Goal: Information Seeking & Learning: Learn about a topic

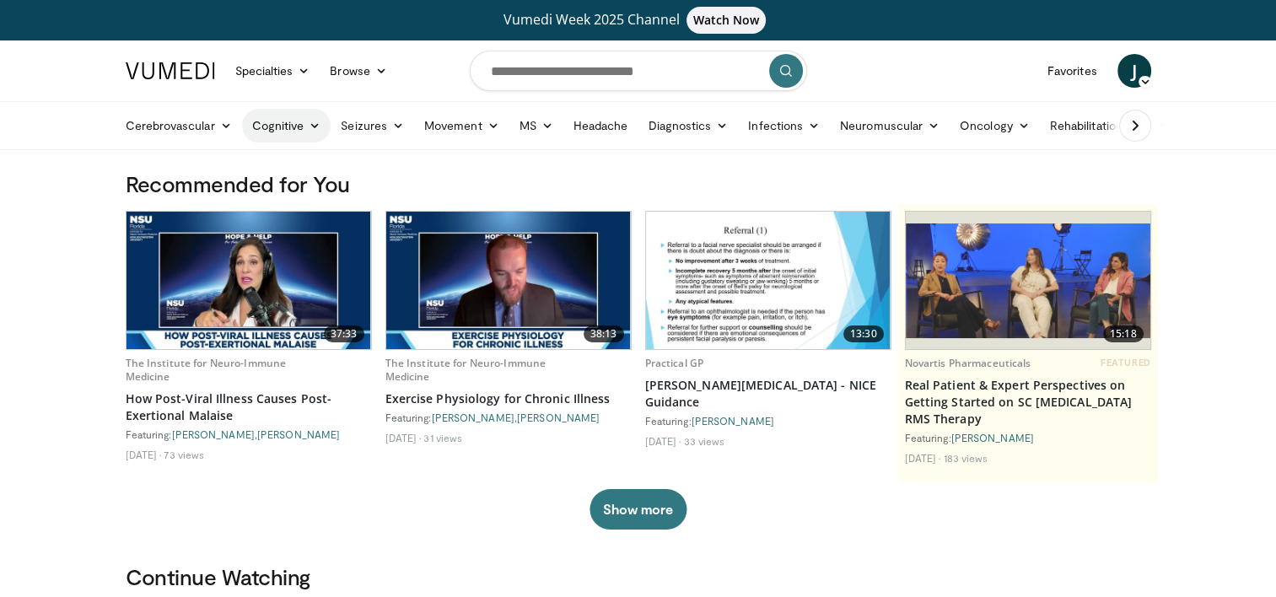
click at [303, 132] on link "Cognitive" at bounding box center [286, 126] width 89 height 34
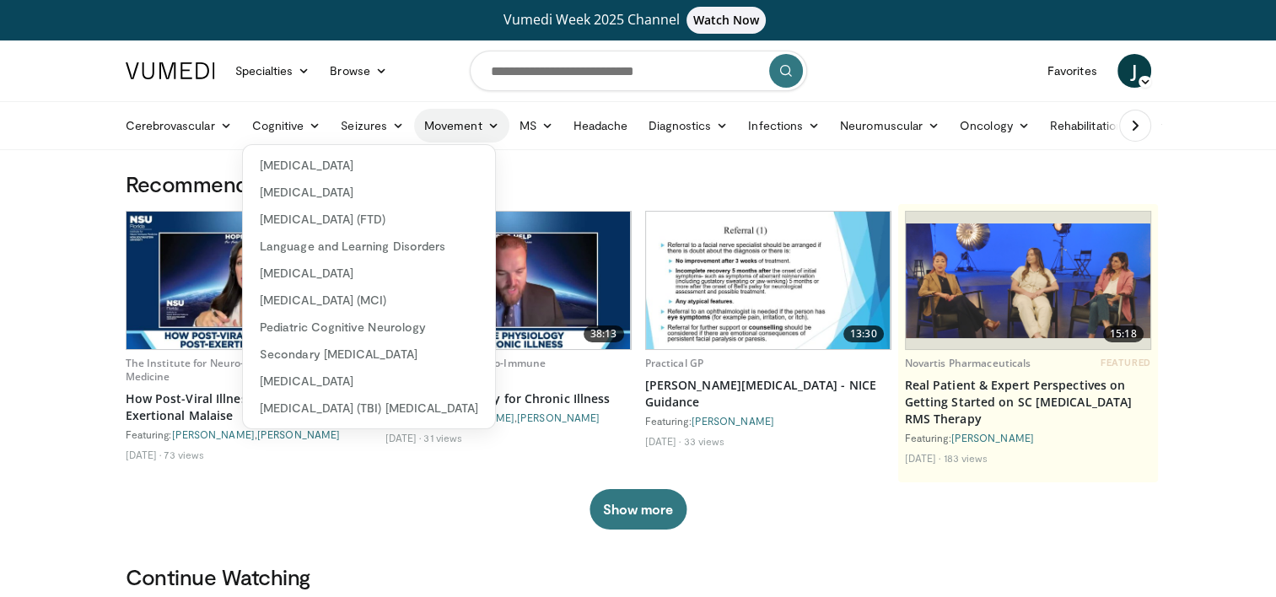
click at [460, 115] on link "Movement" at bounding box center [461, 126] width 95 height 34
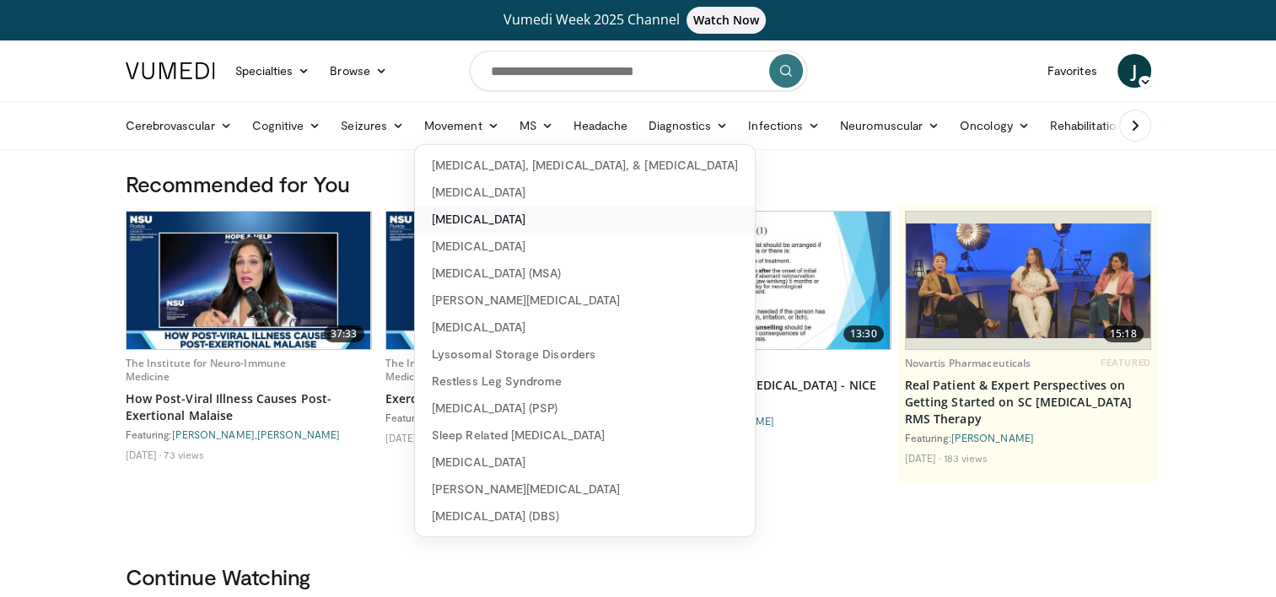
click at [521, 218] on link "[MEDICAL_DATA]" at bounding box center [585, 219] width 340 height 27
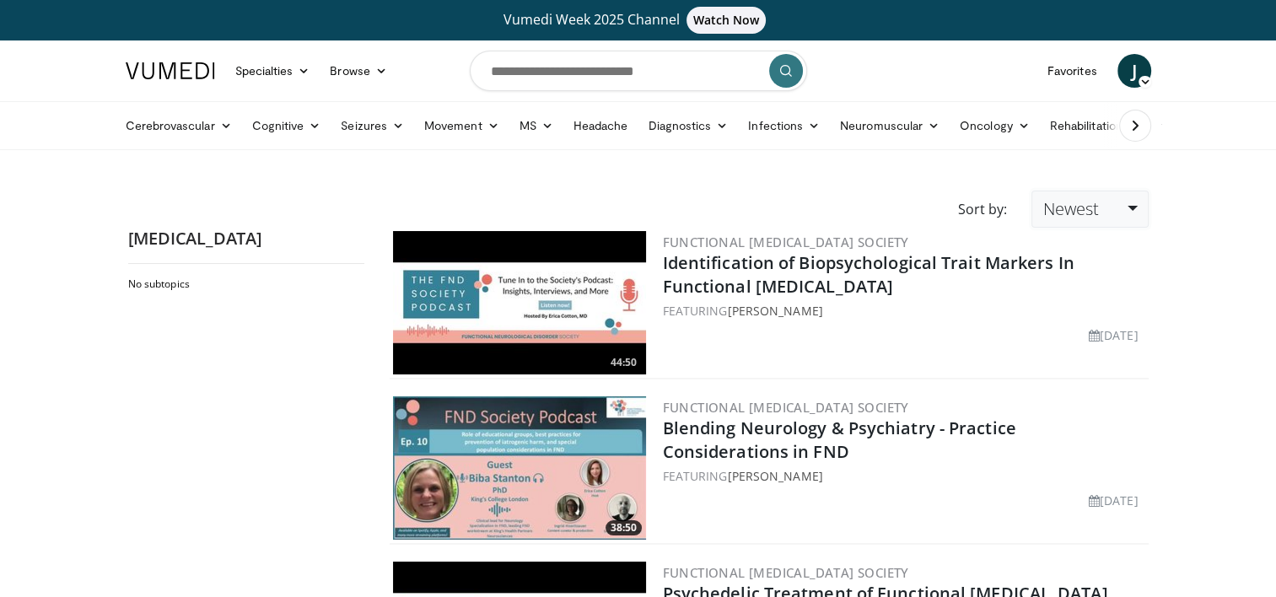
click at [1089, 218] on span "Newest" at bounding box center [1070, 208] width 56 height 23
click at [1094, 277] on link "Thumbs Up" at bounding box center [1098, 276] width 133 height 27
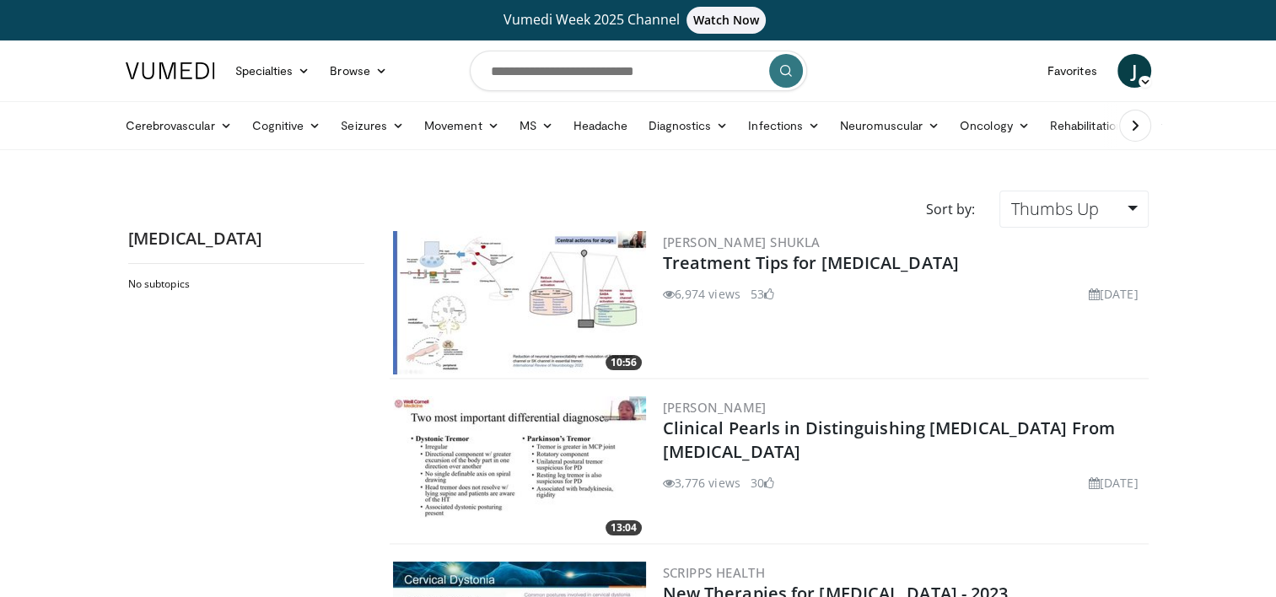
click at [567, 266] on img at bounding box center [519, 302] width 253 height 143
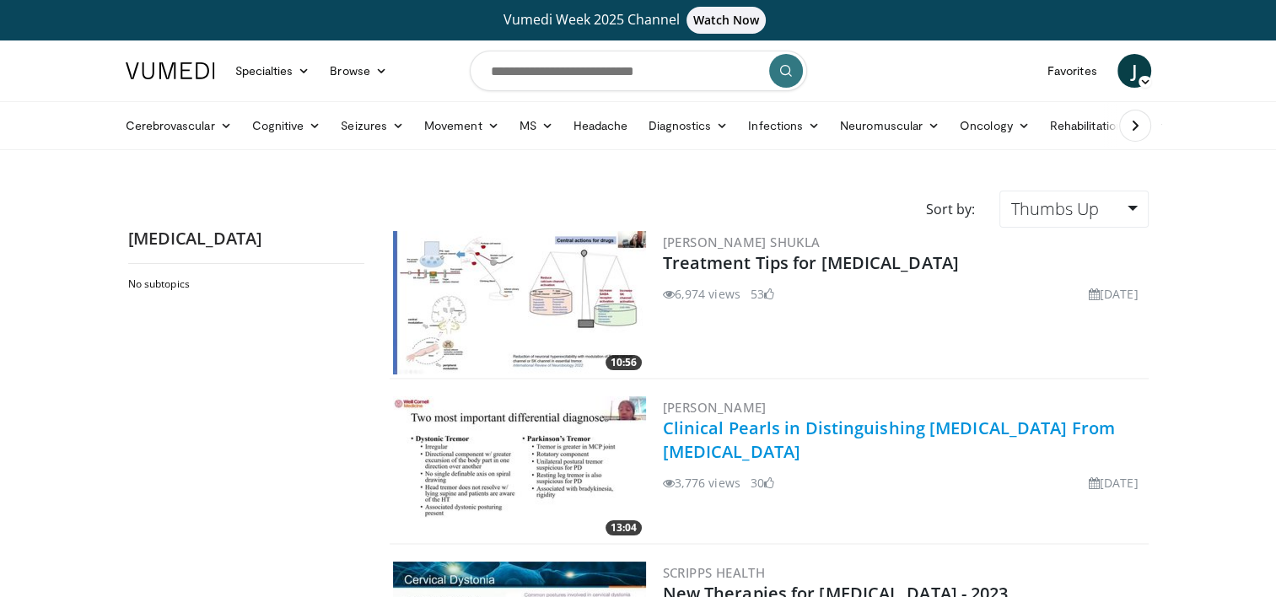
click at [752, 448] on link "Clinical Pearls in Distinguishing Essential Tremor From Parkinson's Disease" at bounding box center [889, 439] width 452 height 46
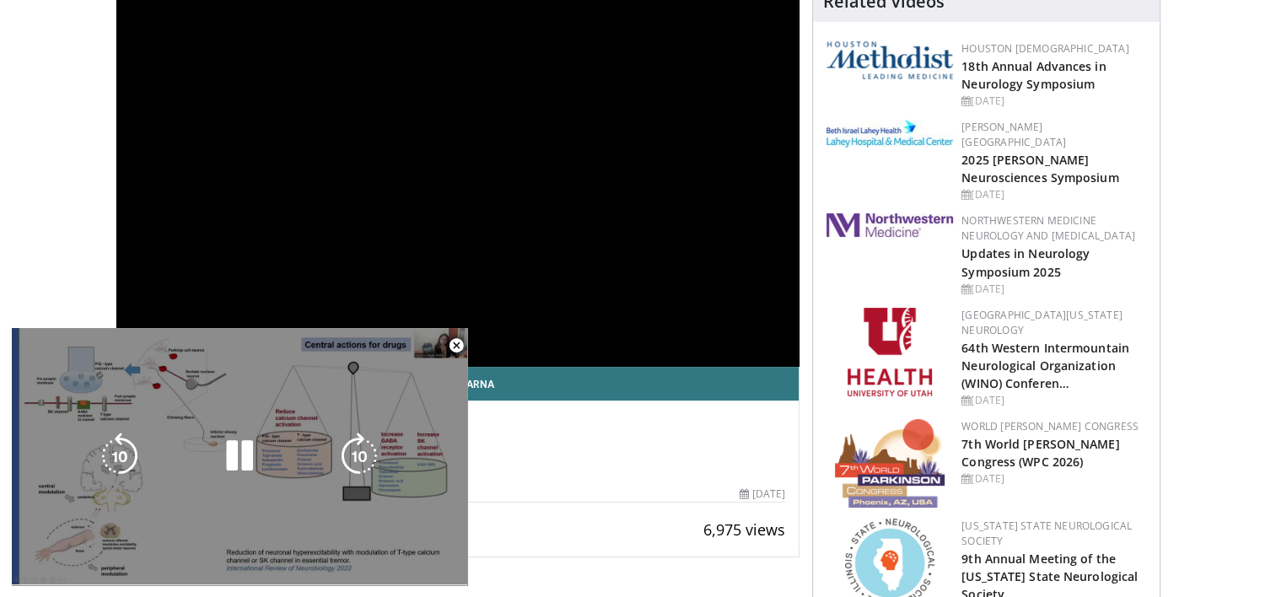
scroll to position [100, 0]
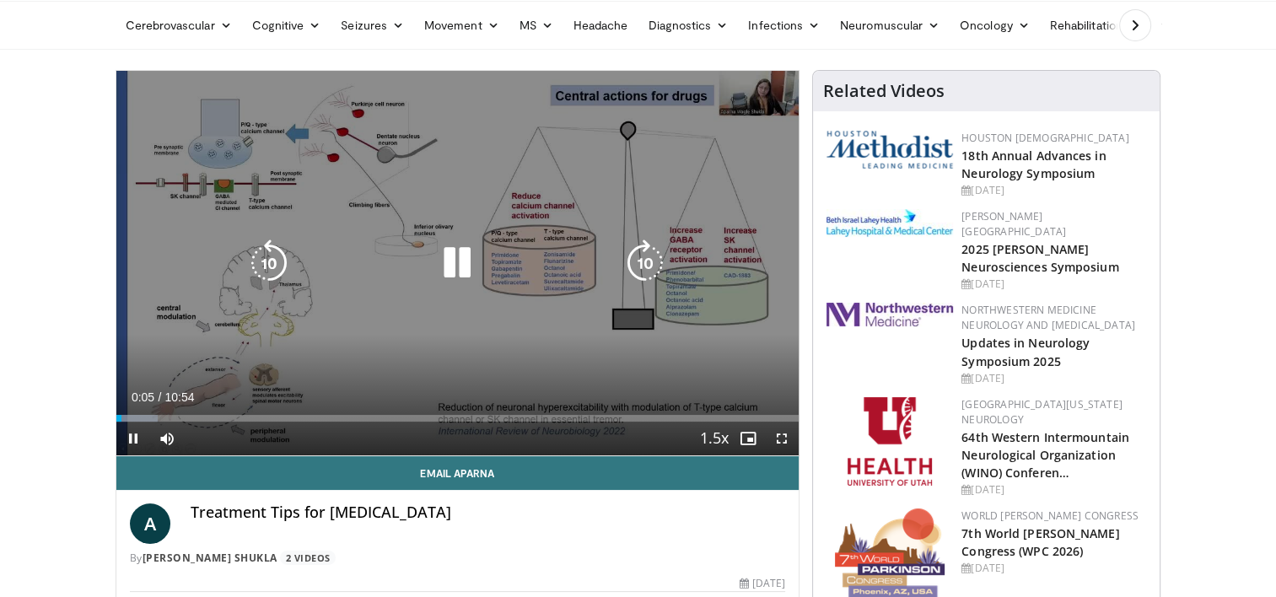
click at [449, 271] on icon "Video Player" at bounding box center [456, 262] width 47 height 47
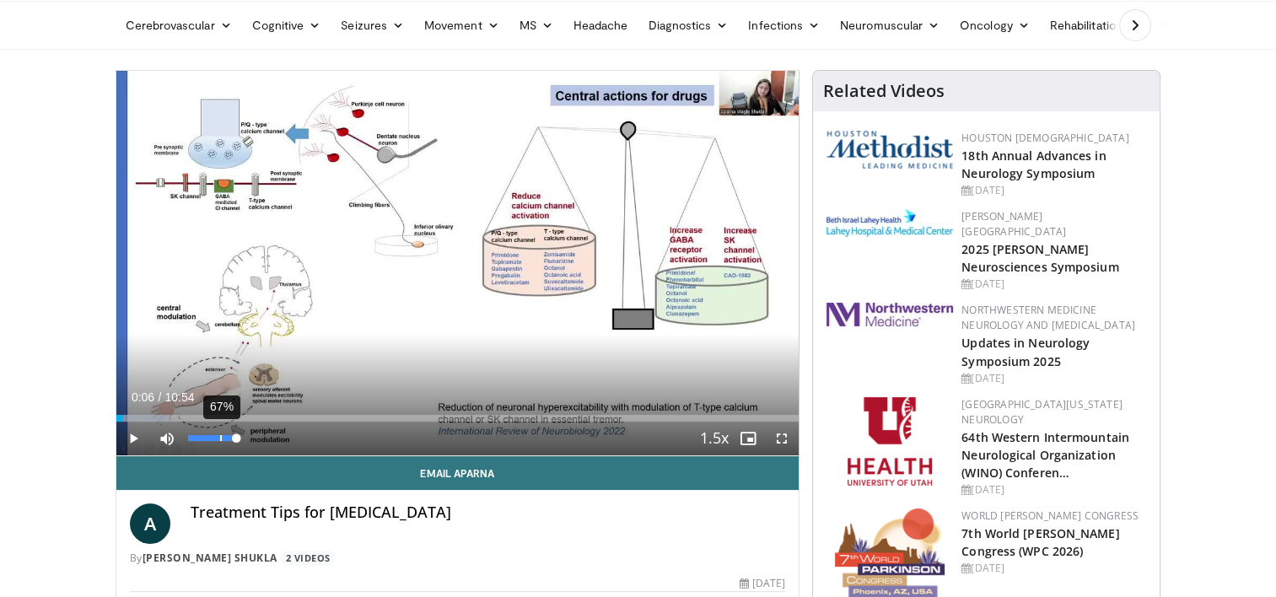
click at [219, 441] on div "67%" at bounding box center [212, 438] width 48 height 6
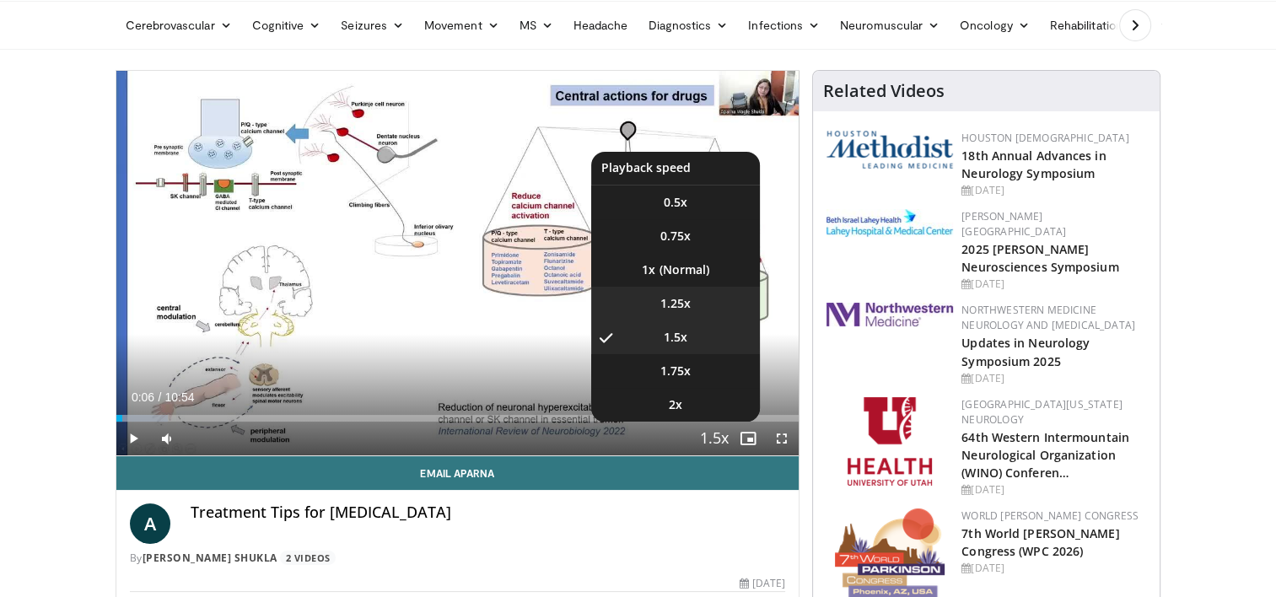
click at [701, 296] on li "1.25x" at bounding box center [675, 304] width 169 height 34
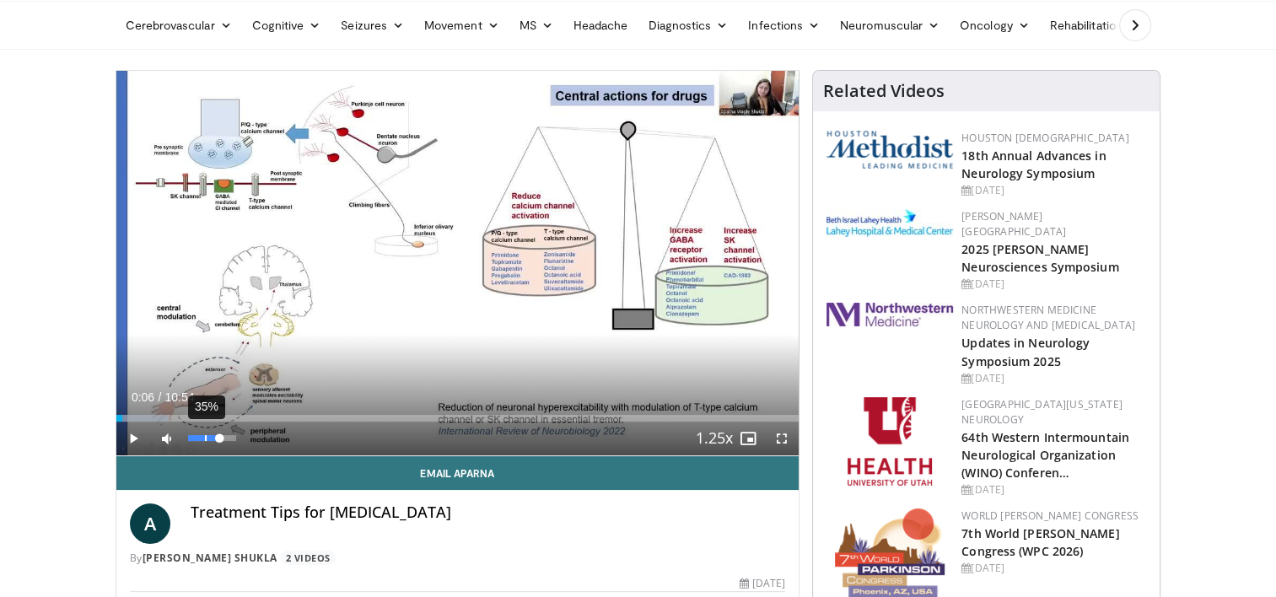
click at [207, 435] on div "35%" at bounding box center [212, 438] width 48 height 6
click at [132, 432] on span "Video Player" at bounding box center [133, 439] width 34 height 34
click at [193, 438] on div "9%" at bounding box center [212, 438] width 48 height 6
click at [194, 438] on div "Volume Level" at bounding box center [191, 438] width 6 height 6
click at [789, 438] on span "Video Player" at bounding box center [782, 439] width 34 height 34
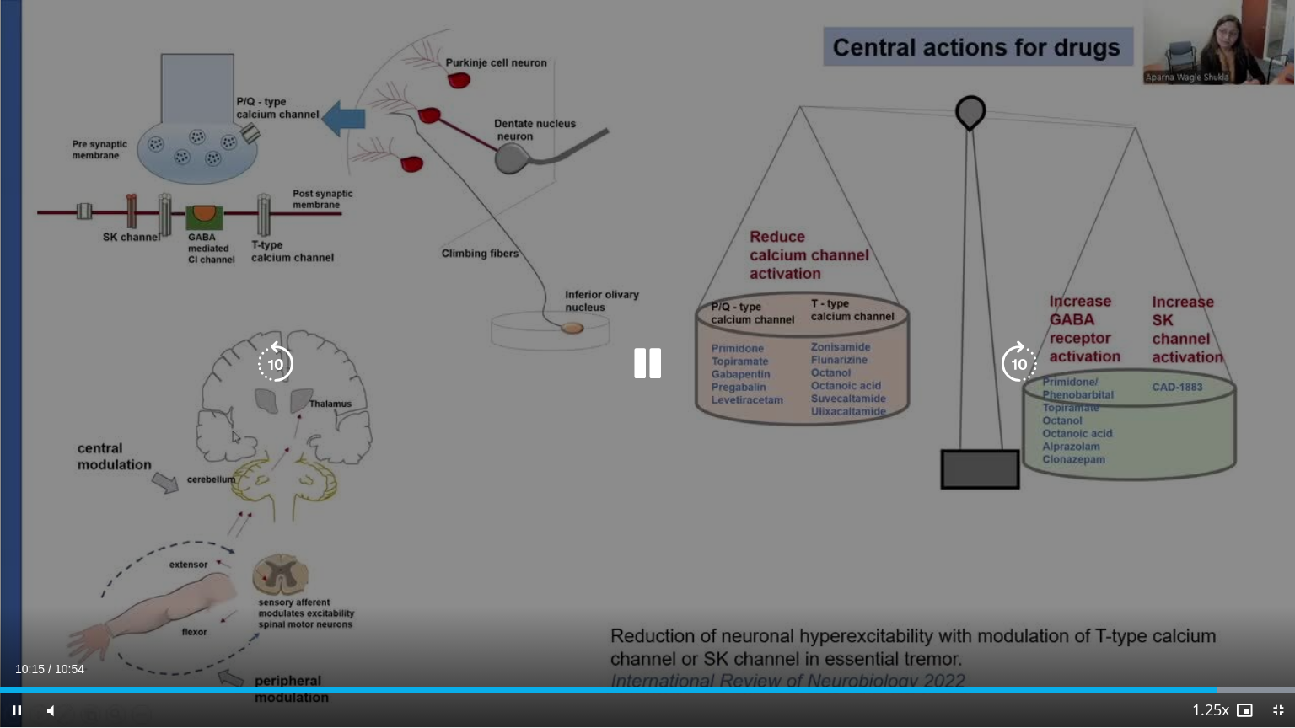
click at [758, 538] on div "10 seconds Tap to unmute" at bounding box center [647, 364] width 1295 height 728
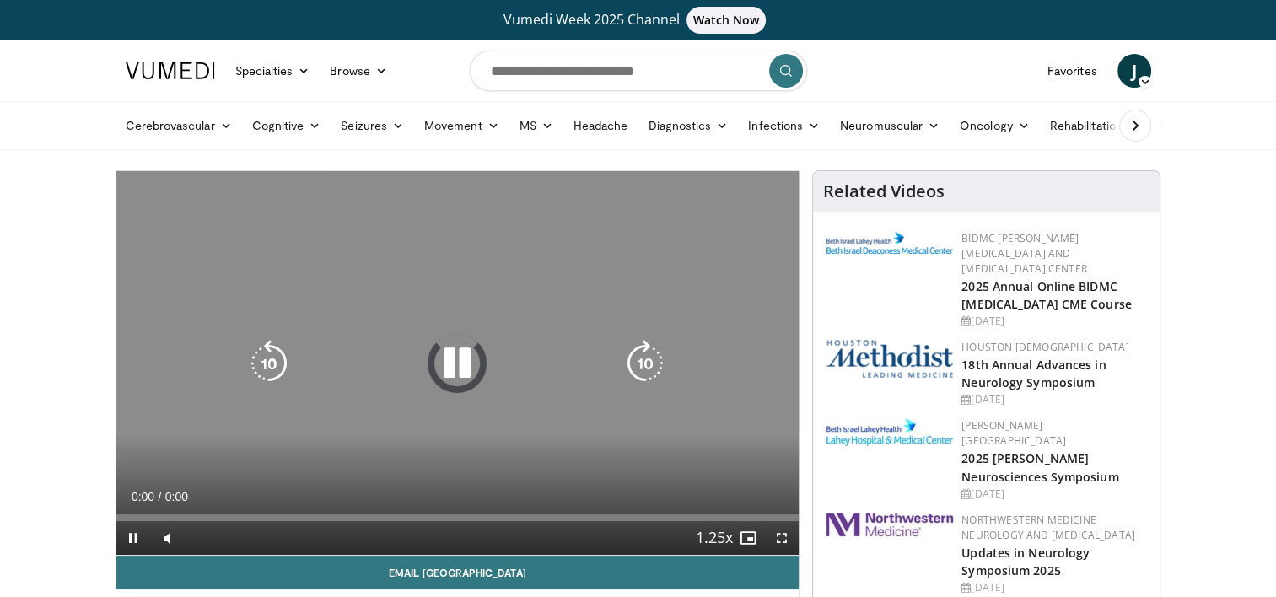
scroll to position [84, 0]
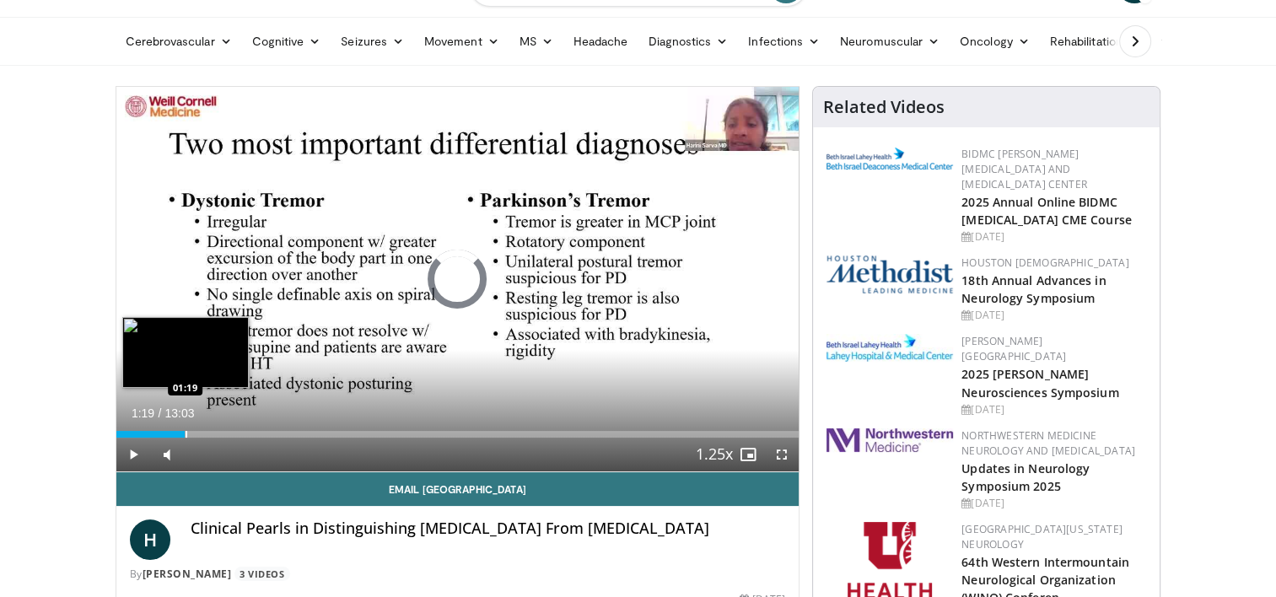
click at [185, 431] on div "Progress Bar" at bounding box center [186, 434] width 2 height 7
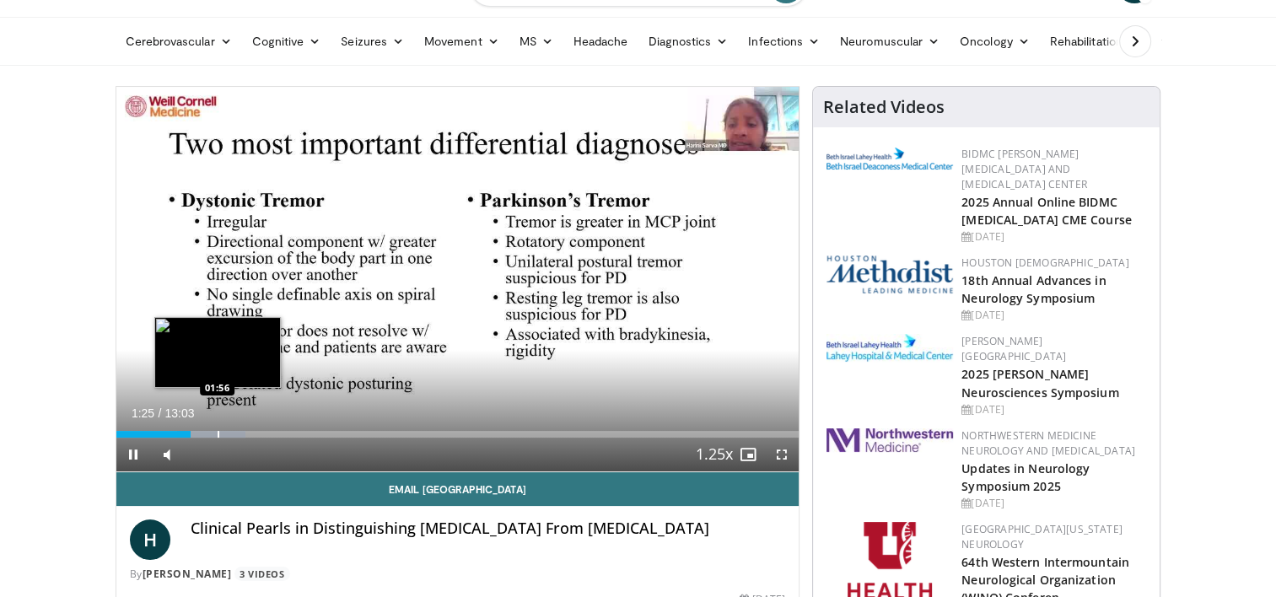
click at [218, 437] on div "Progress Bar" at bounding box center [219, 434] width 2 height 7
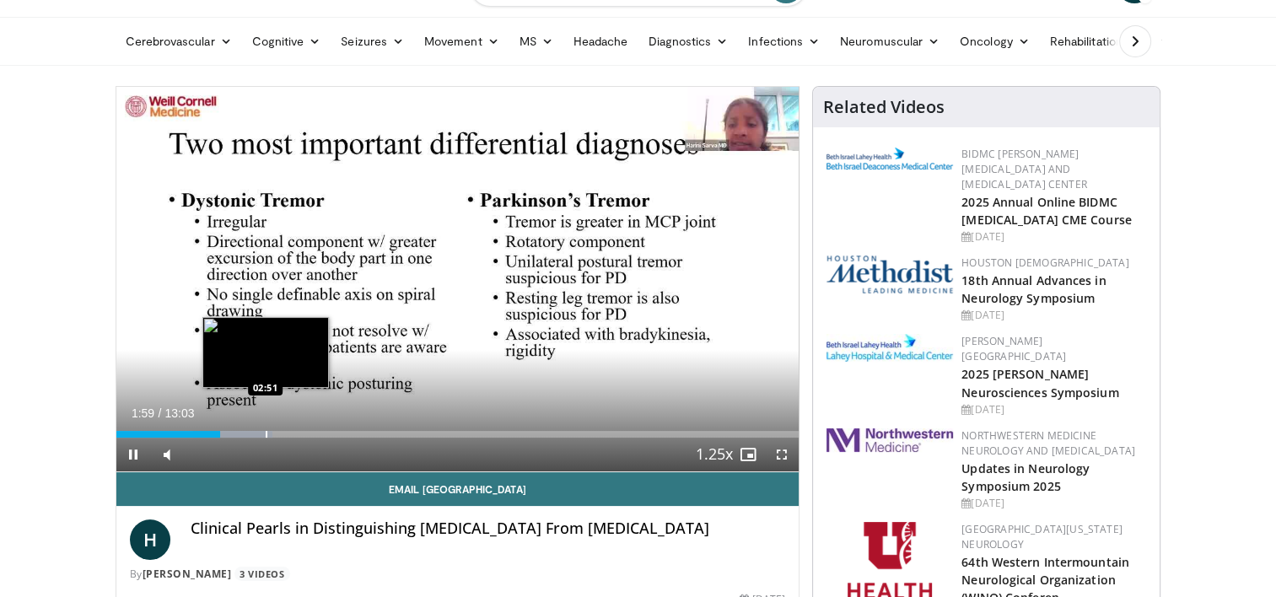
click at [266, 432] on div "Progress Bar" at bounding box center [267, 434] width 2 height 7
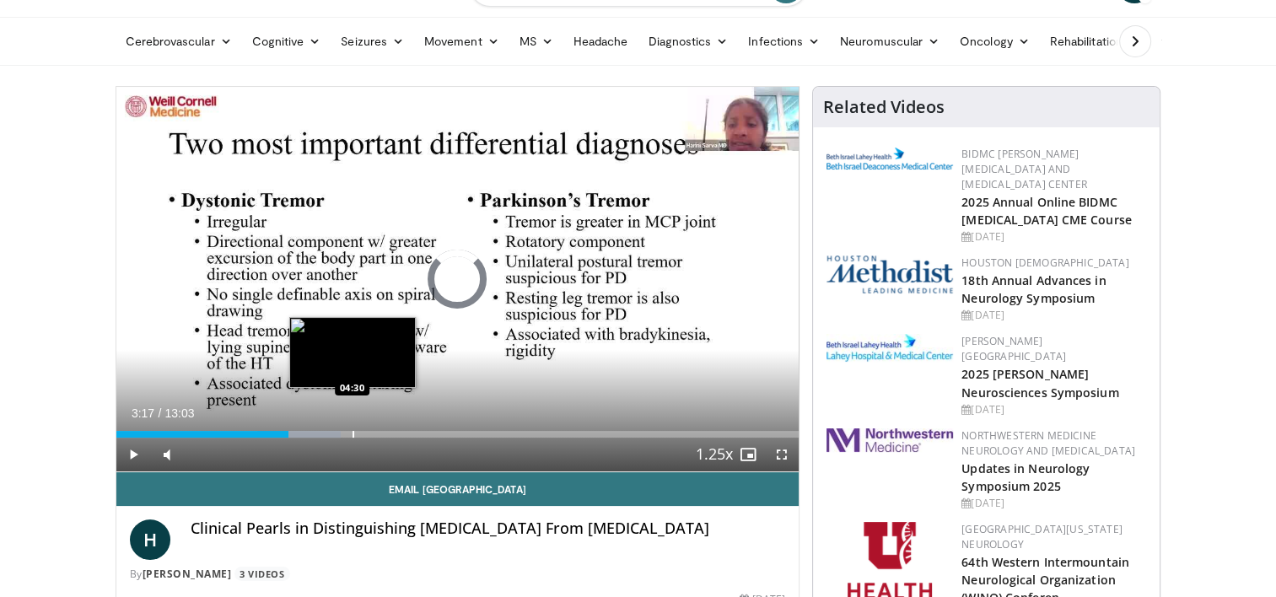
click at [352, 435] on div "Progress Bar" at bounding box center [353, 434] width 2 height 7
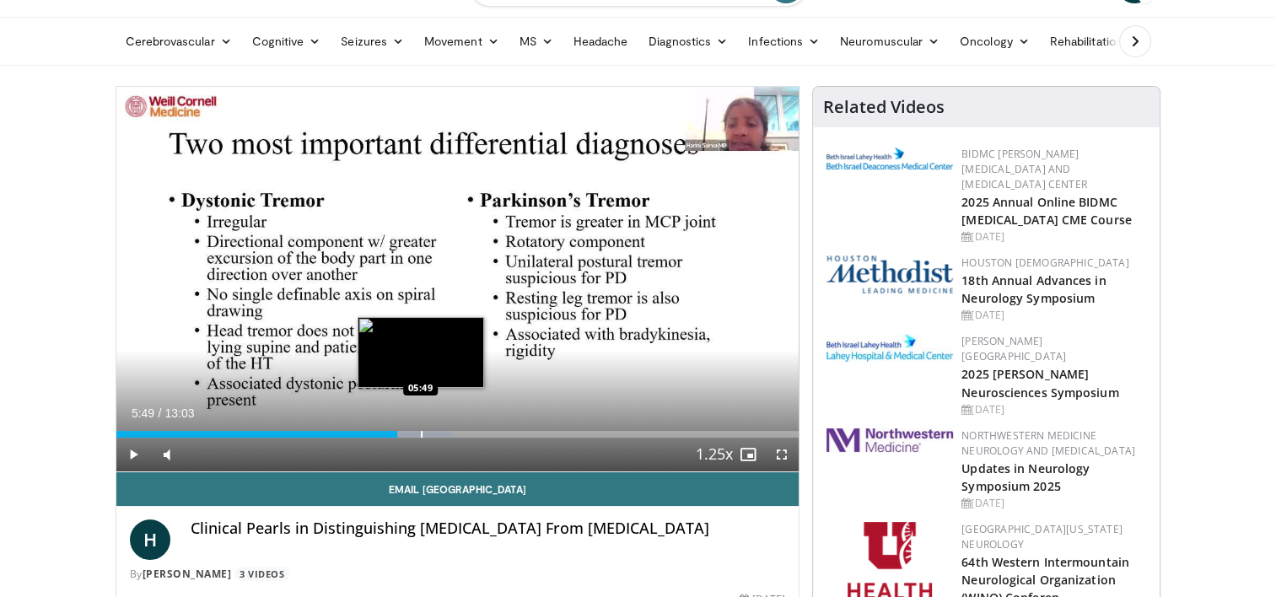
click at [421, 433] on div "Progress Bar" at bounding box center [422, 434] width 2 height 7
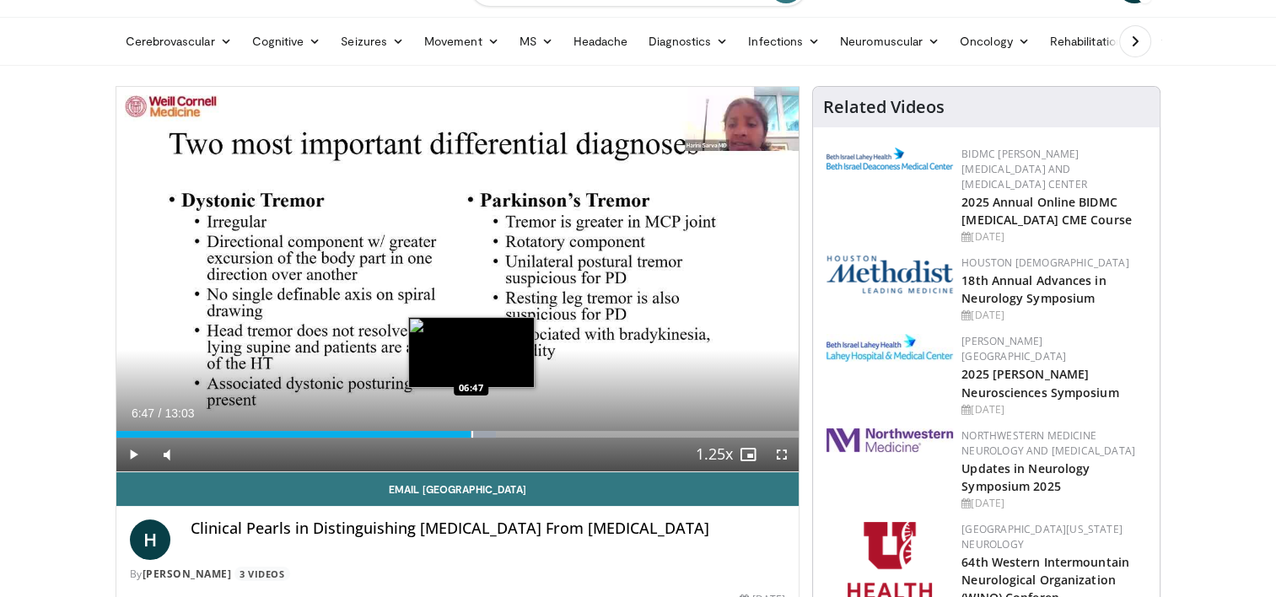
click at [471, 435] on div "Progress Bar" at bounding box center [472, 434] width 2 height 7
click at [491, 435] on div "Progress Bar" at bounding box center [476, 434] width 58 height 7
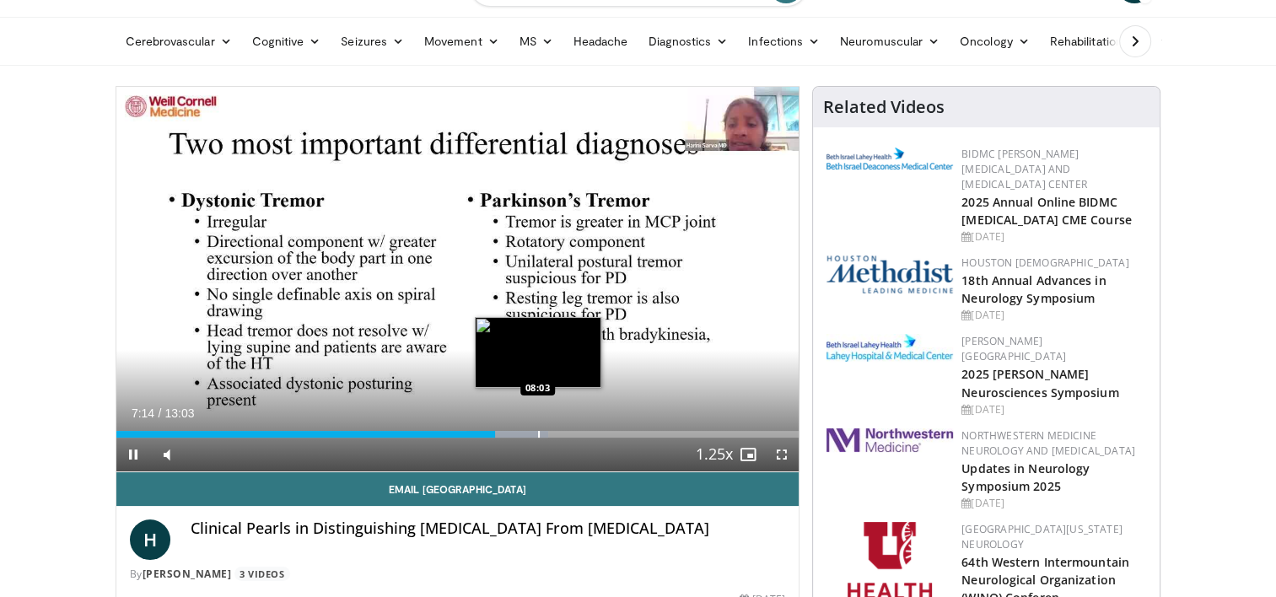
click at [536, 432] on div "Loaded : 63.27% 07:14 08:03" at bounding box center [457, 434] width 683 height 7
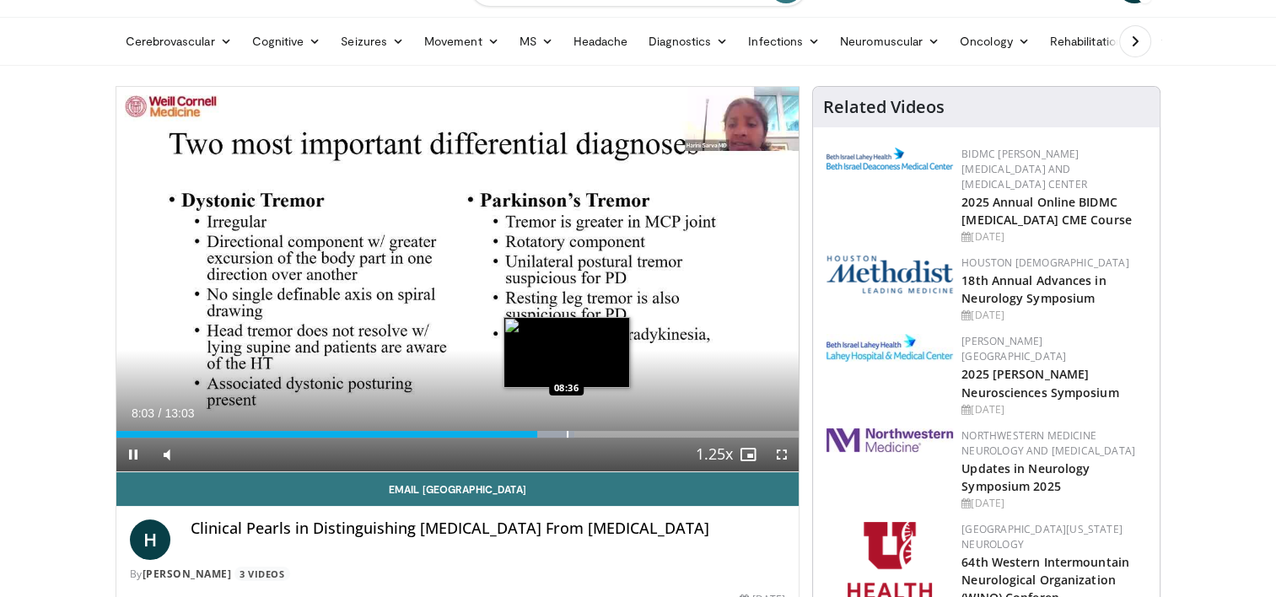
click at [567, 432] on div "Loaded : 67.07% 08:03 08:36" at bounding box center [457, 434] width 683 height 7
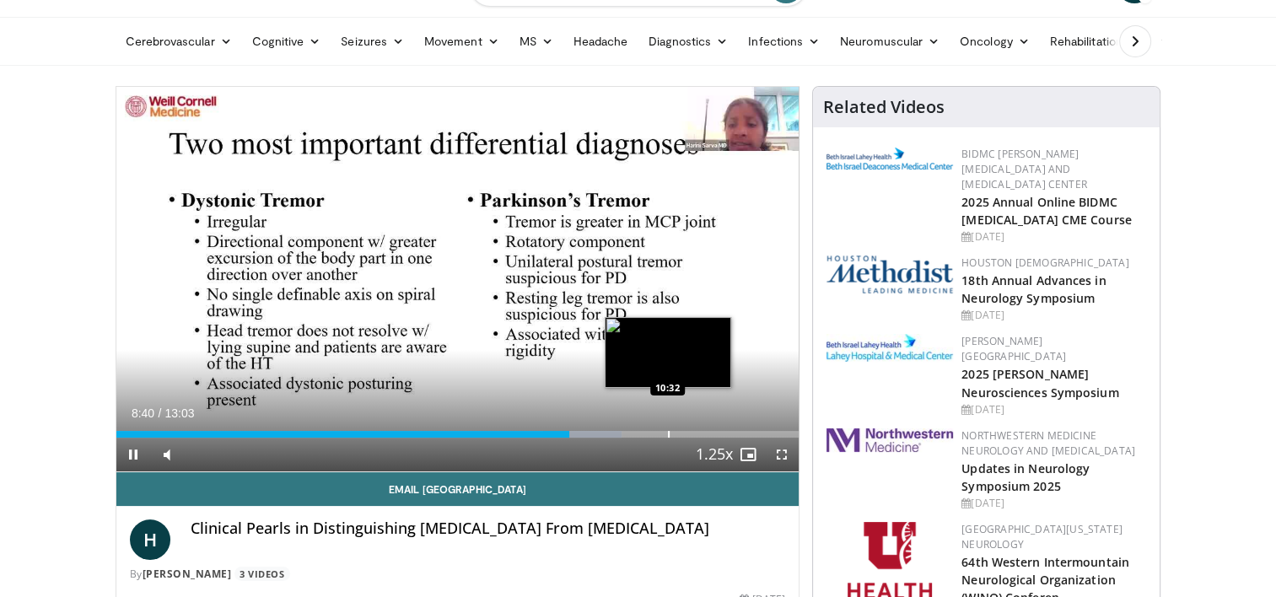
click at [668, 436] on div "Progress Bar" at bounding box center [669, 434] width 2 height 7
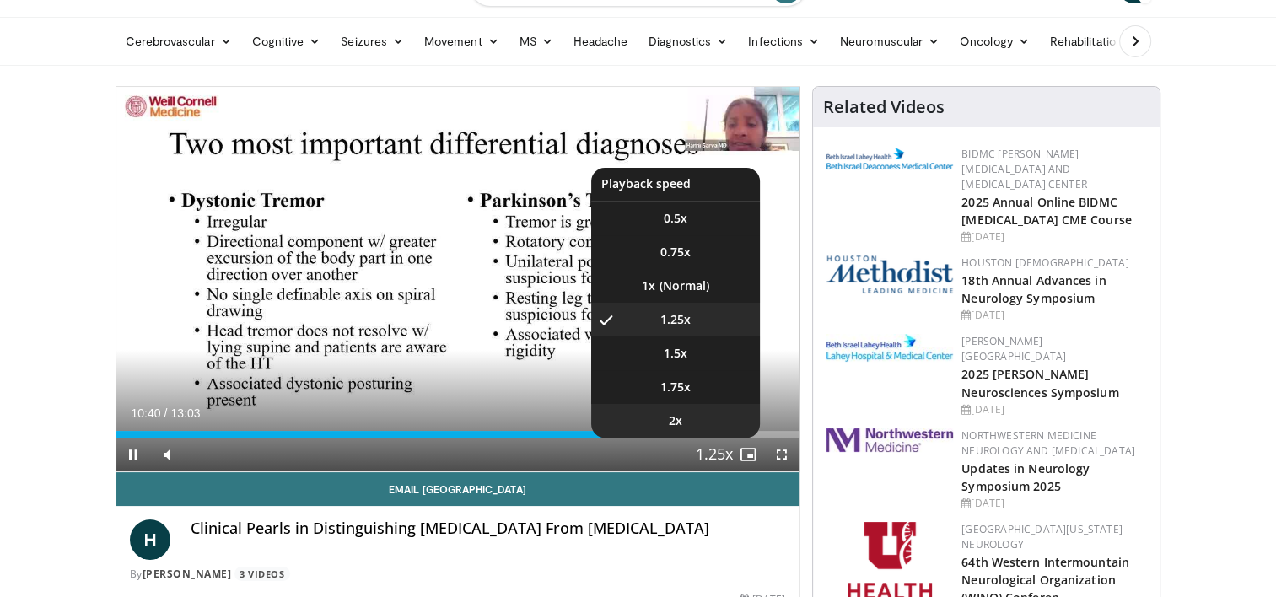
click at [725, 435] on li "2x" at bounding box center [675, 421] width 169 height 34
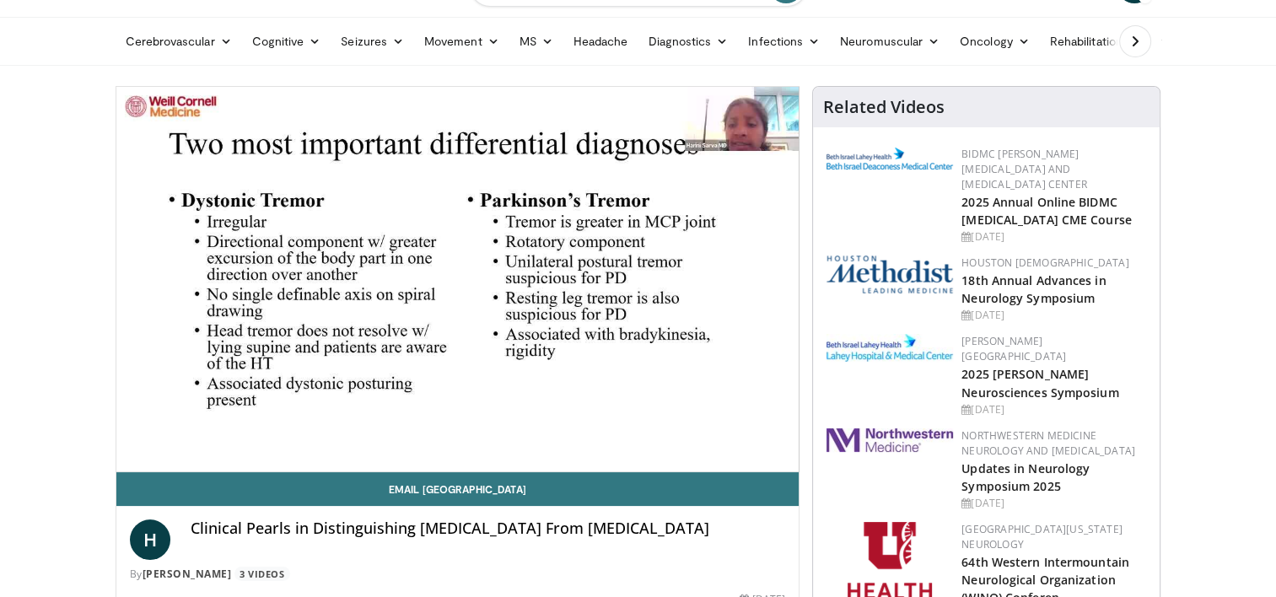
click at [685, 318] on div "10 seconds Tap to unmute" at bounding box center [457, 279] width 683 height 384
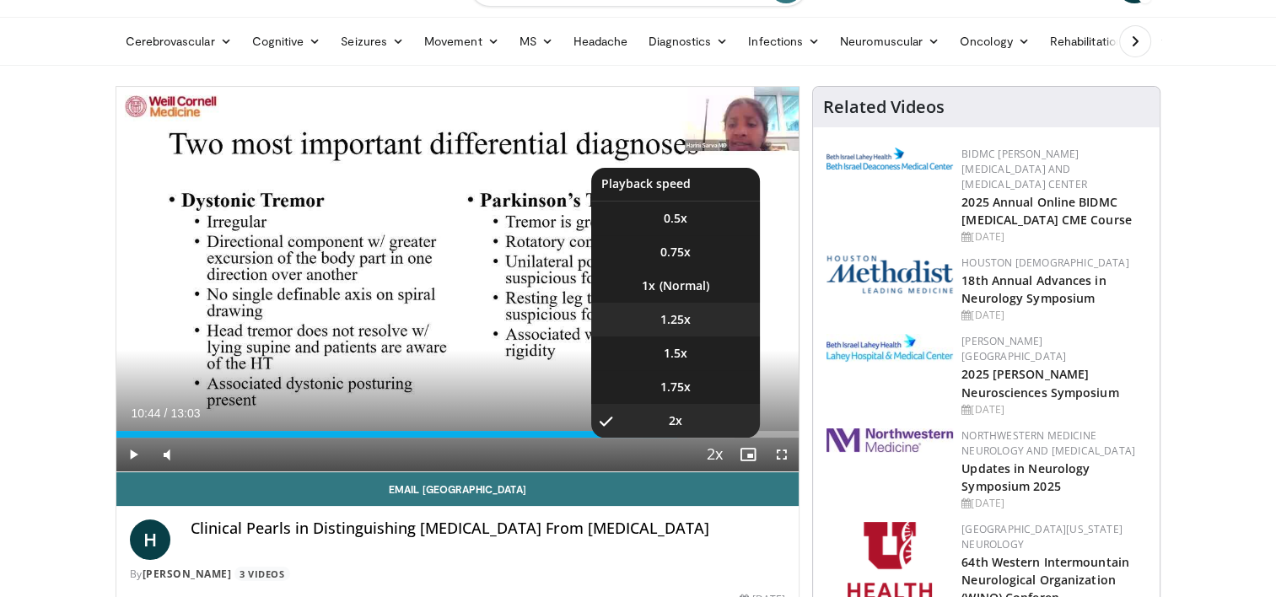
click at [688, 312] on span "1.25x" at bounding box center [675, 319] width 30 height 17
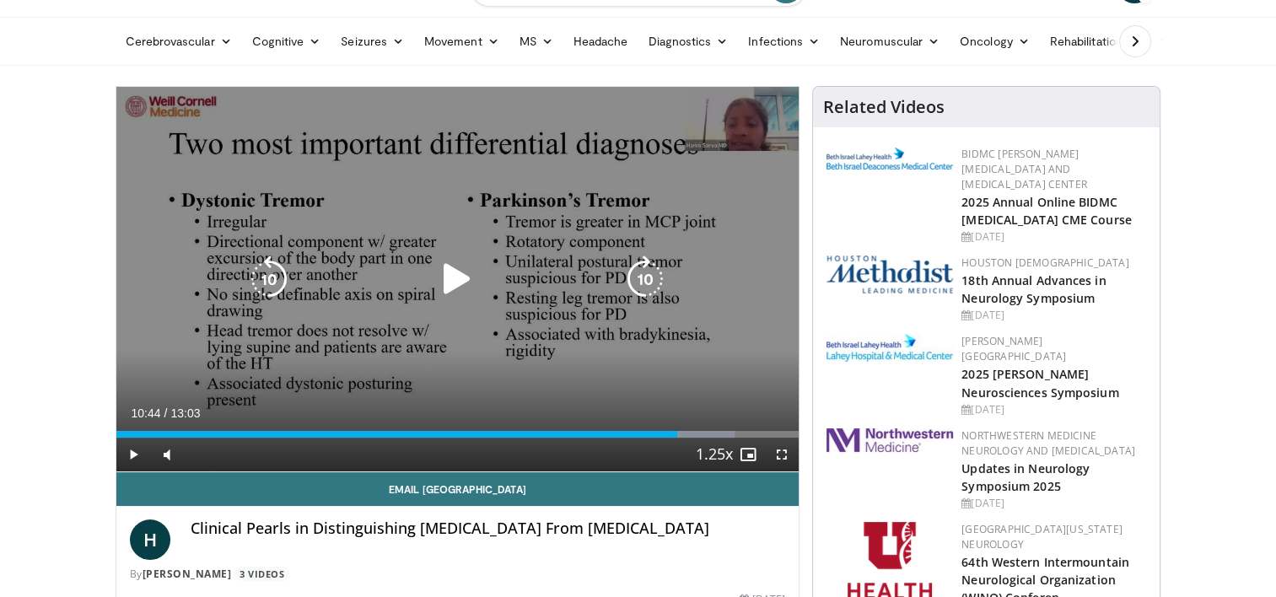
click at [424, 254] on div "10 seconds Tap to unmute" at bounding box center [457, 279] width 683 height 384
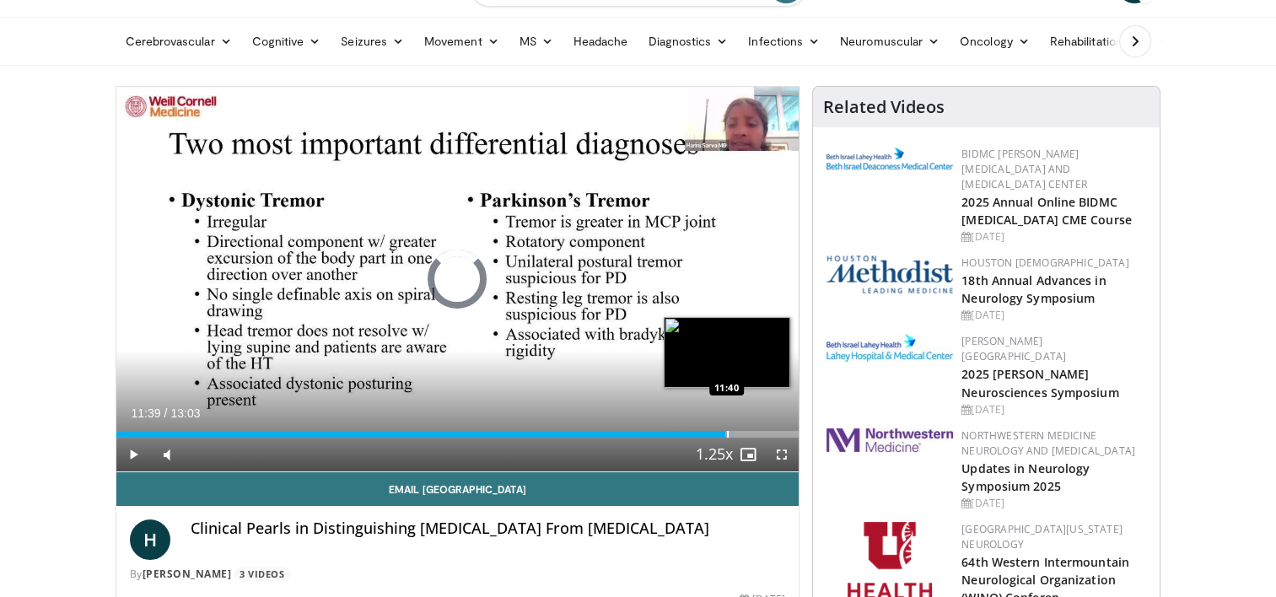
click at [727, 433] on div "Progress Bar" at bounding box center [728, 434] width 2 height 7
click at [713, 432] on div "Progress Bar" at bounding box center [714, 434] width 2 height 7
click at [716, 432] on div "Progress Bar" at bounding box center [717, 434] width 2 height 7
click at [749, 434] on div "Progress Bar" at bounding box center [750, 434] width 2 height 7
click at [773, 432] on div "Progress Bar" at bounding box center [772, 434] width 2 height 7
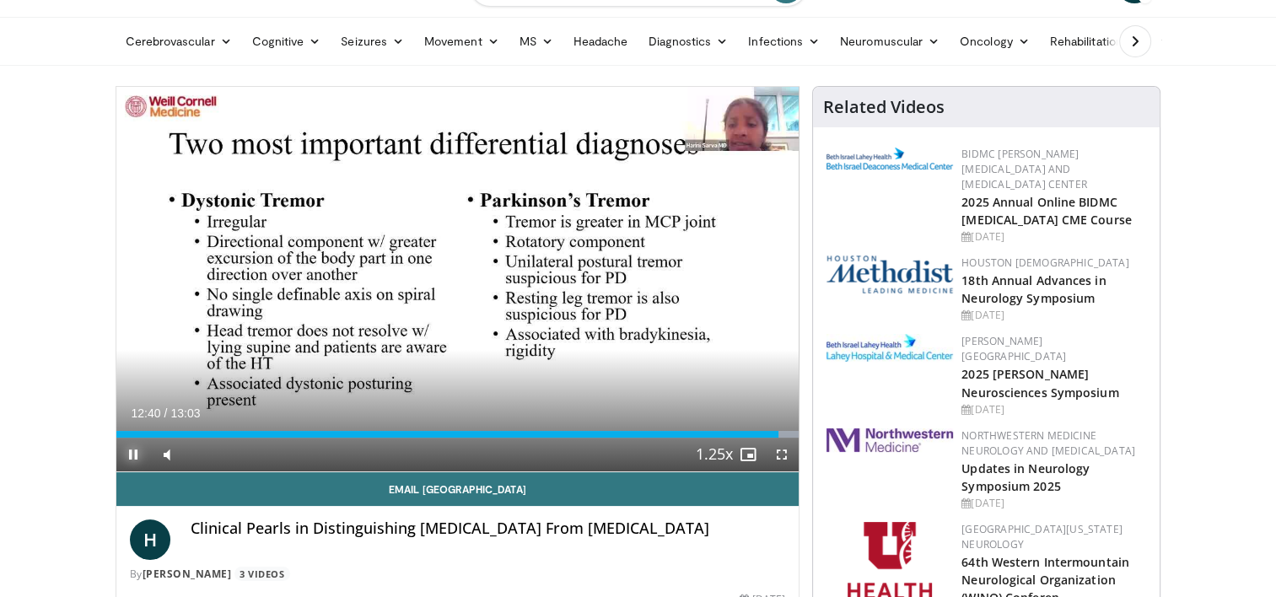
click at [126, 453] on span "Video Player" at bounding box center [133, 455] width 34 height 34
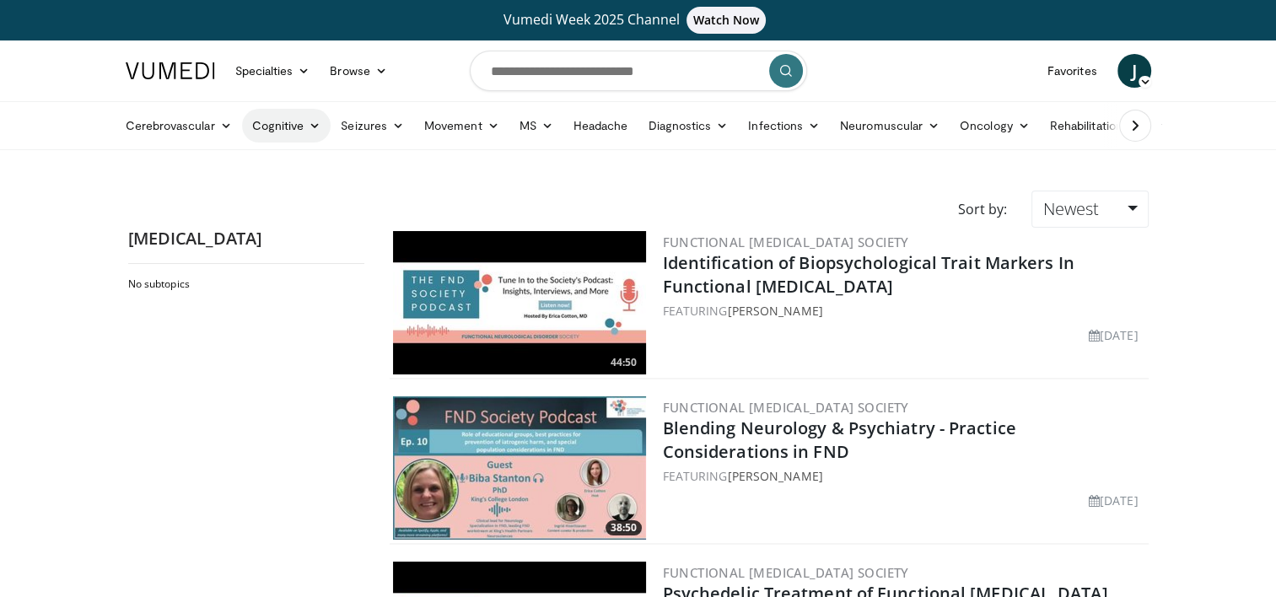
click at [284, 113] on link "Cognitive" at bounding box center [286, 126] width 89 height 34
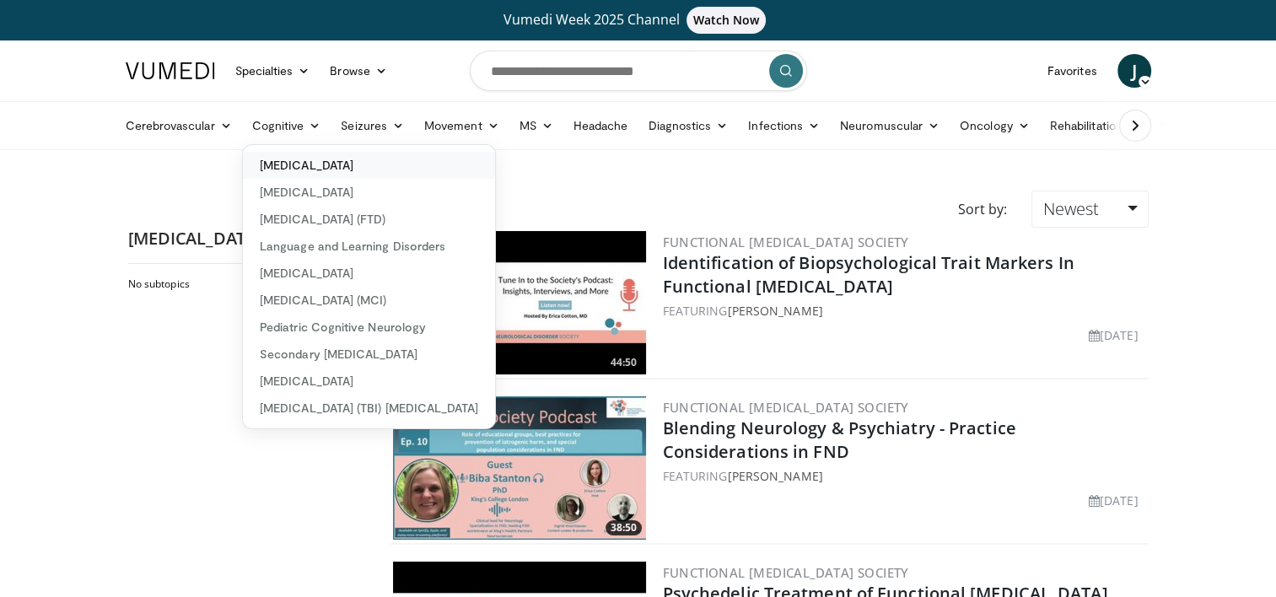
click at [376, 173] on link "[MEDICAL_DATA]" at bounding box center [369, 165] width 252 height 27
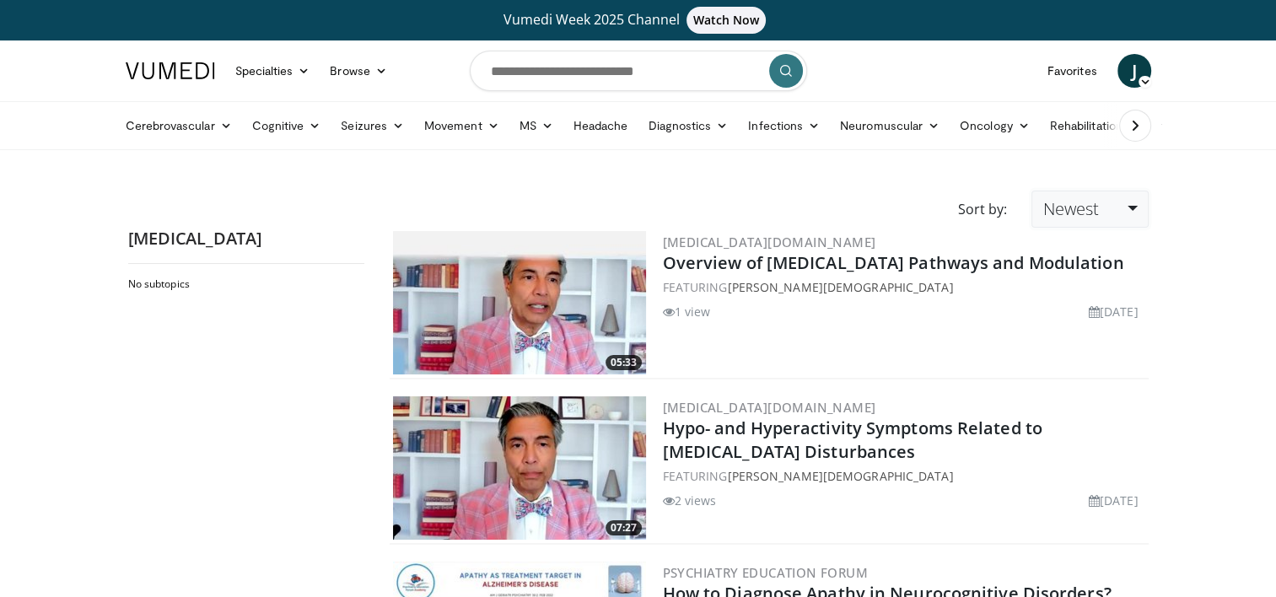
click at [1095, 215] on span "Newest" at bounding box center [1070, 208] width 56 height 23
click at [1103, 282] on link "Thumbs Up" at bounding box center [1098, 276] width 133 height 27
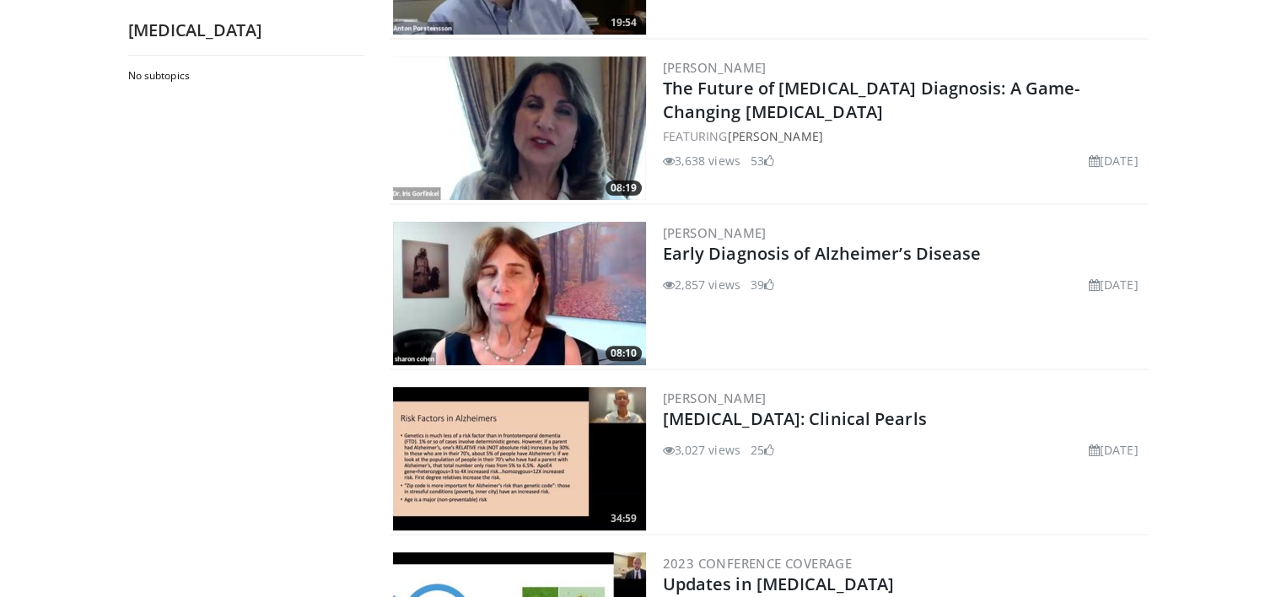
scroll to position [506, 0]
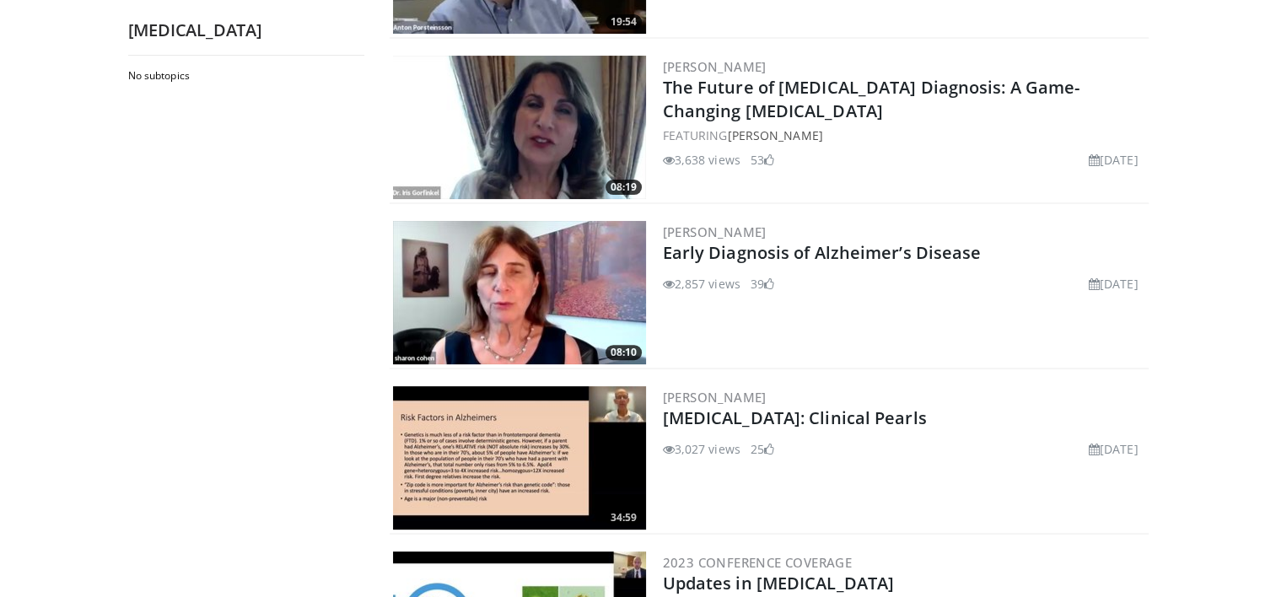
click at [583, 296] on img at bounding box center [519, 292] width 253 height 143
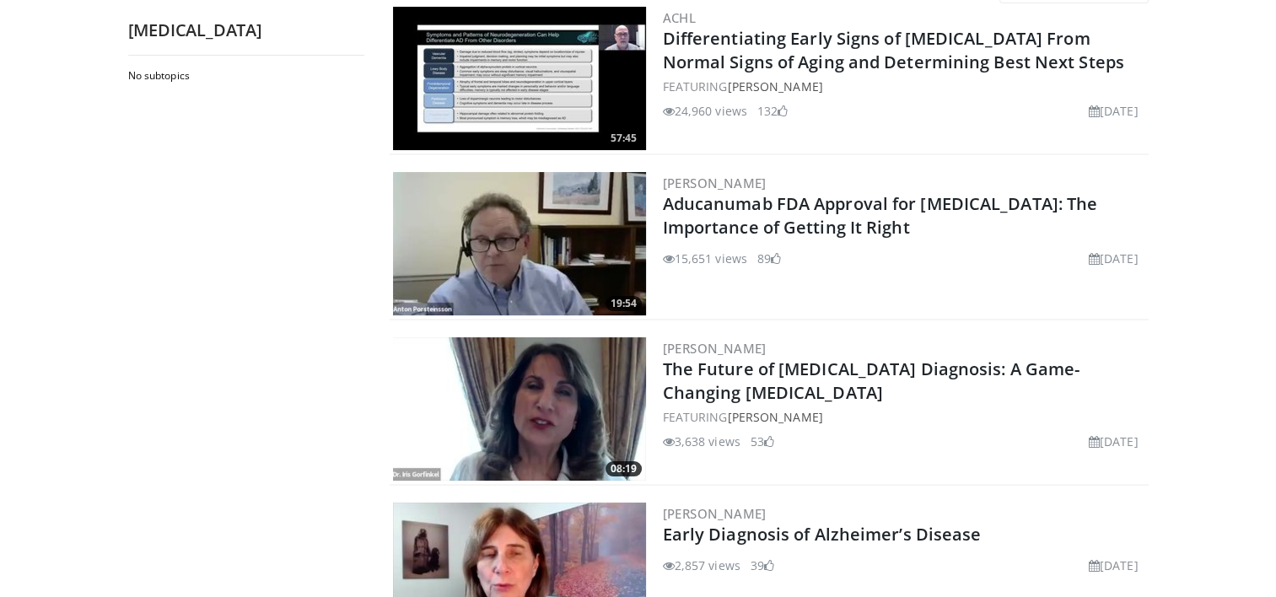
scroll to position [84, 0]
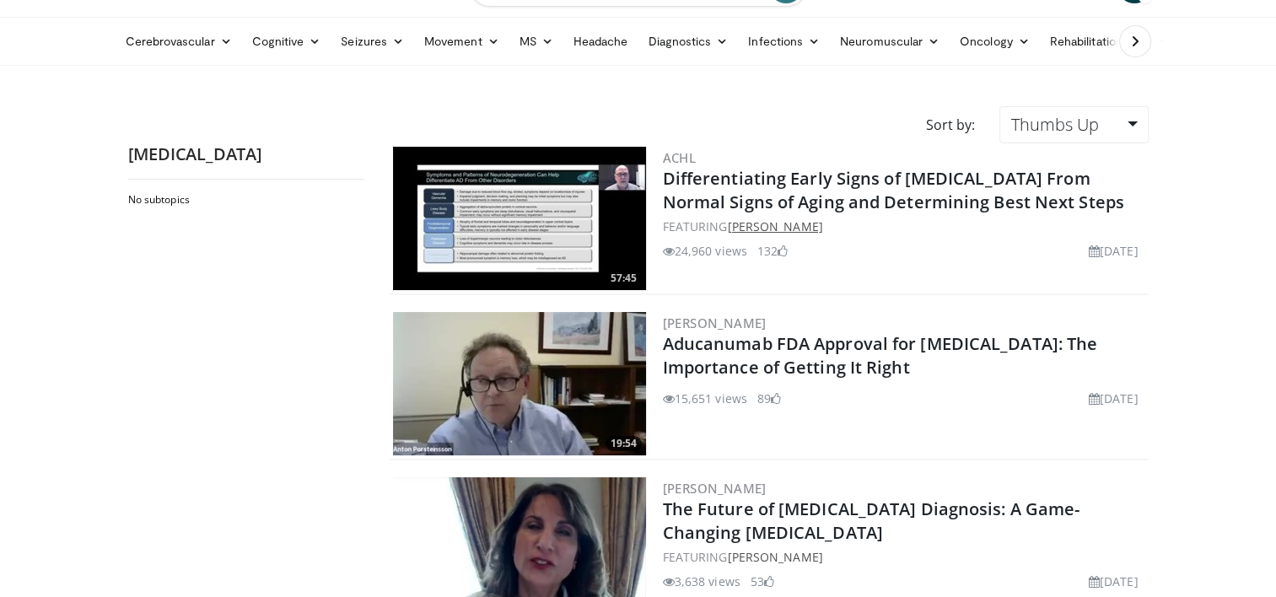
click at [752, 225] on link "[PERSON_NAME]" at bounding box center [774, 226] width 95 height 16
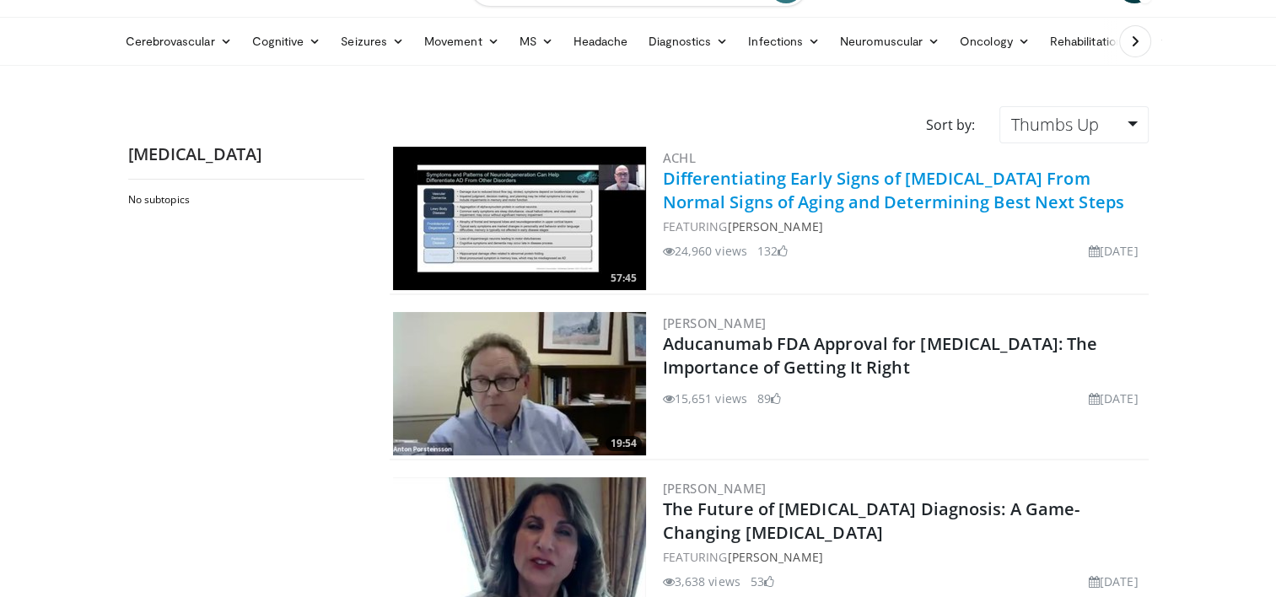
click at [685, 179] on link "Differentiating Early Signs of [MEDICAL_DATA] From Normal Signs of Aging and De…" at bounding box center [893, 190] width 461 height 46
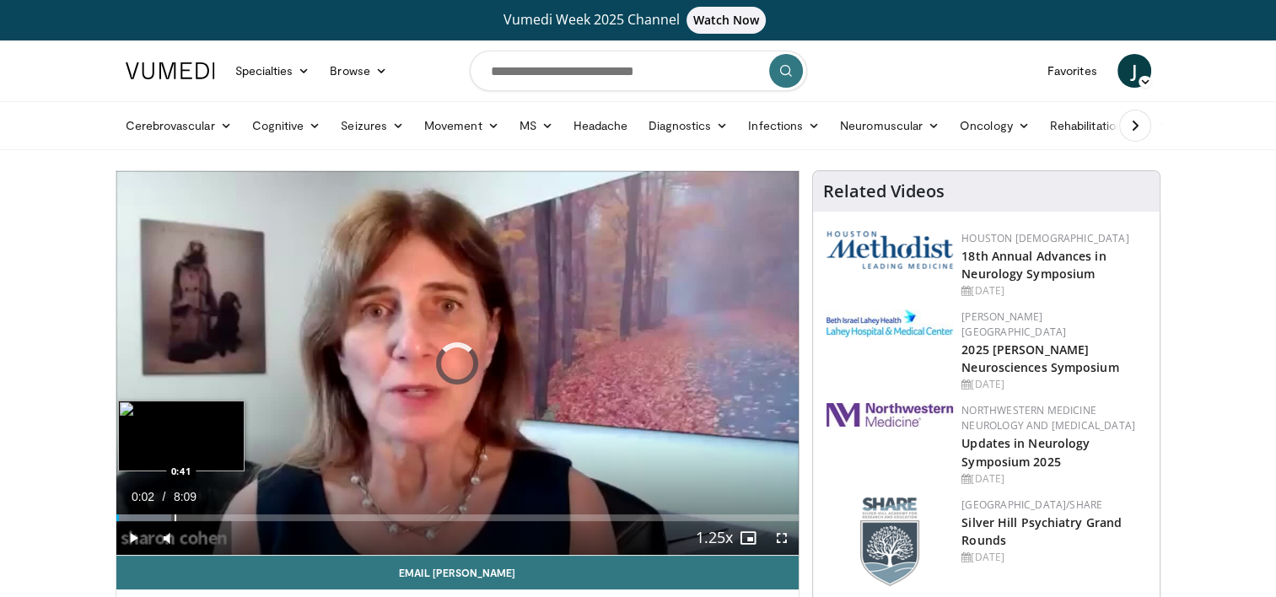
click at [175, 519] on div "Progress Bar" at bounding box center [176, 517] width 2 height 7
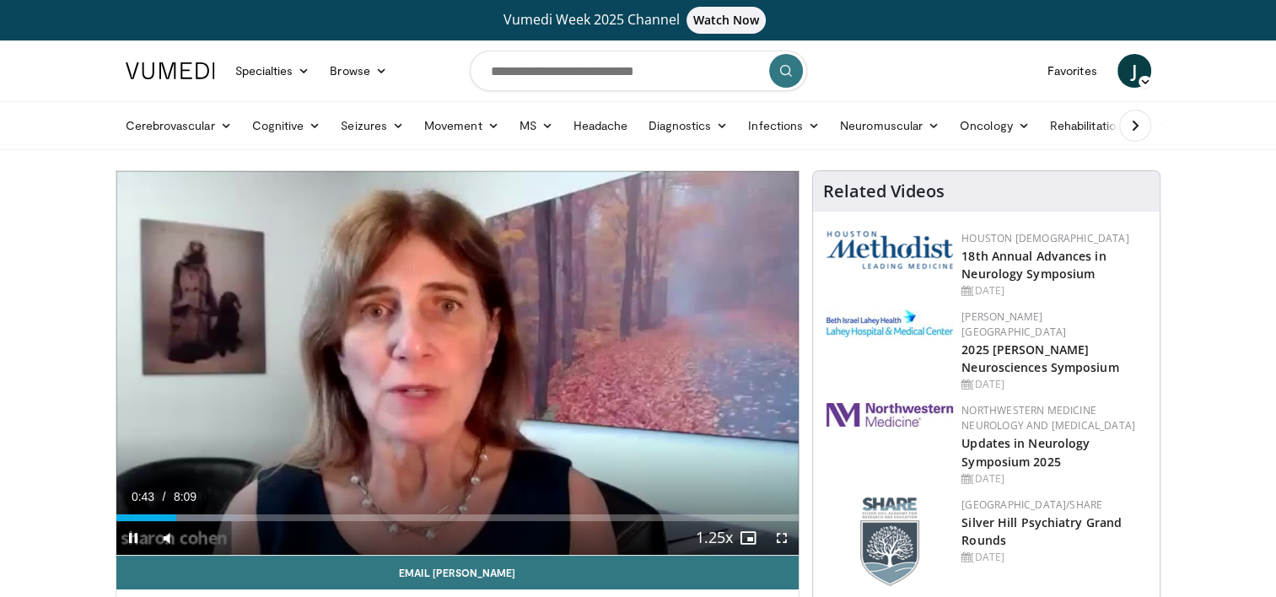
click at [239, 521] on div "Video Player" at bounding box center [441, 538] width 514 height 34
click at [244, 519] on div "Progress Bar" at bounding box center [245, 517] width 2 height 7
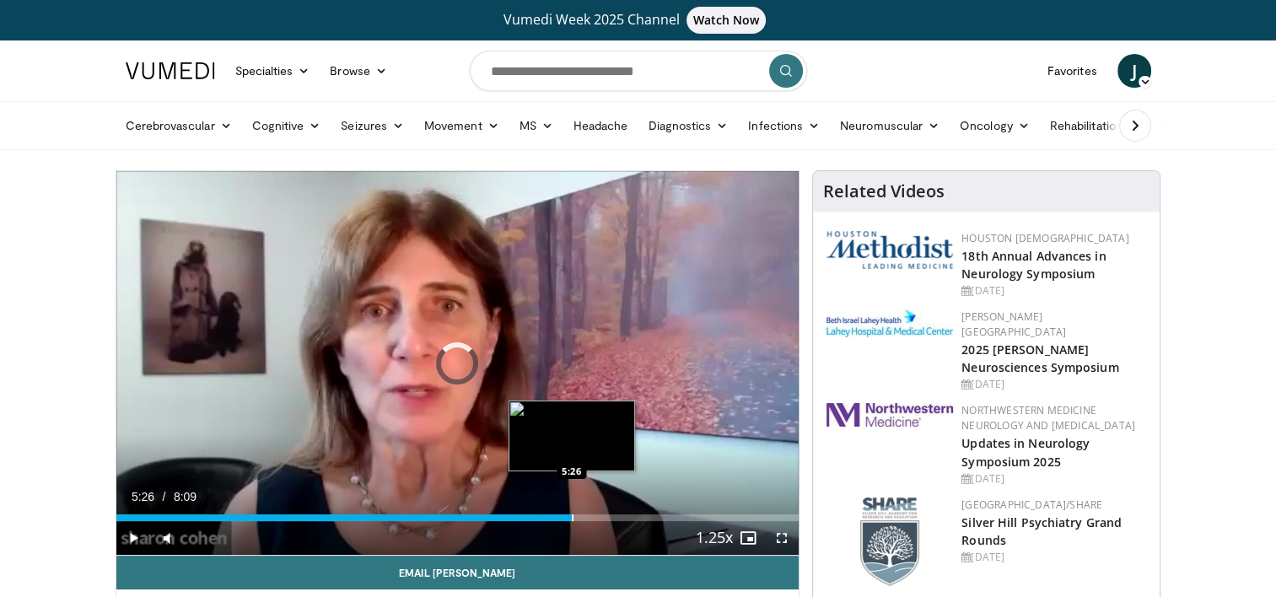
click at [572, 509] on div "Loaded : 32.40% 5:26 5:26" at bounding box center [457, 513] width 683 height 16
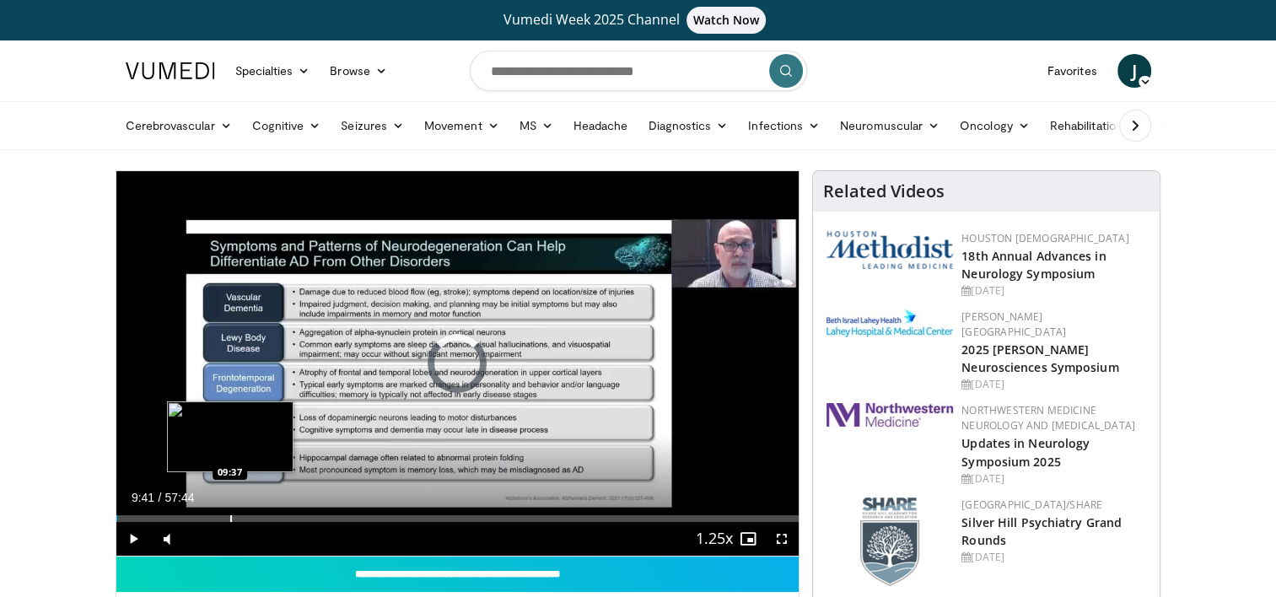
click at [229, 513] on div "Loaded : 0.00% 09:41 09:37" at bounding box center [457, 514] width 683 height 16
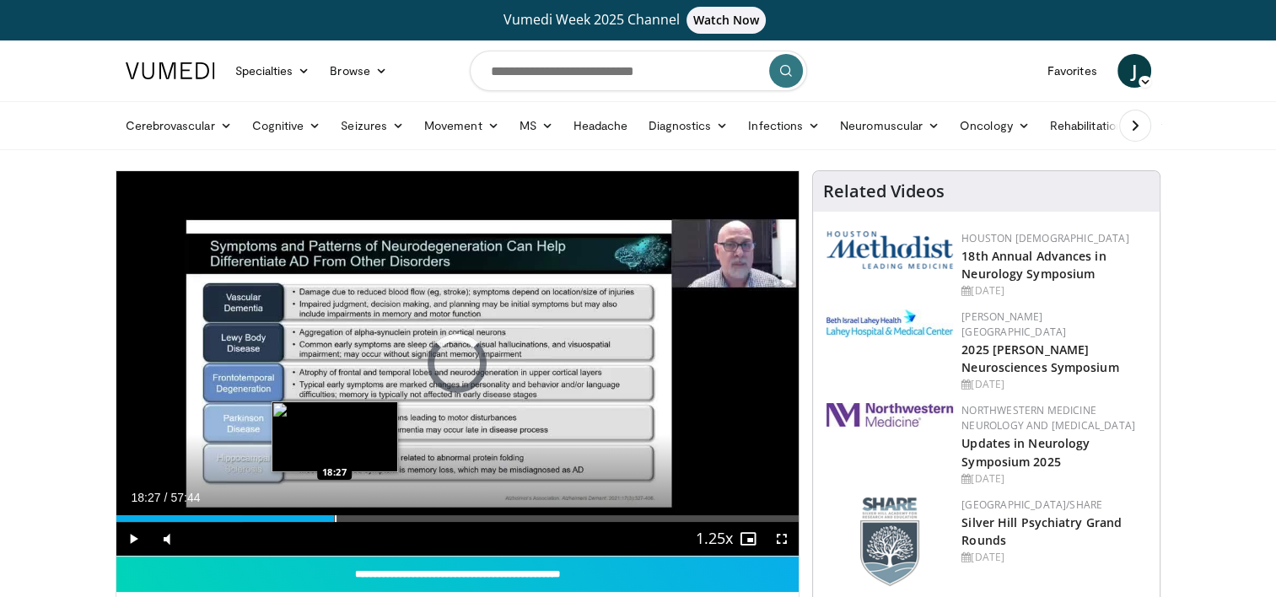
click at [335, 515] on div "Progress Bar" at bounding box center [336, 518] width 2 height 7
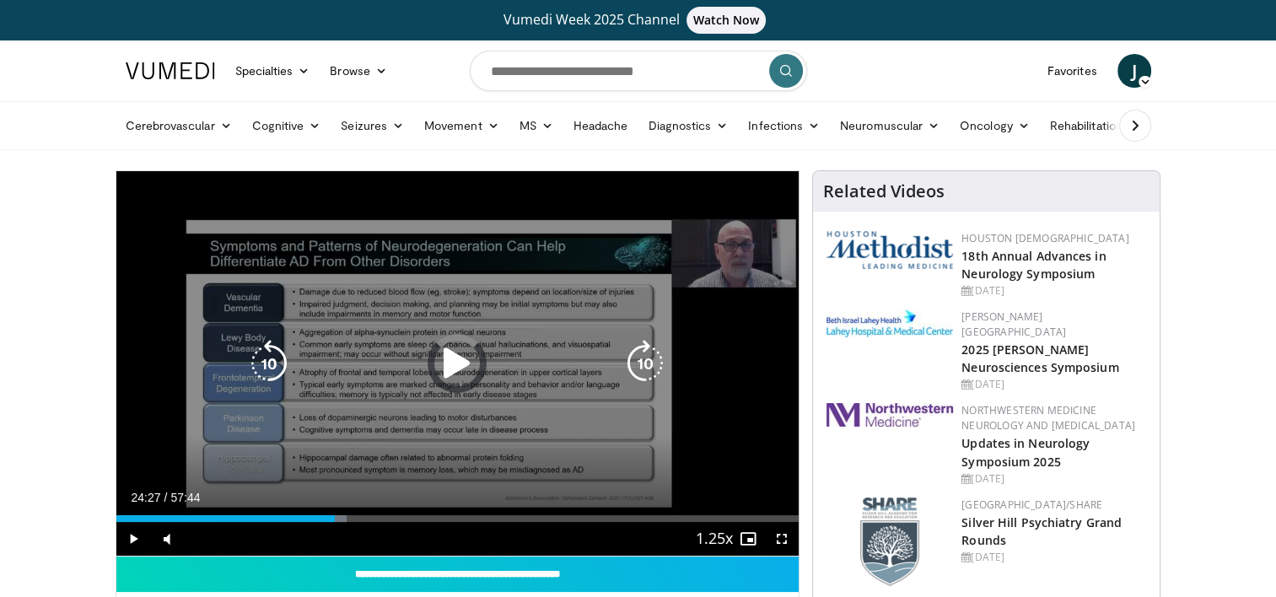
click at [405, 513] on div "Loaded : 33.77% 18:30 24:18" at bounding box center [457, 514] width 683 height 16
click at [465, 374] on icon "Video Player" at bounding box center [456, 363] width 47 height 47
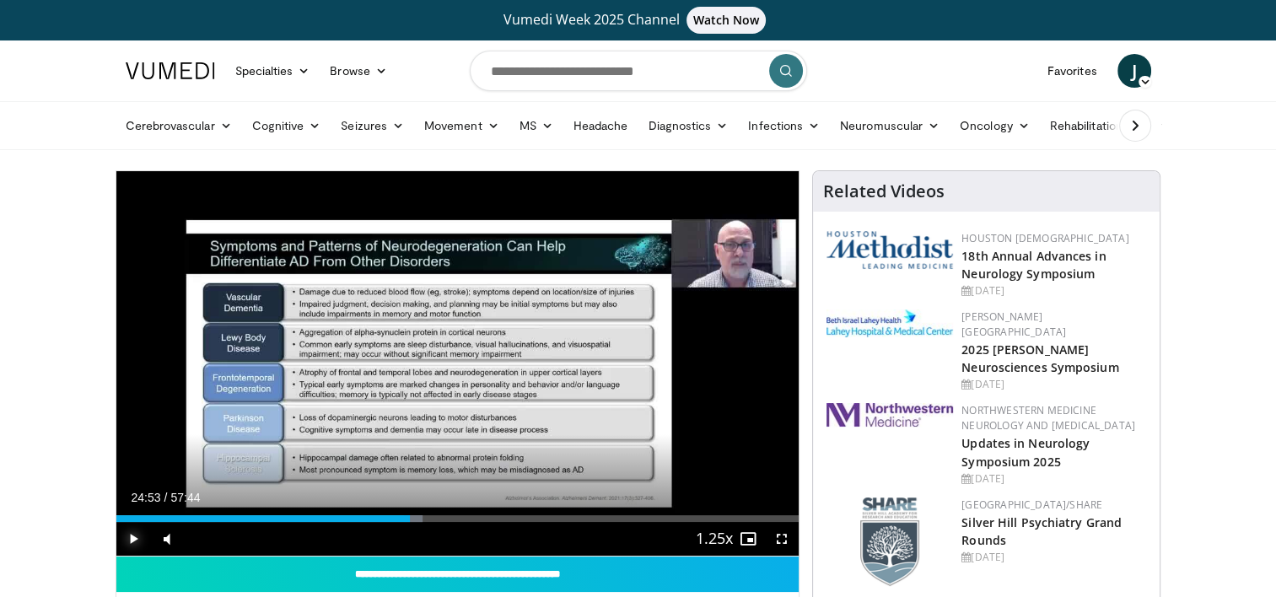
click at [127, 540] on span "Video Player" at bounding box center [133, 539] width 34 height 34
click at [777, 542] on span "Video Player" at bounding box center [782, 539] width 34 height 34
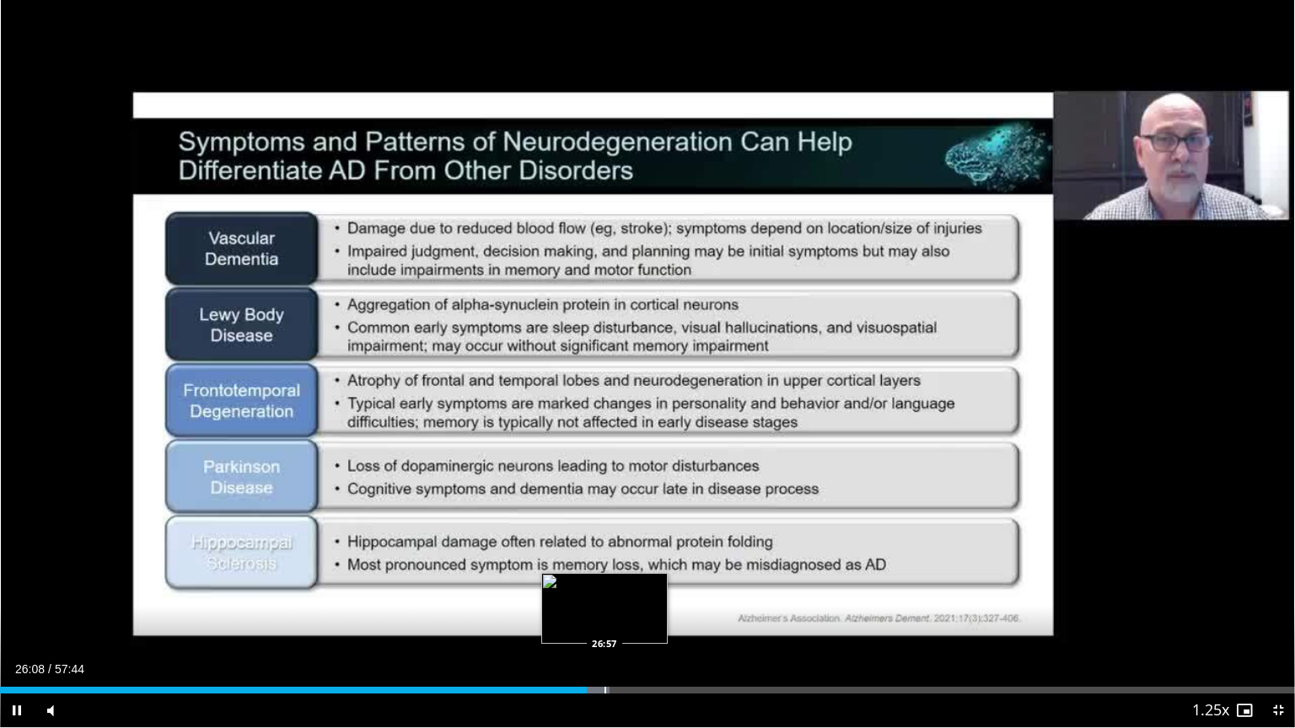
click at [604, 596] on div "Progress Bar" at bounding box center [605, 690] width 2 height 7
click at [627, 596] on div "Progress Bar" at bounding box center [628, 690] width 2 height 7
click at [645, 596] on div "Progress Bar" at bounding box center [646, 690] width 2 height 7
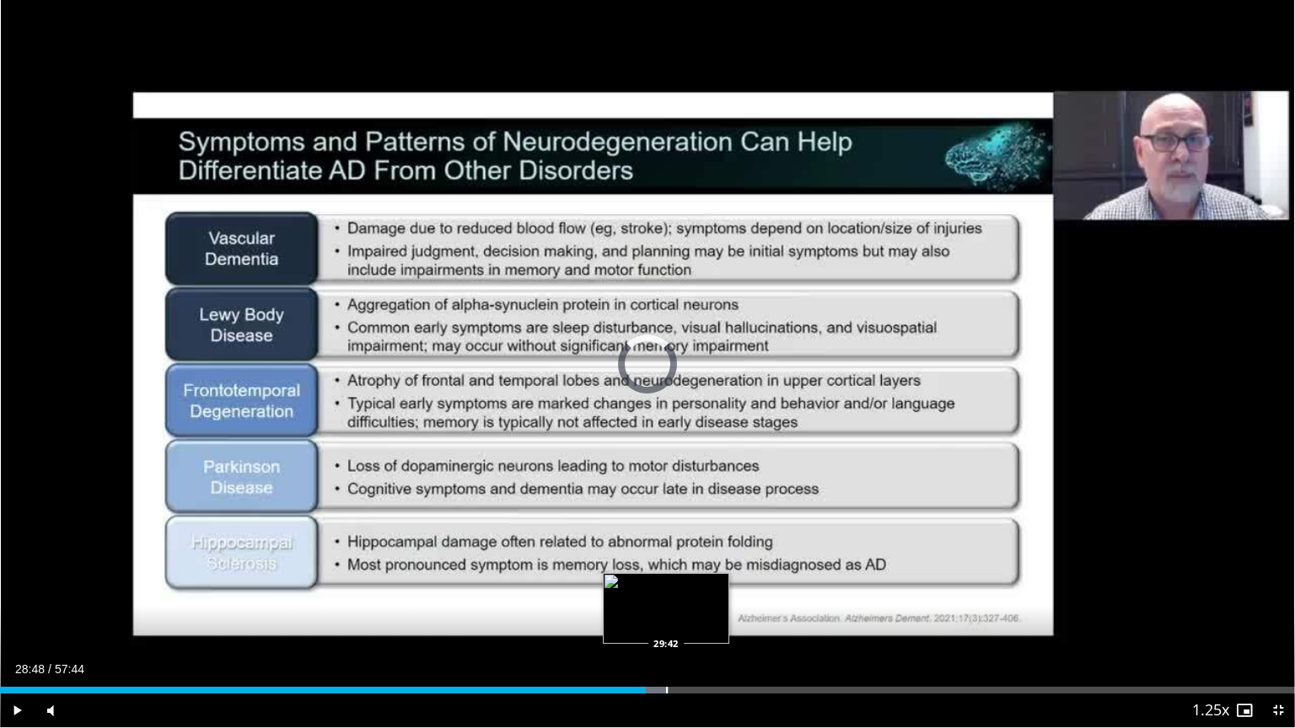
click at [666, 596] on div "Progress Bar" at bounding box center [667, 690] width 2 height 7
click at [693, 596] on div "Progress Bar" at bounding box center [694, 690] width 2 height 7
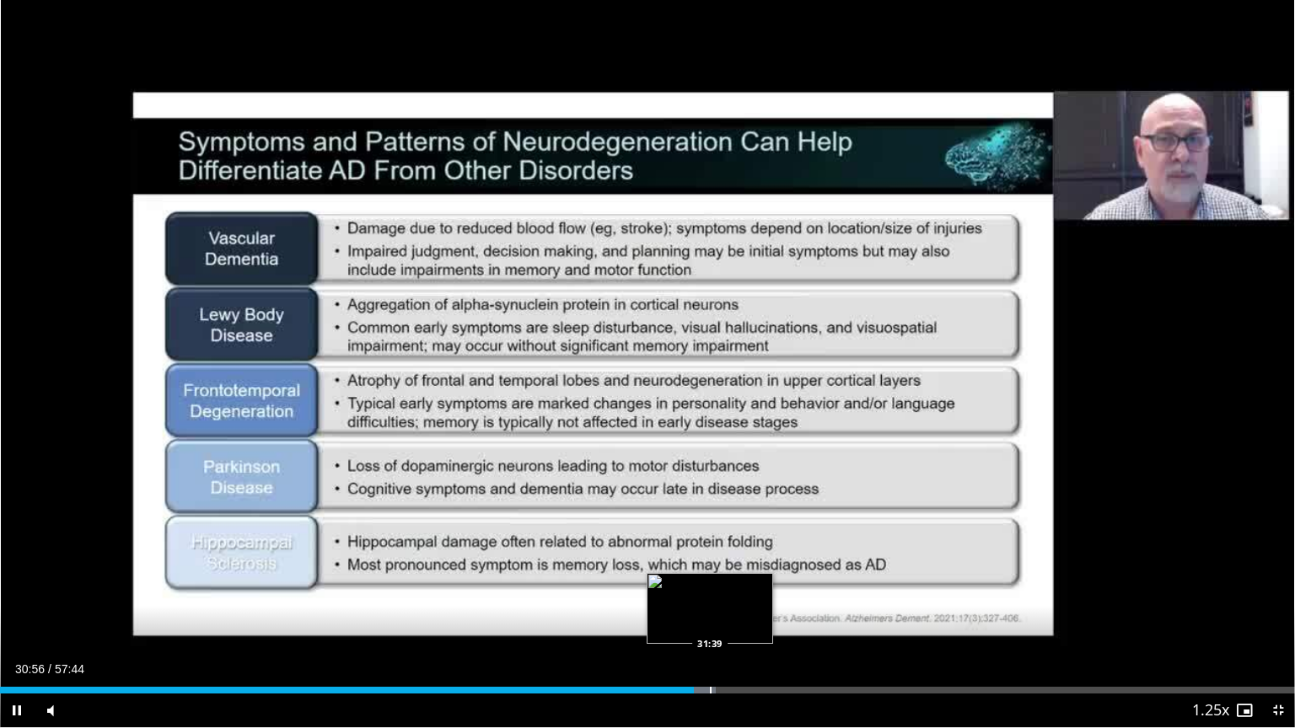
click at [709, 596] on div "Loaded : 55.25% 30:56 31:39" at bounding box center [647, 686] width 1295 height 16
click at [741, 596] on div "Progress Bar" at bounding box center [742, 690] width 2 height 7
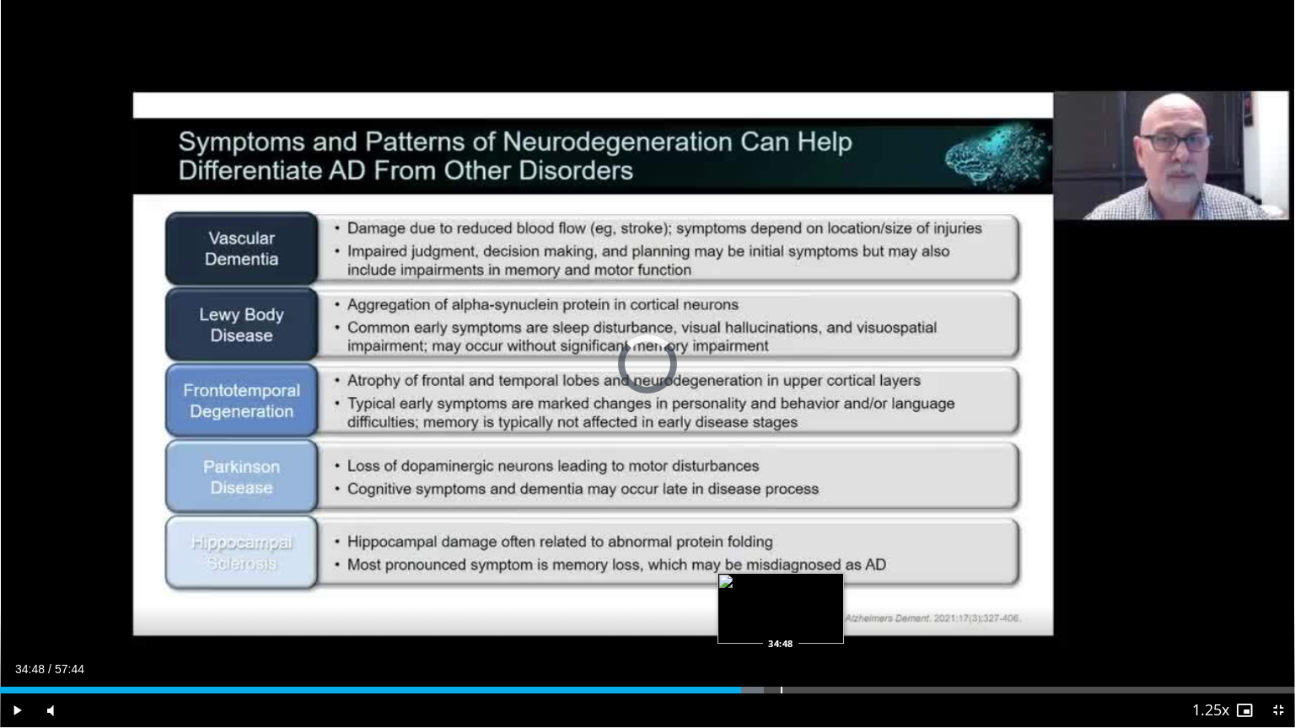
click at [781, 596] on div "Loaded : 58.97% 33:03 34:48" at bounding box center [647, 686] width 1295 height 16
click at [801, 596] on div "Progress Bar" at bounding box center [802, 690] width 2 height 7
click at [809, 596] on div "Progress Bar" at bounding box center [809, 690] width 2 height 7
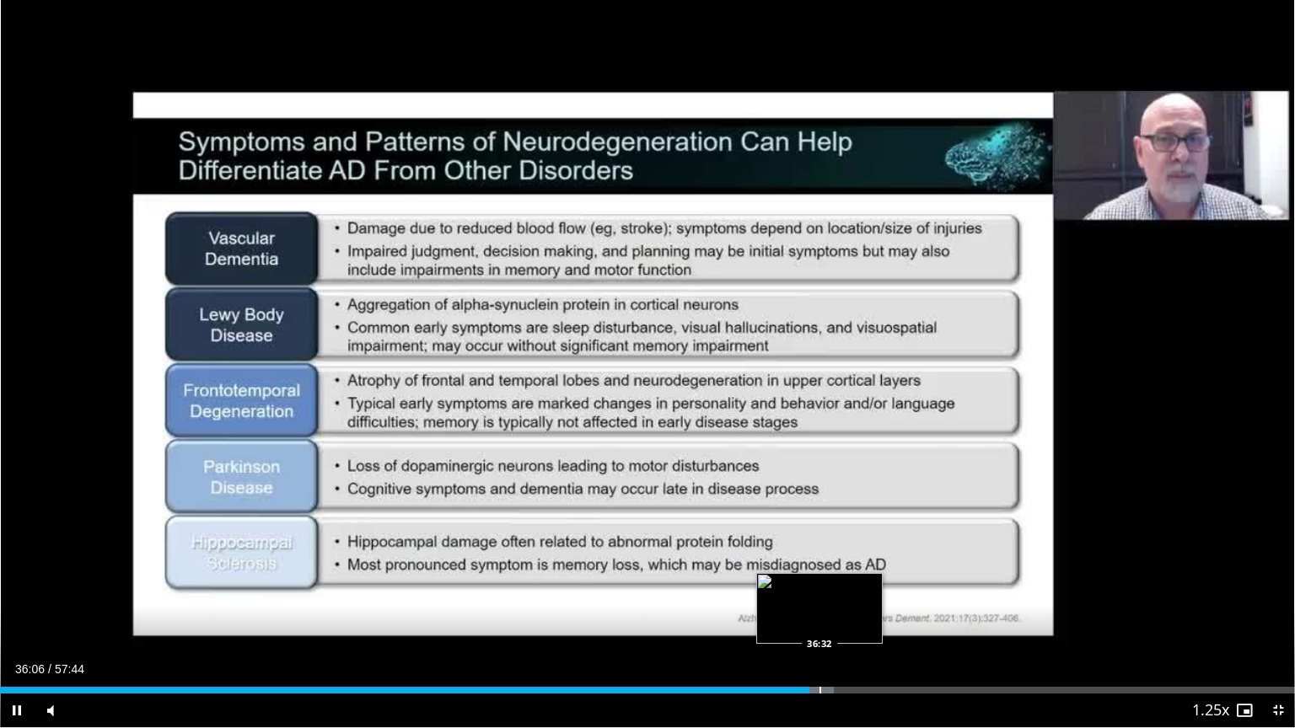
click at [820, 596] on div "Progress Bar" at bounding box center [820, 690] width 2 height 7
click at [867, 596] on div "Loaded : 66.09% 37:07 38:38" at bounding box center [647, 686] width 1295 height 16
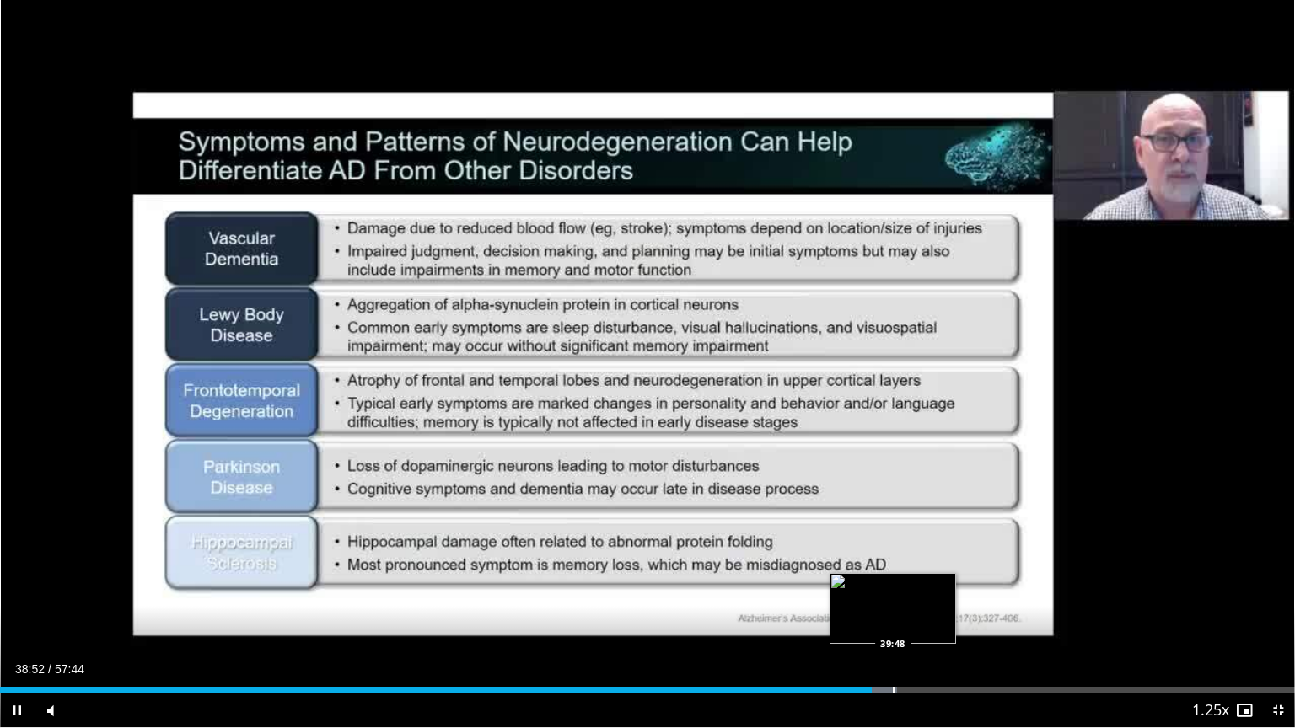
click at [893, 596] on div "Progress Bar" at bounding box center [894, 690] width 2 height 7
click at [923, 596] on div "Progress Bar" at bounding box center [924, 690] width 2 height 7
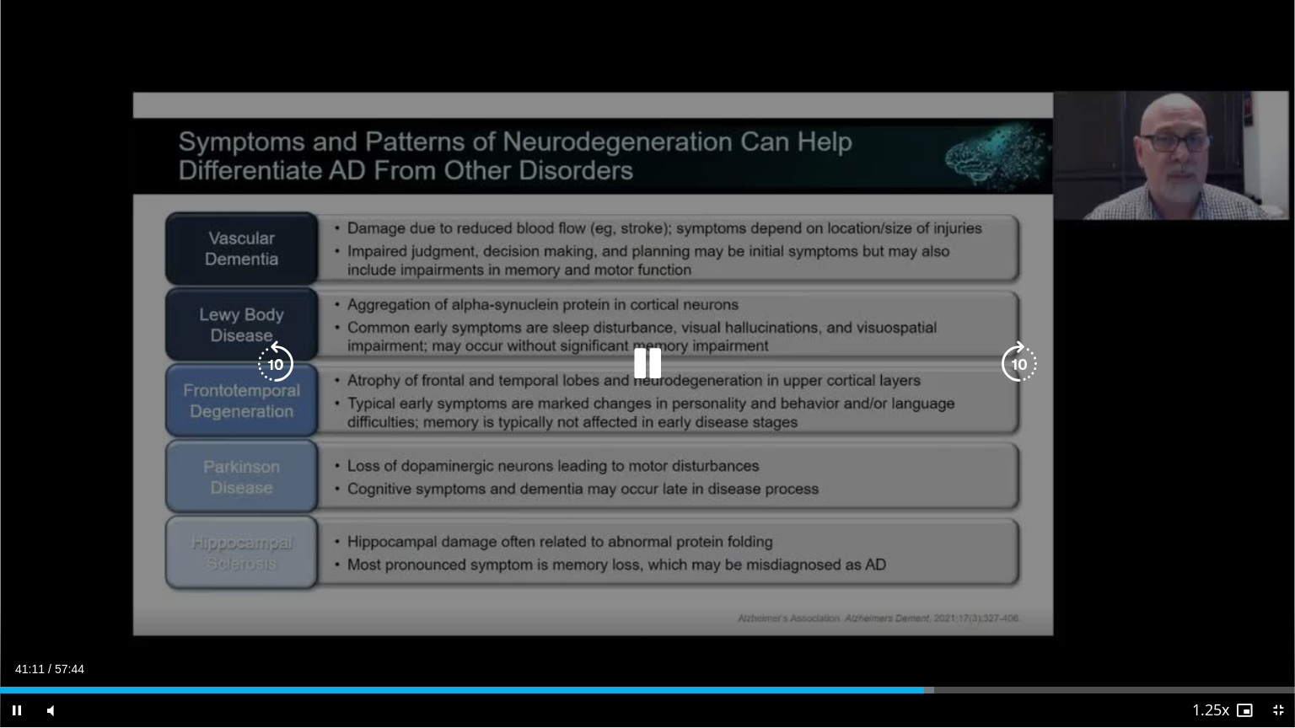
click at [952, 596] on video-js "**********" at bounding box center [647, 364] width 1295 height 728
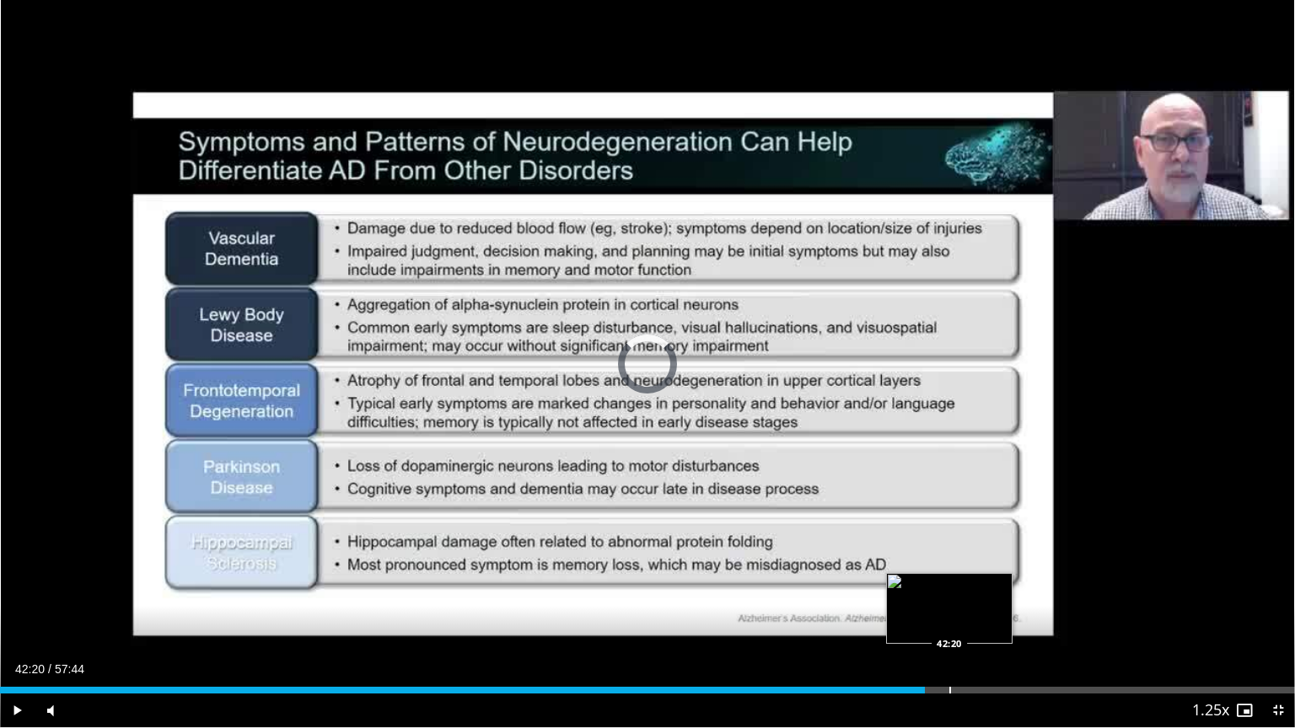
click at [949, 596] on div "Progress Bar" at bounding box center [950, 690] width 2 height 7
click at [986, 596] on div "Progress Bar" at bounding box center [987, 690] width 2 height 7
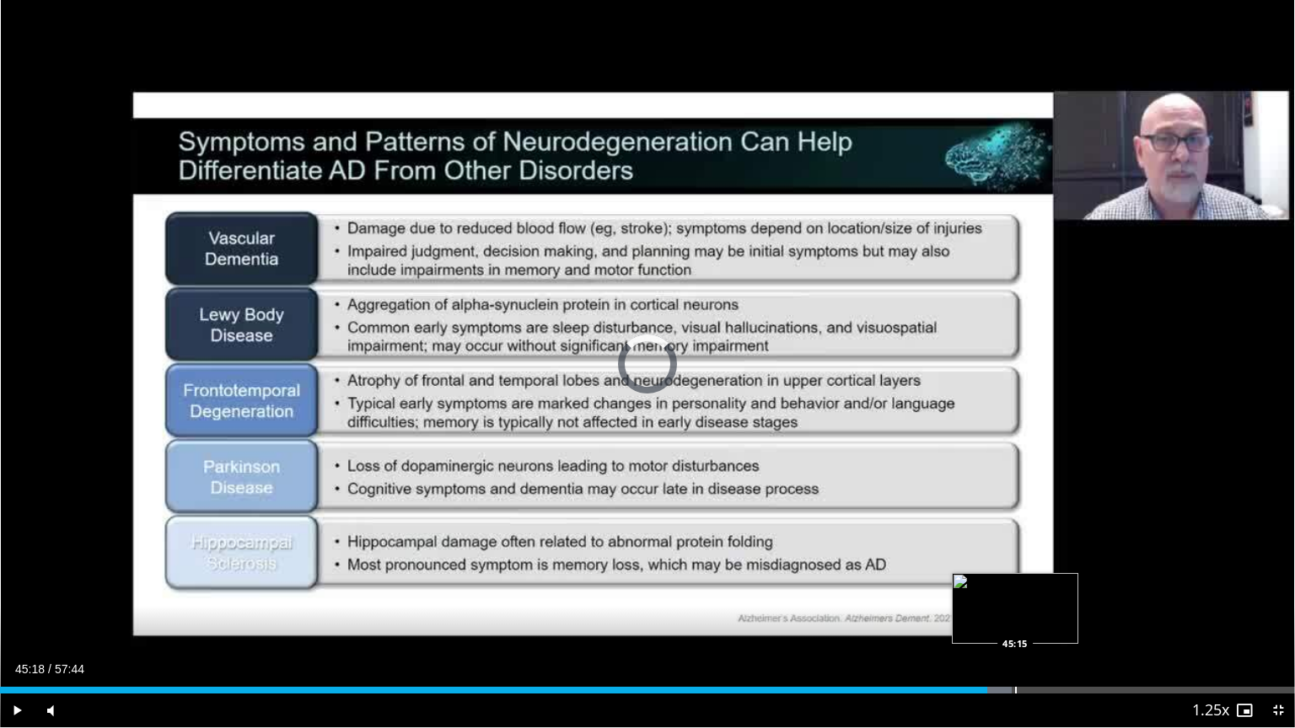
click at [1015, 596] on div "Progress Bar" at bounding box center [1016, 690] width 2 height 7
click at [1053, 596] on div "Progress Bar" at bounding box center [1054, 690] width 2 height 7
click at [998, 596] on video-js "**********" at bounding box center [647, 364] width 1295 height 728
click at [1005, 596] on div "Loaded : 77.64% 44:48 44:46" at bounding box center [647, 686] width 1295 height 16
click at [998, 596] on div "Loaded : 0.00% 44:30 44:35" at bounding box center [647, 690] width 1295 height 7
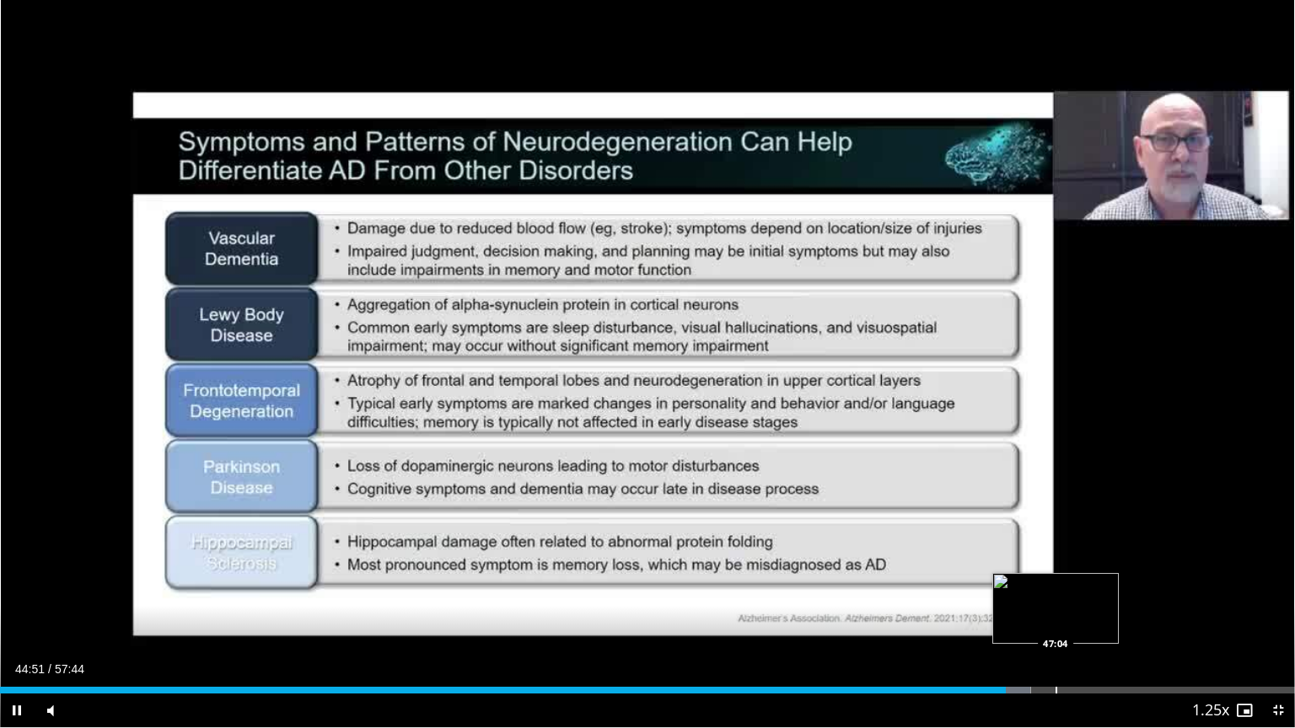
click at [1057, 596] on div "Progress Bar" at bounding box center [1056, 690] width 2 height 7
click at [1089, 596] on div "Progress Bar" at bounding box center [1090, 690] width 2 height 7
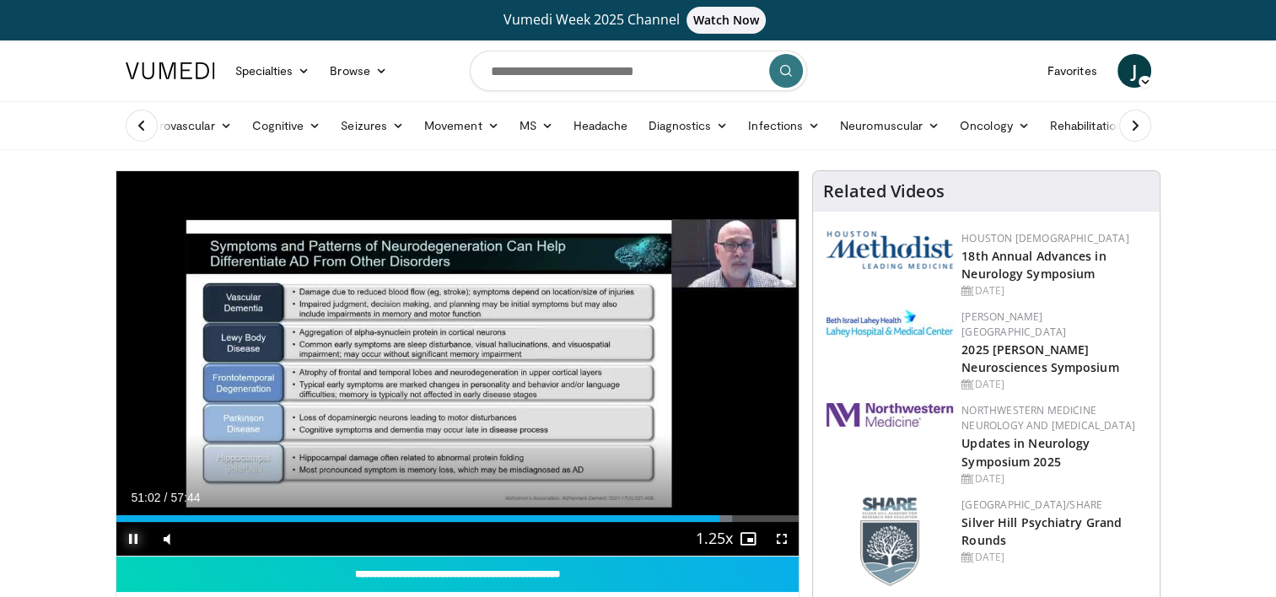
click at [126, 547] on span "Video Player" at bounding box center [133, 539] width 34 height 34
click at [487, 125] on icon at bounding box center [493, 126] width 12 height 12
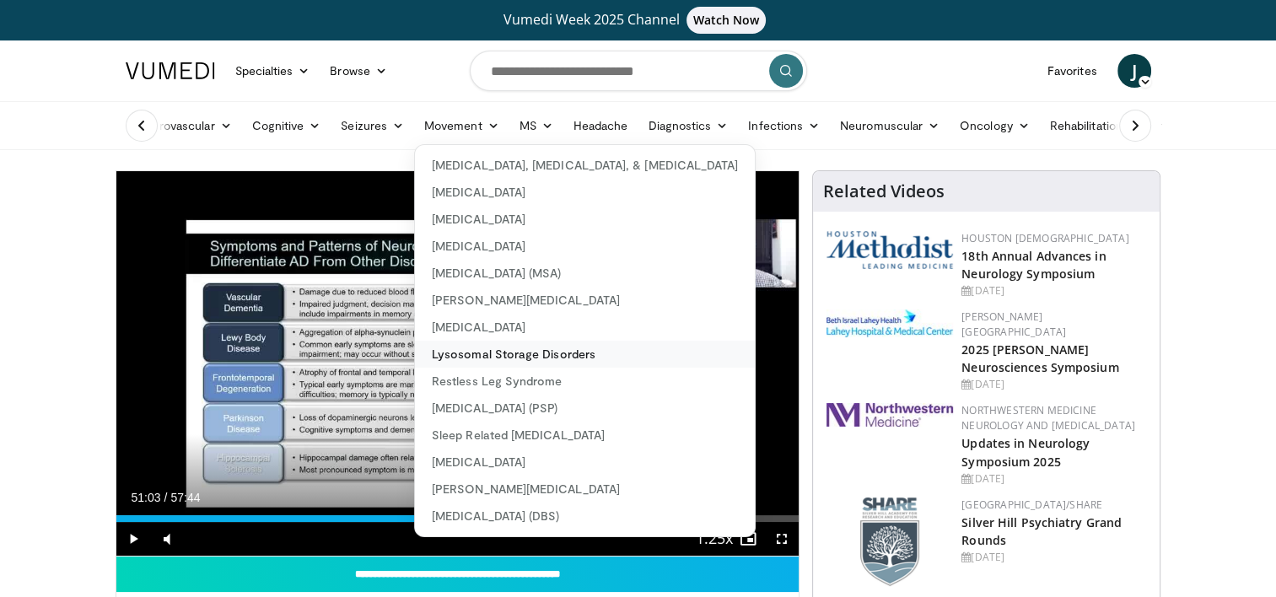
click at [579, 358] on link "Lysosomal Storage Disorders" at bounding box center [585, 354] width 340 height 27
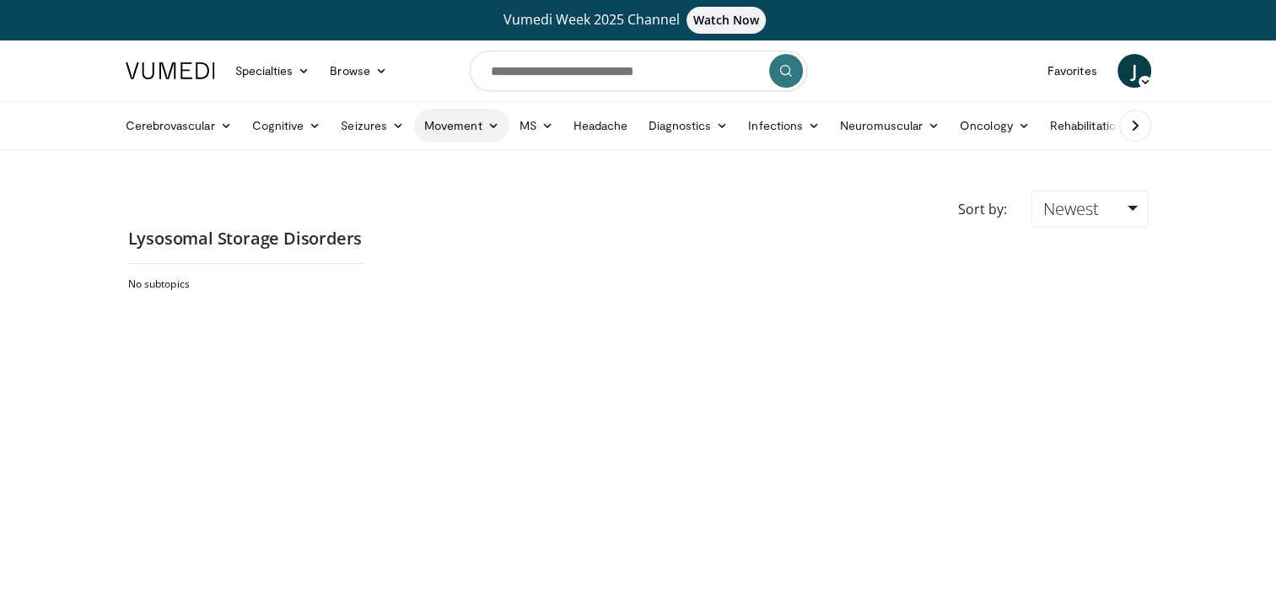
click at [486, 132] on link "Movement" at bounding box center [461, 126] width 95 height 34
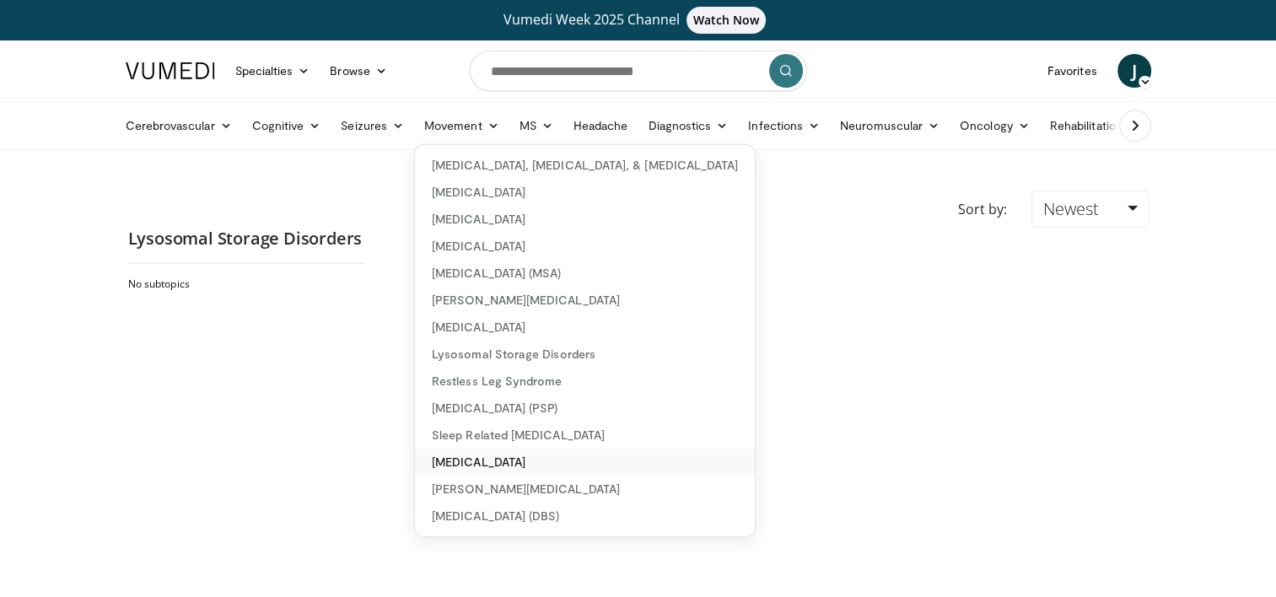
click at [458, 459] on link "[MEDICAL_DATA]" at bounding box center [585, 461] width 340 height 27
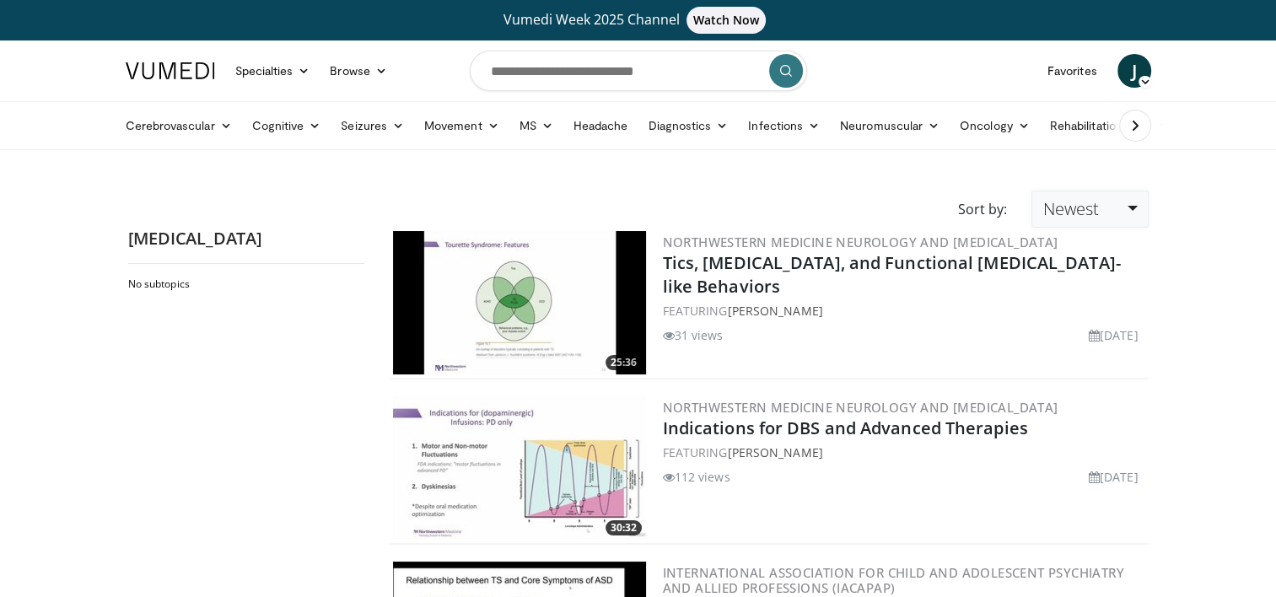
click at [1117, 218] on link "Newest" at bounding box center [1089, 209] width 116 height 37
click at [1120, 283] on link "Thumbs Up" at bounding box center [1098, 276] width 133 height 27
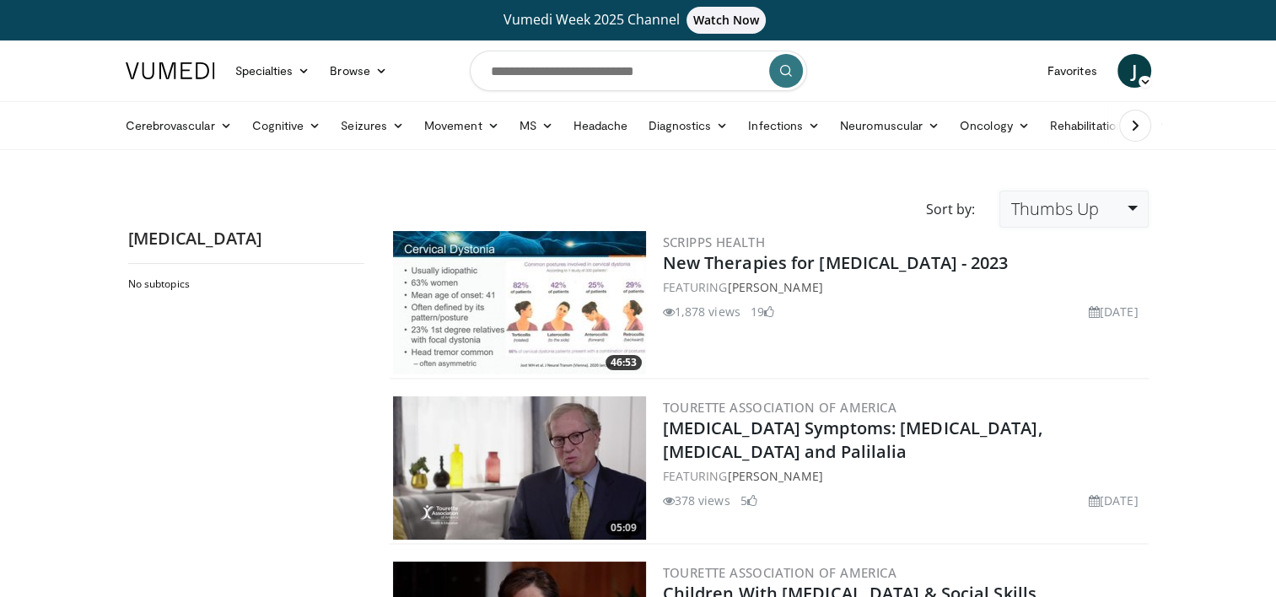
click at [1095, 220] on link "Thumbs Up" at bounding box center [1073, 209] width 148 height 37
click at [1082, 320] on link "Views" at bounding box center [1066, 330] width 133 height 27
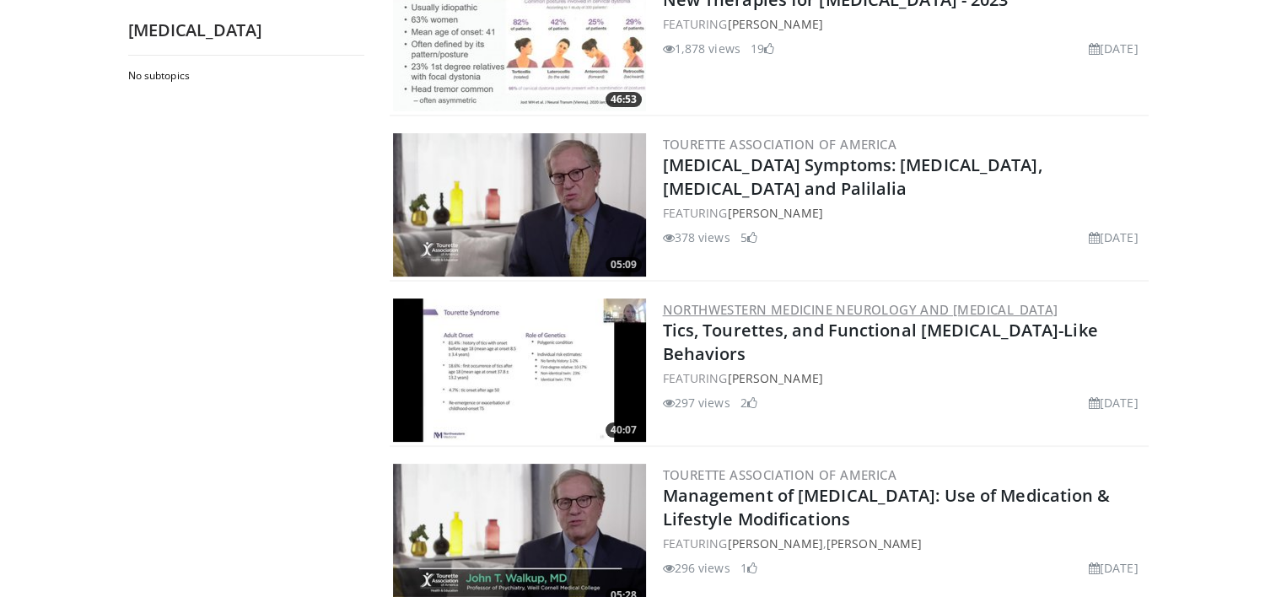
scroll to position [253, 0]
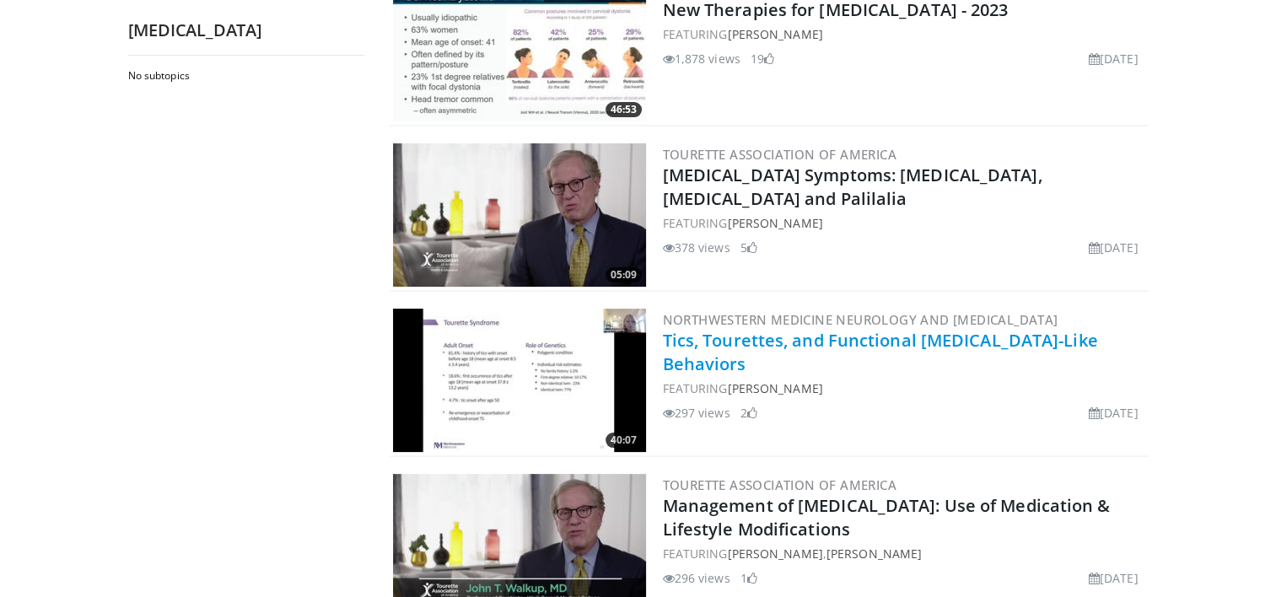
click at [873, 337] on link "Tics, Tourettes, and Functional [MEDICAL_DATA]-Like Behaviors" at bounding box center [880, 352] width 435 height 46
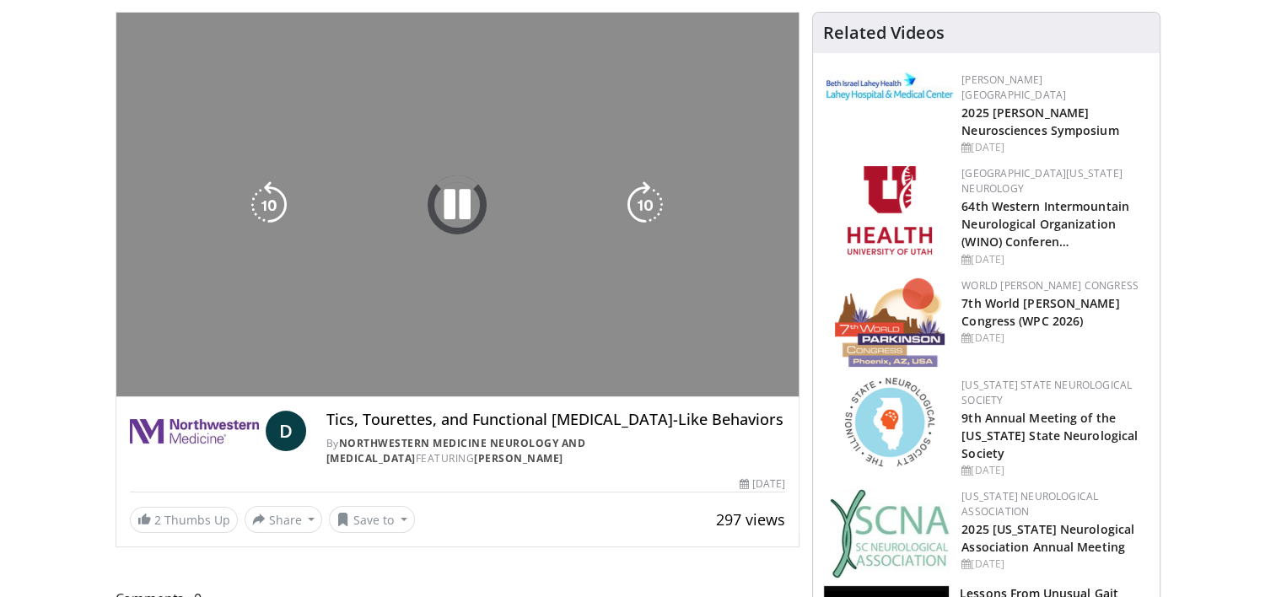
scroll to position [169, 0]
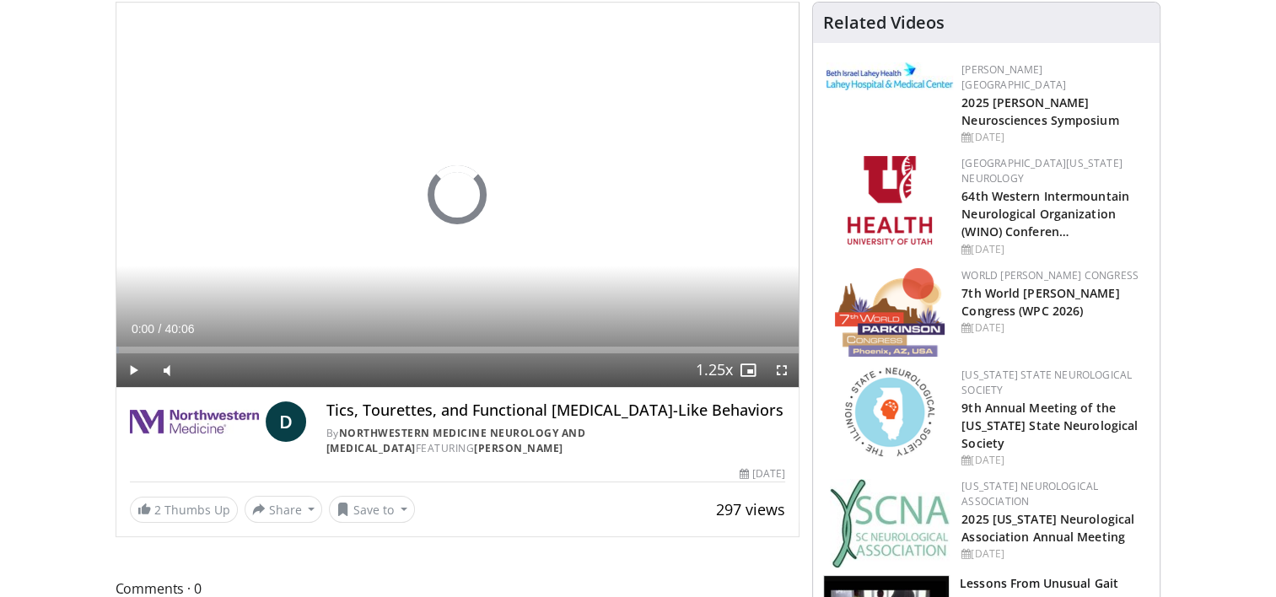
click at [620, 455] on div "By Northwestern Medicine Neurology and Neurosurgery FEATURING Danielle Larson" at bounding box center [555, 441] width 459 height 30
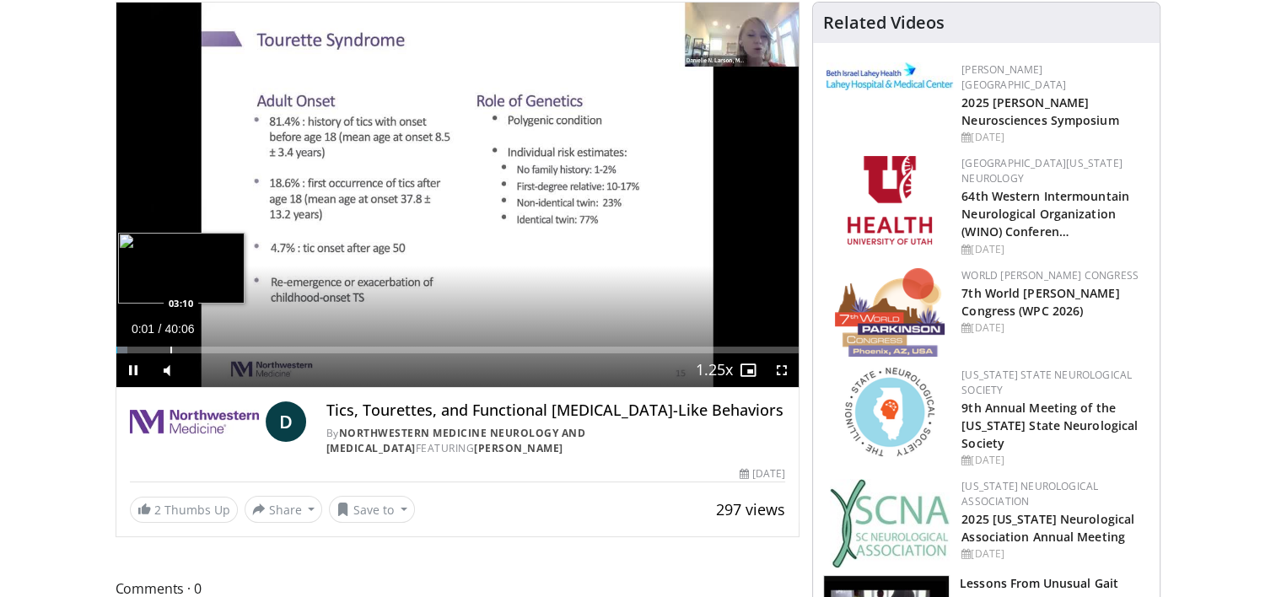
click at [168, 349] on div "Loaded : 1.65% 00:01 03:10" at bounding box center [457, 349] width 683 height 7
click at [196, 347] on div "Progress Bar" at bounding box center [197, 349] width 2 height 7
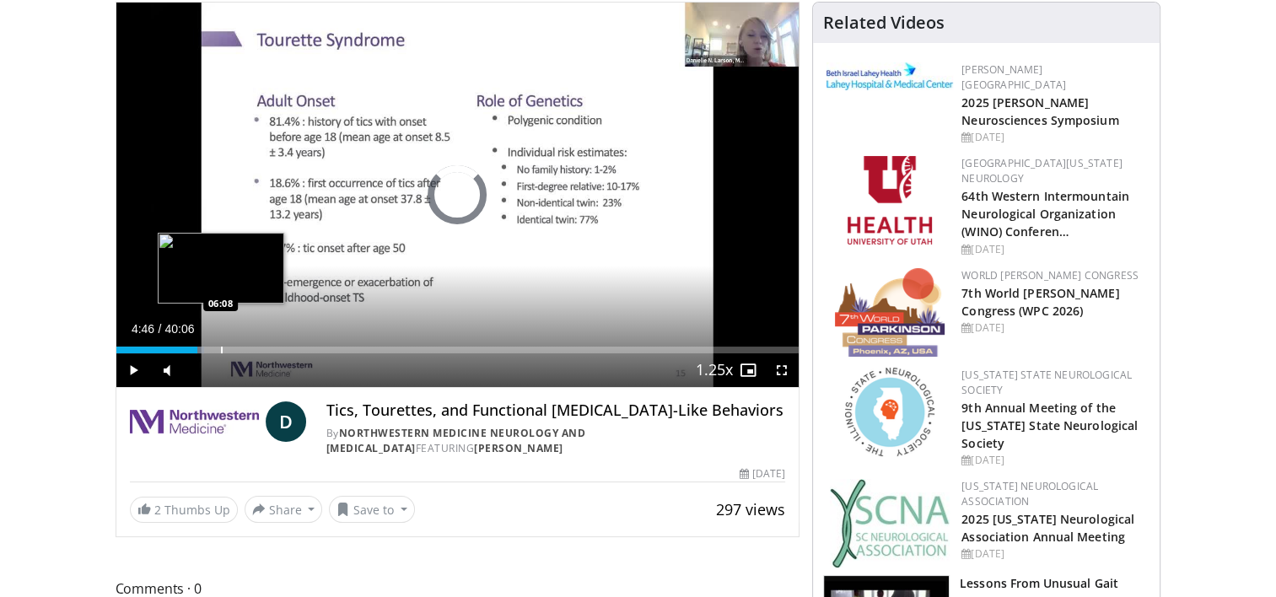
click at [221, 351] on div "Progress Bar" at bounding box center [222, 349] width 2 height 7
click at [237, 352] on div "Loaded : 18.14% 07:07 07:07" at bounding box center [457, 349] width 683 height 7
click at [262, 347] on div "Progress Bar" at bounding box center [263, 349] width 2 height 7
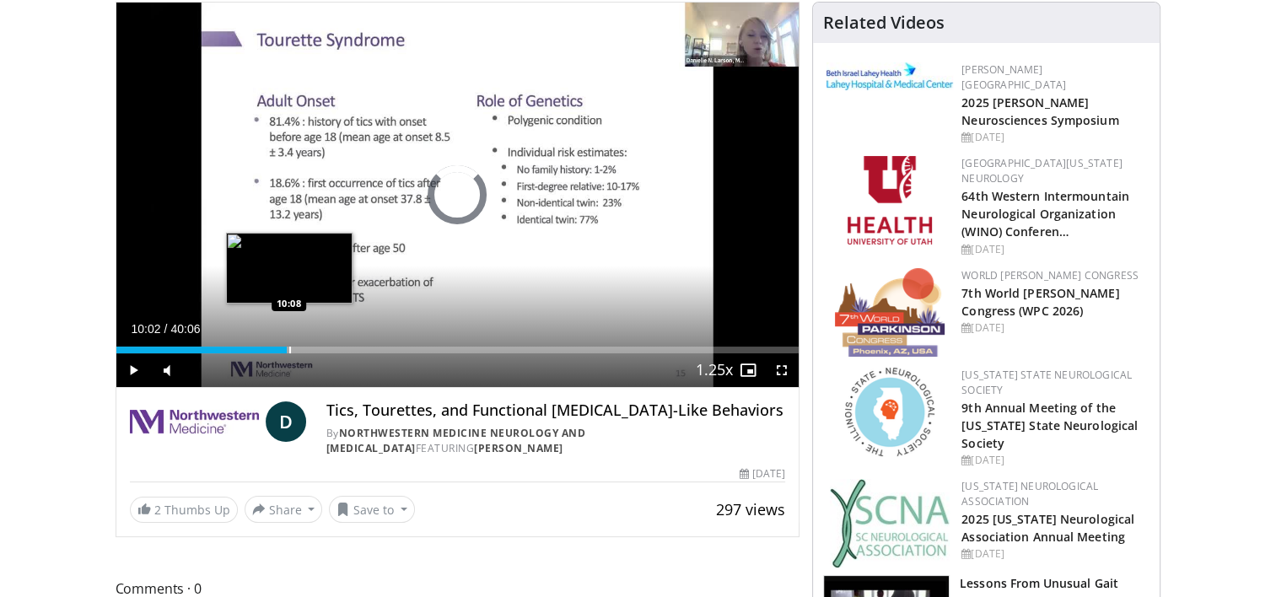
click at [287, 347] on div "Loaded : 24.11% 08:36 10:08" at bounding box center [457, 349] width 683 height 7
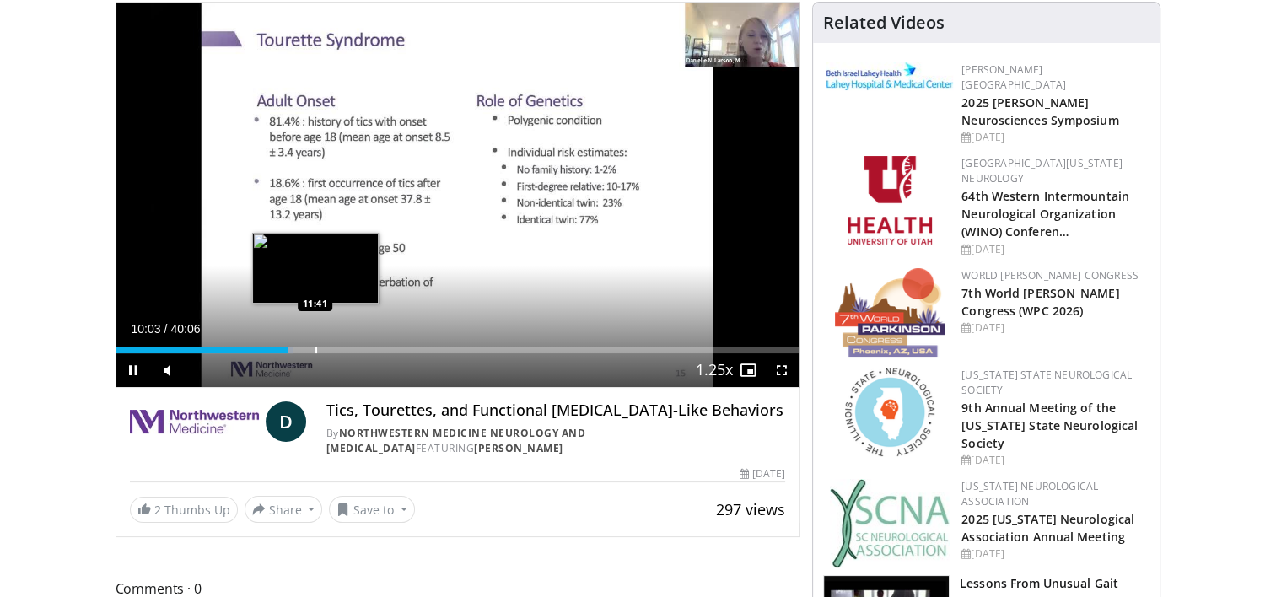
click at [315, 348] on div "Progress Bar" at bounding box center [316, 349] width 2 height 7
click at [346, 346] on div "Loaded : 33.81% 12:33 13:24" at bounding box center [457, 349] width 683 height 7
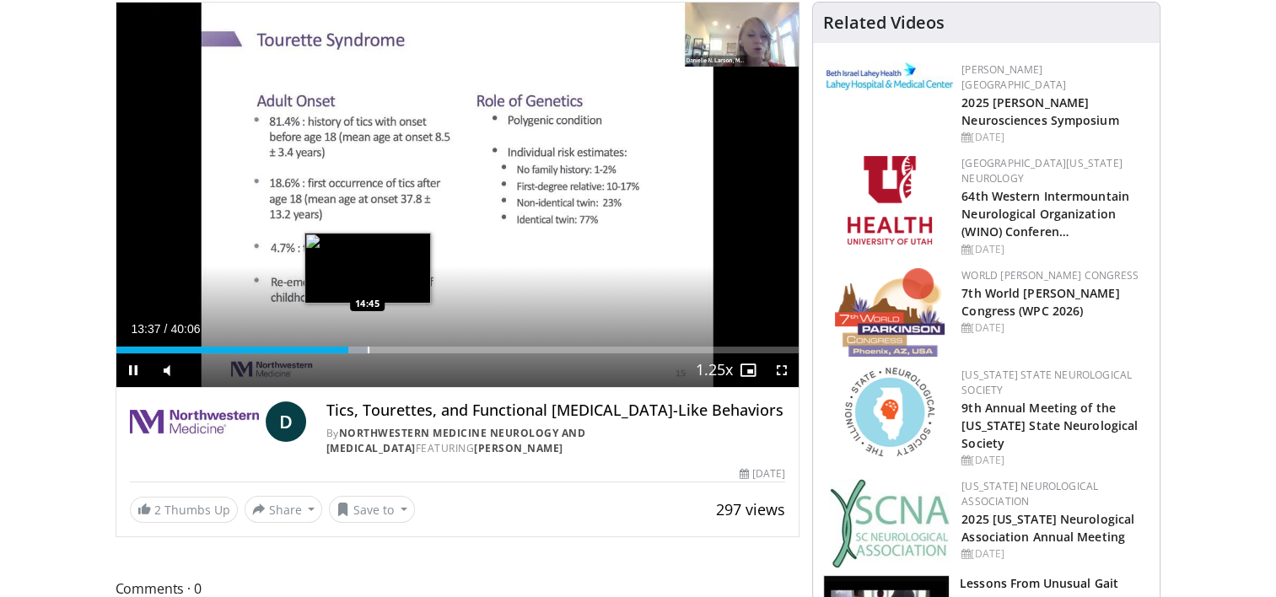
click at [368, 352] on div "Progress Bar" at bounding box center [369, 349] width 2 height 7
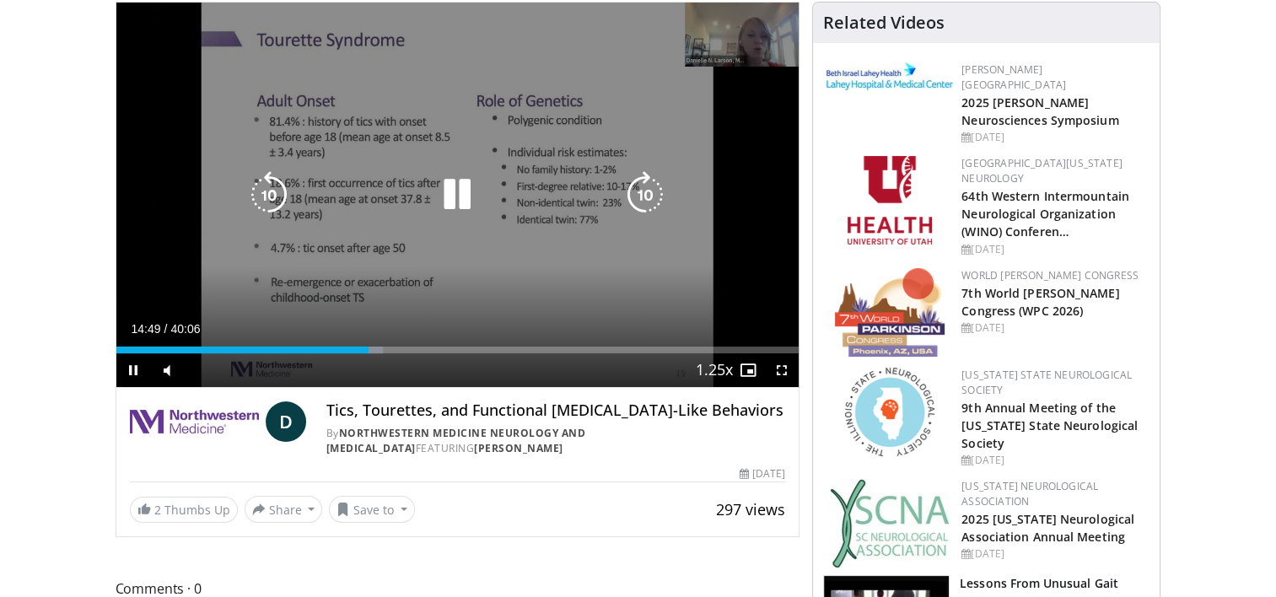
click at [397, 350] on video-js "**********" at bounding box center [457, 195] width 683 height 385
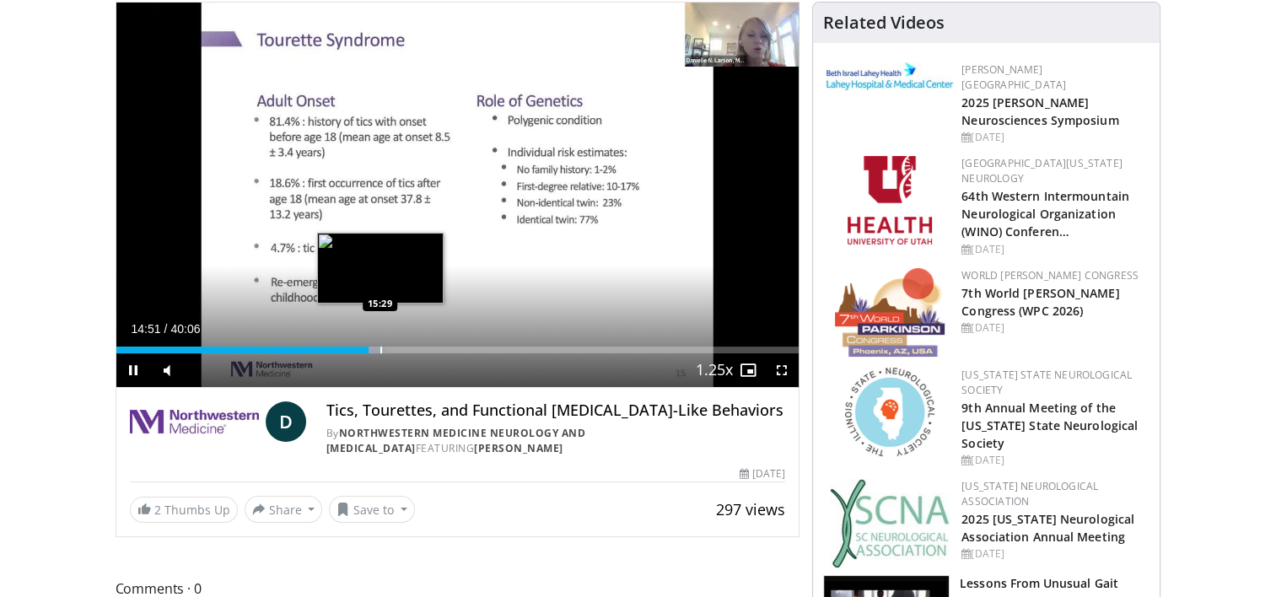
click at [380, 352] on div "Progress Bar" at bounding box center [381, 349] width 2 height 7
click at [391, 352] on div "Progress Bar" at bounding box center [392, 349] width 2 height 7
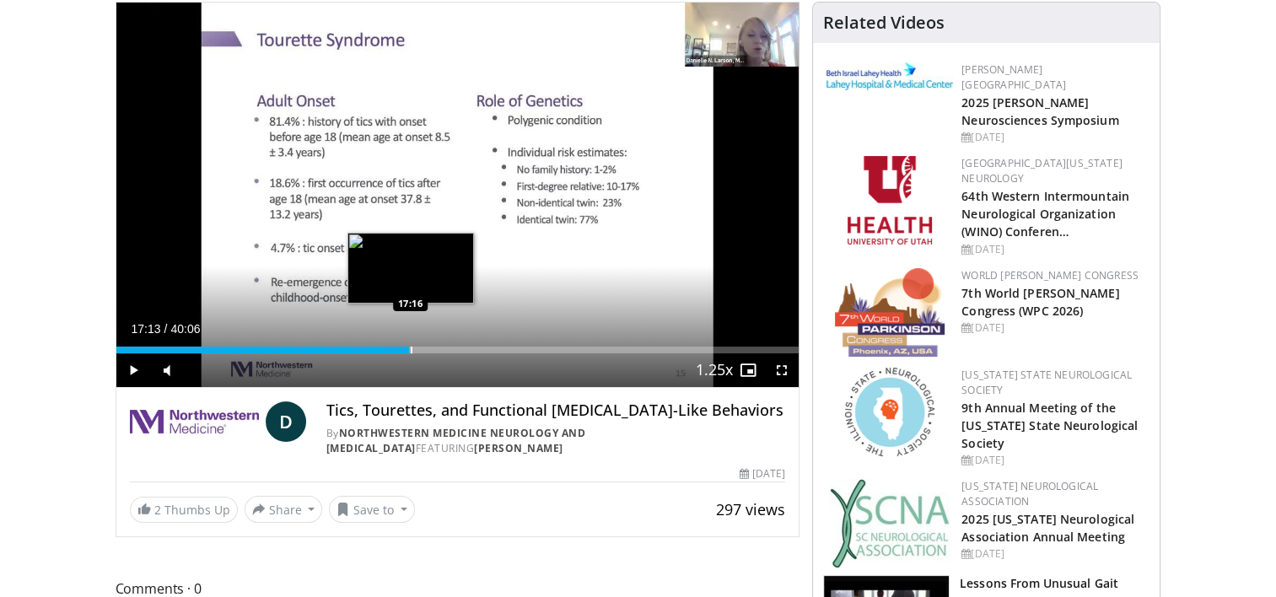
click at [411, 352] on div "Progress Bar" at bounding box center [412, 349] width 2 height 7
click at [428, 351] on div "Progress Bar" at bounding box center [428, 349] width 2 height 7
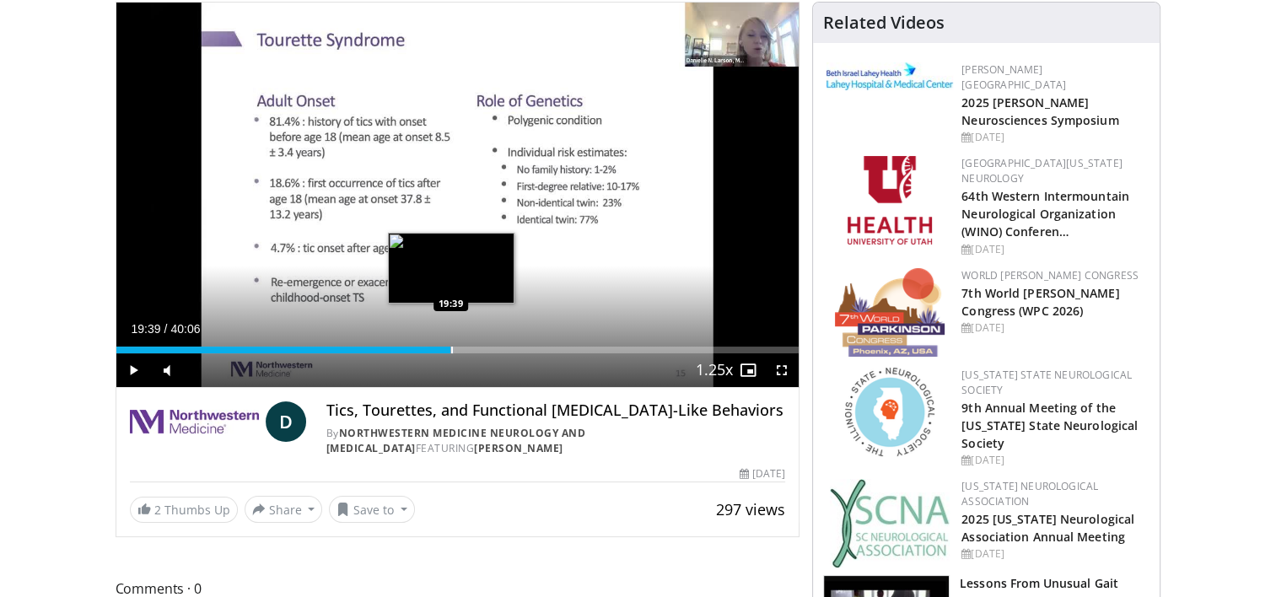
click at [451, 352] on div "Progress Bar" at bounding box center [452, 349] width 2 height 7
click at [475, 352] on div "Progress Bar" at bounding box center [476, 349] width 2 height 7
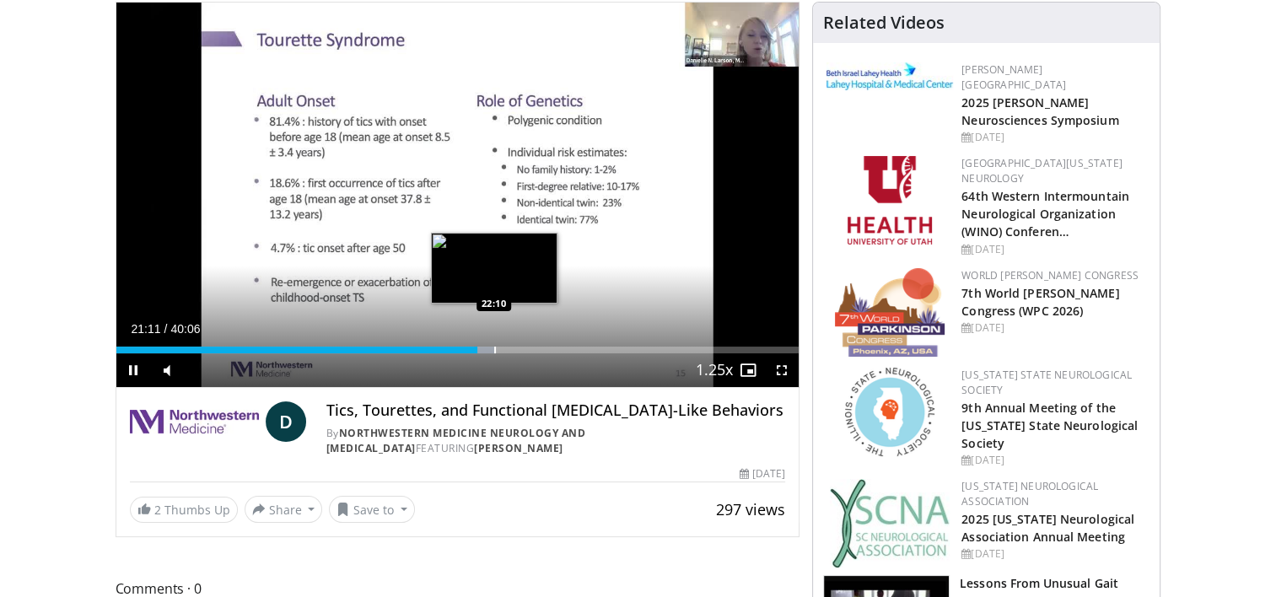
click at [494, 348] on div "Progress Bar" at bounding box center [495, 349] width 2 height 7
click at [516, 351] on div "Progress Bar" at bounding box center [515, 349] width 2 height 7
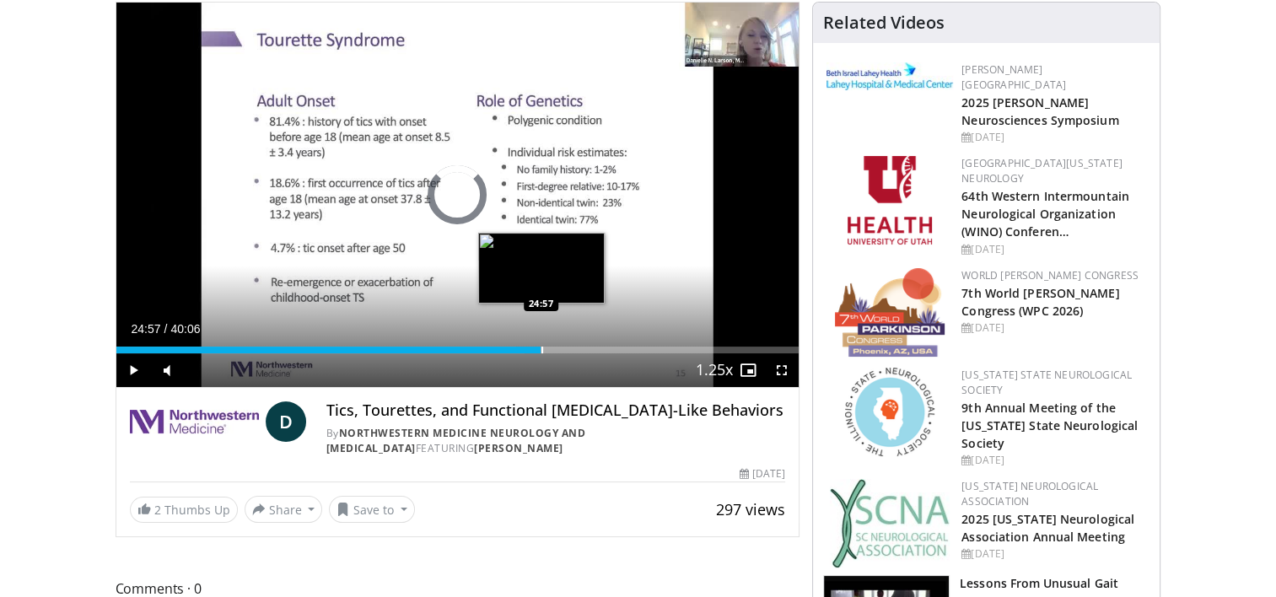
click at [541, 350] on div "Progress Bar" at bounding box center [542, 349] width 2 height 7
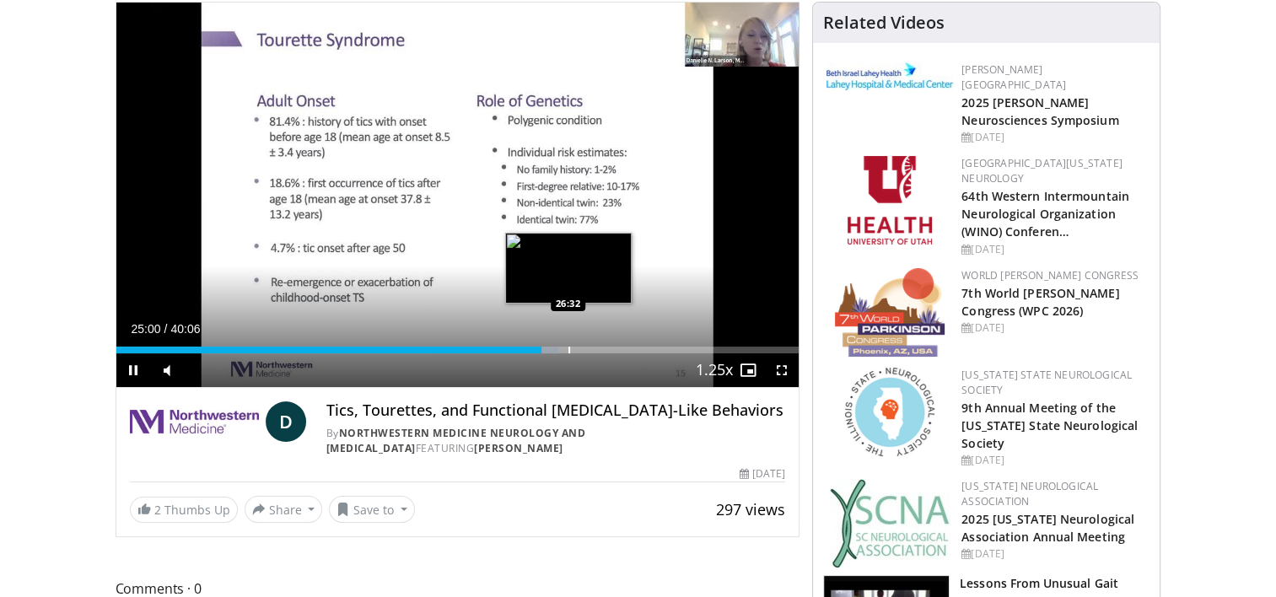
click at [568, 351] on div "Progress Bar" at bounding box center [569, 349] width 2 height 7
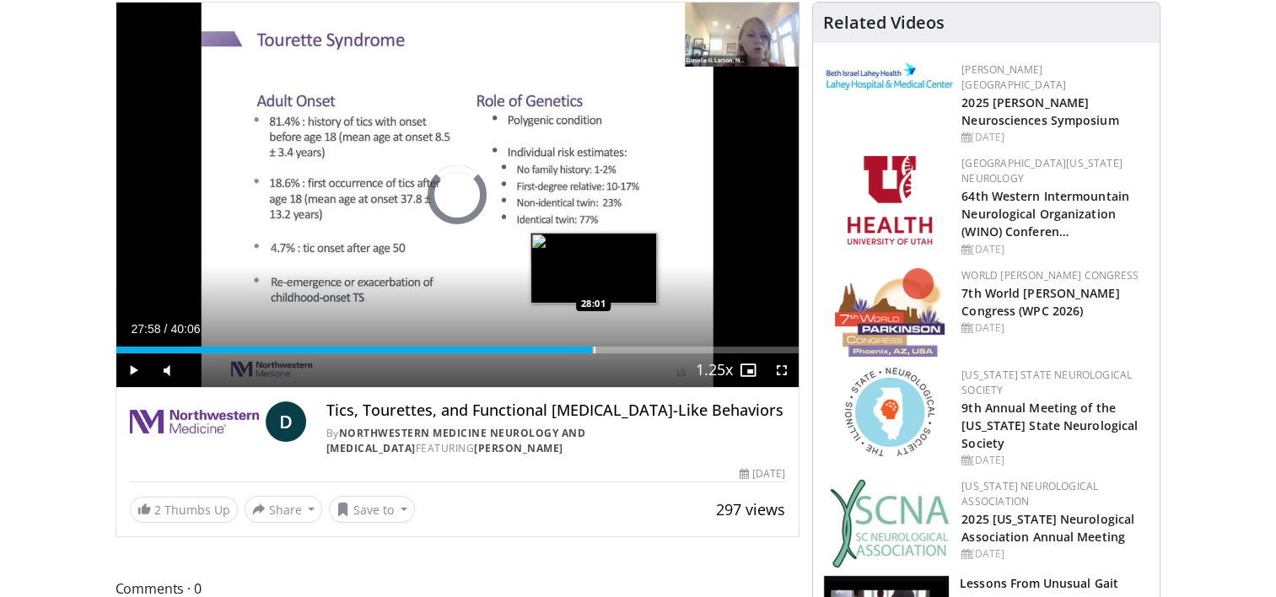
click at [593, 350] on div "Progress Bar" at bounding box center [594, 349] width 2 height 7
click at [615, 352] on div "Progress Bar" at bounding box center [616, 349] width 2 height 7
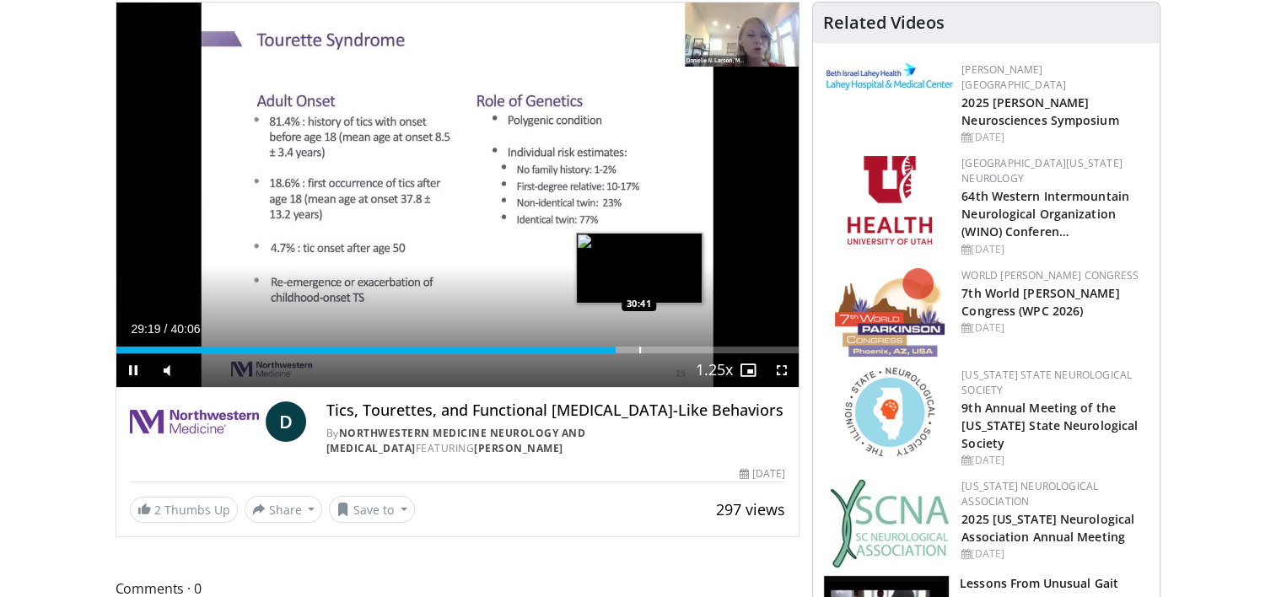
click at [640, 351] on div "Progress Bar" at bounding box center [640, 349] width 2 height 7
click at [679, 350] on div "Progress Bar" at bounding box center [680, 349] width 2 height 7
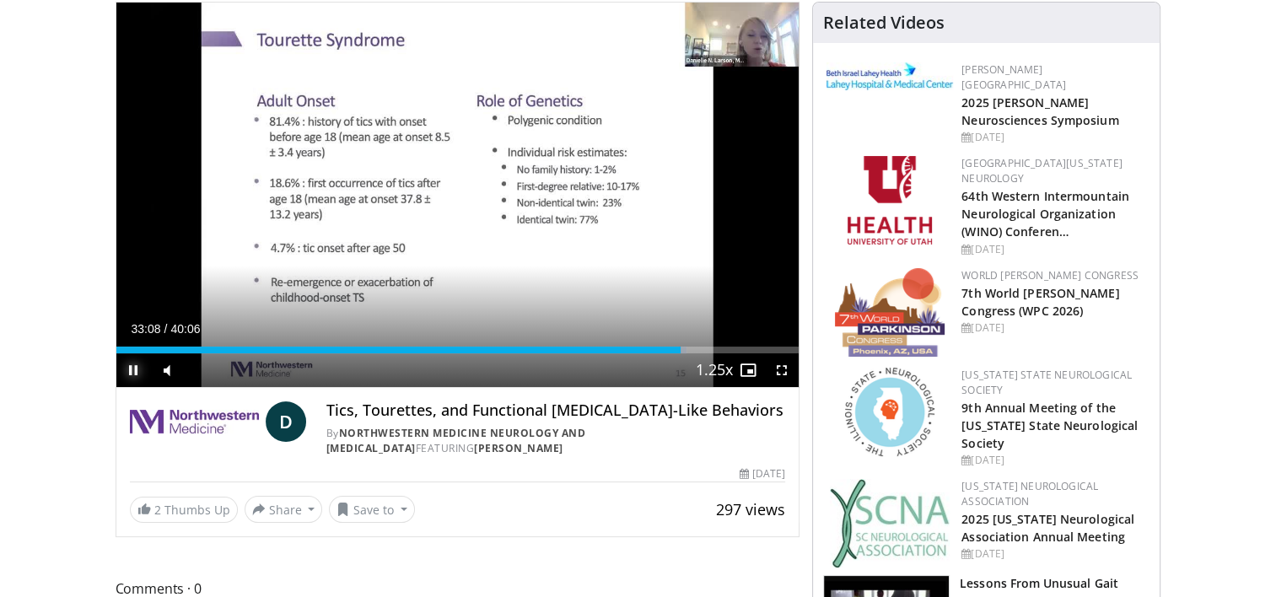
click at [136, 374] on span "Video Player" at bounding box center [133, 370] width 34 height 34
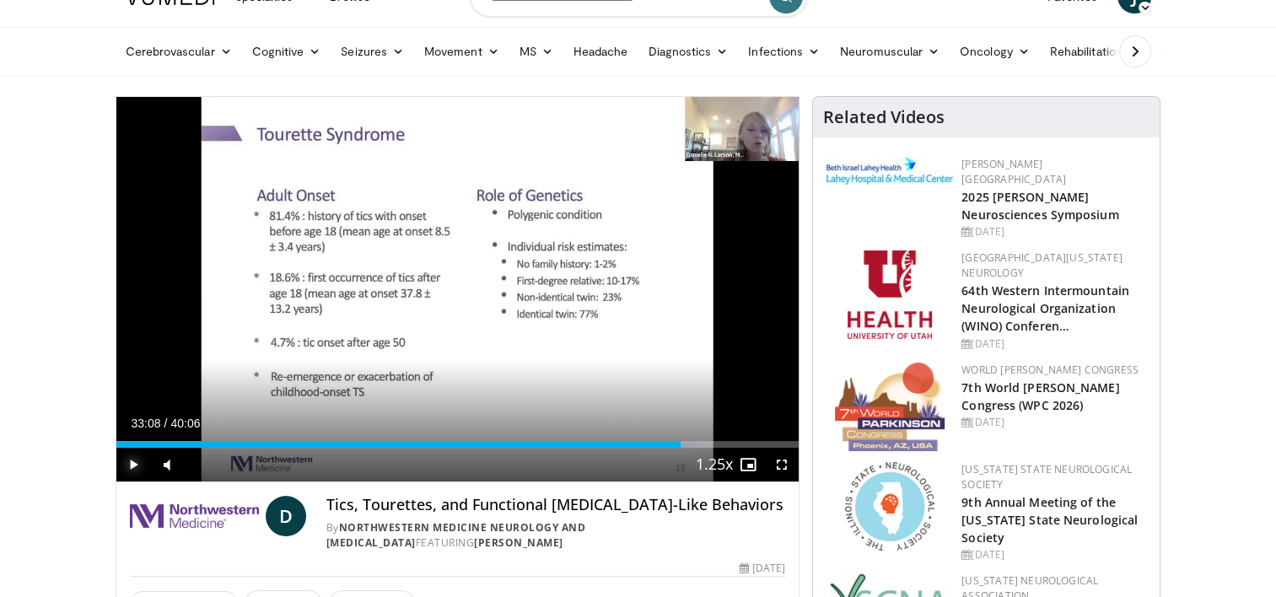
scroll to position [0, 0]
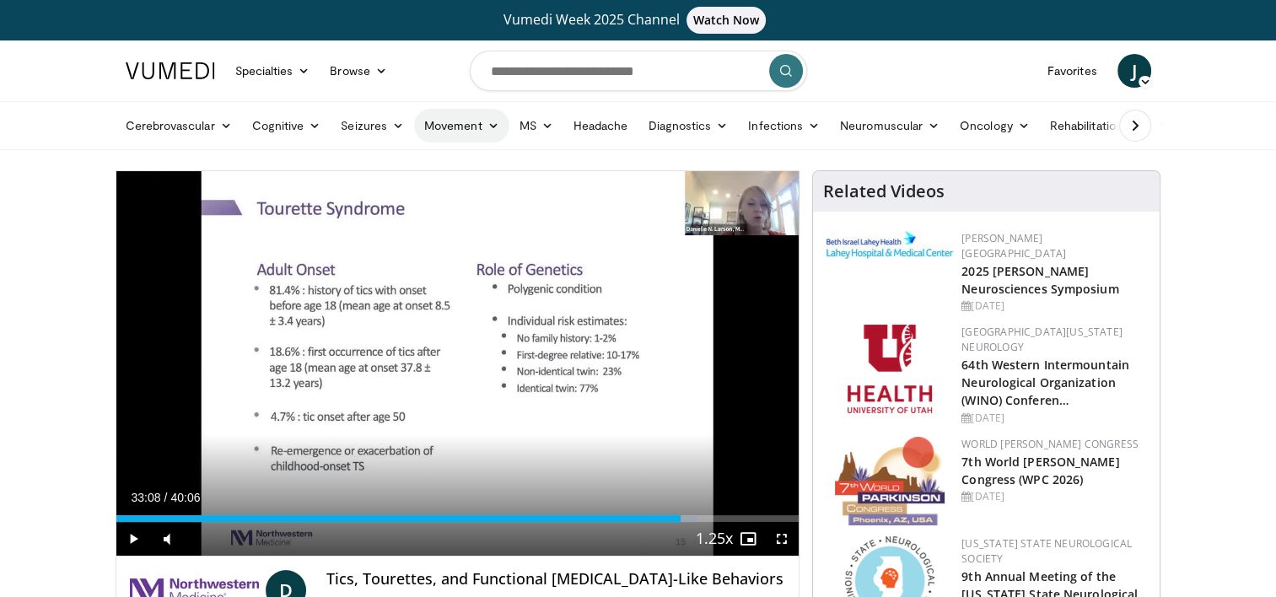
click at [489, 126] on icon at bounding box center [493, 126] width 12 height 12
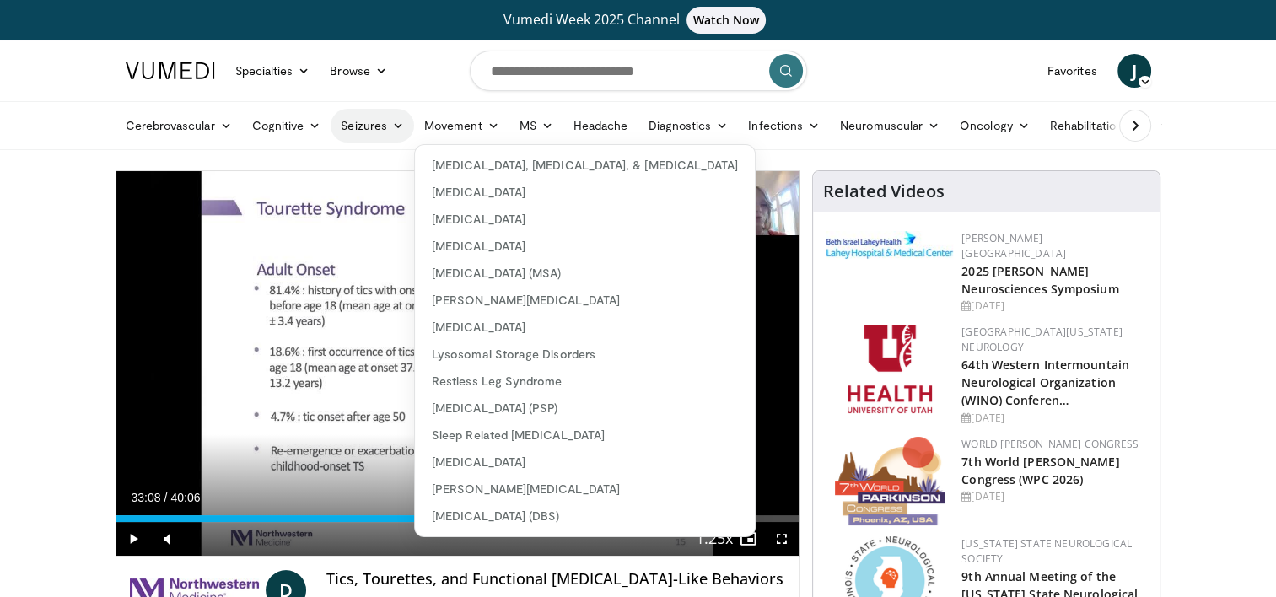
click at [330, 125] on link "Seizures" at bounding box center [371, 126] width 83 height 34
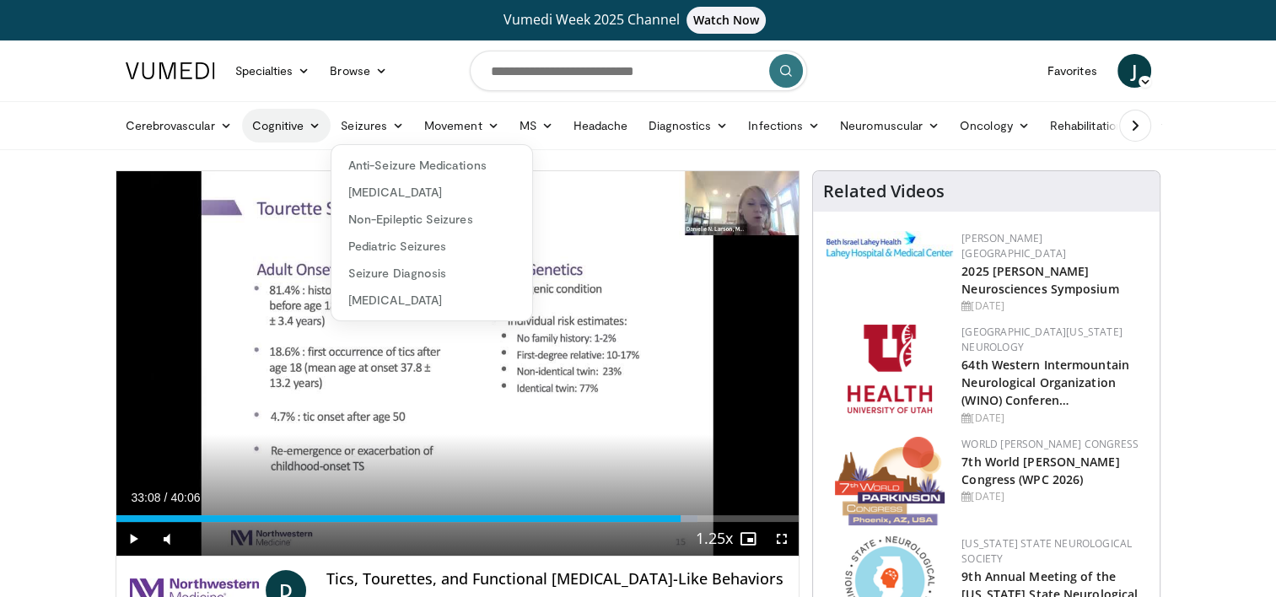
click at [285, 135] on link "Cognitive" at bounding box center [286, 126] width 89 height 34
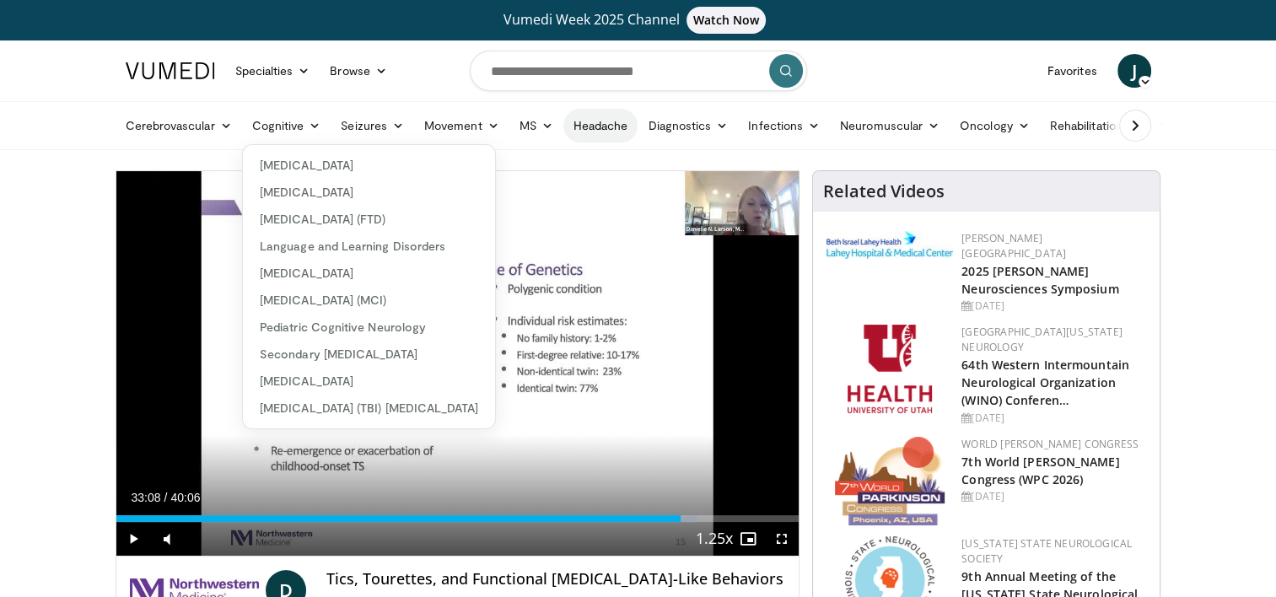
click at [623, 132] on link "Headache" at bounding box center [600, 126] width 75 height 34
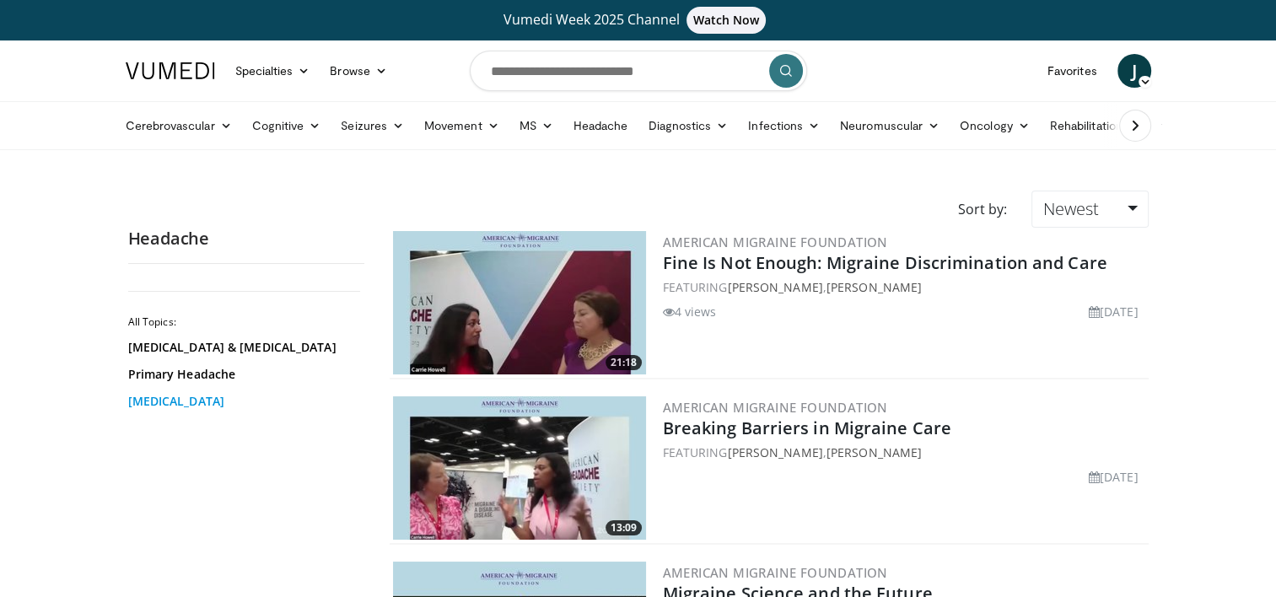
click at [206, 403] on link "[MEDICAL_DATA]" at bounding box center [242, 401] width 228 height 17
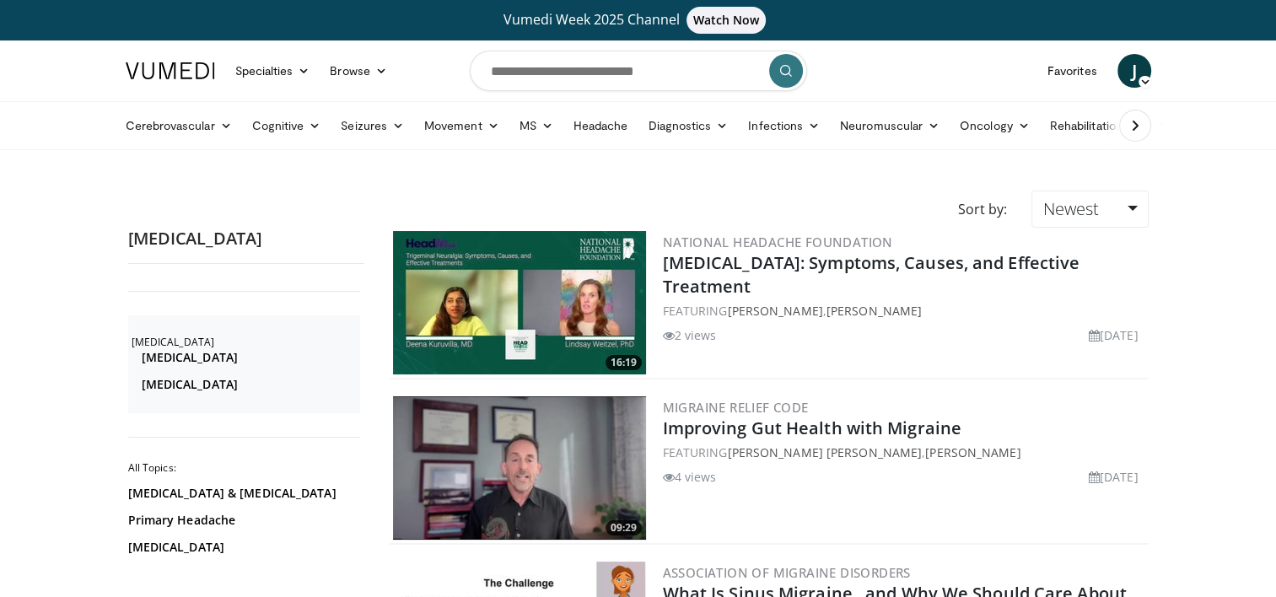
click at [1138, 124] on icon at bounding box center [1134, 125] width 17 height 17
click at [137, 118] on icon at bounding box center [141, 125] width 17 height 17
click at [615, 64] on input "Search topics, interventions" at bounding box center [638, 71] width 337 height 40
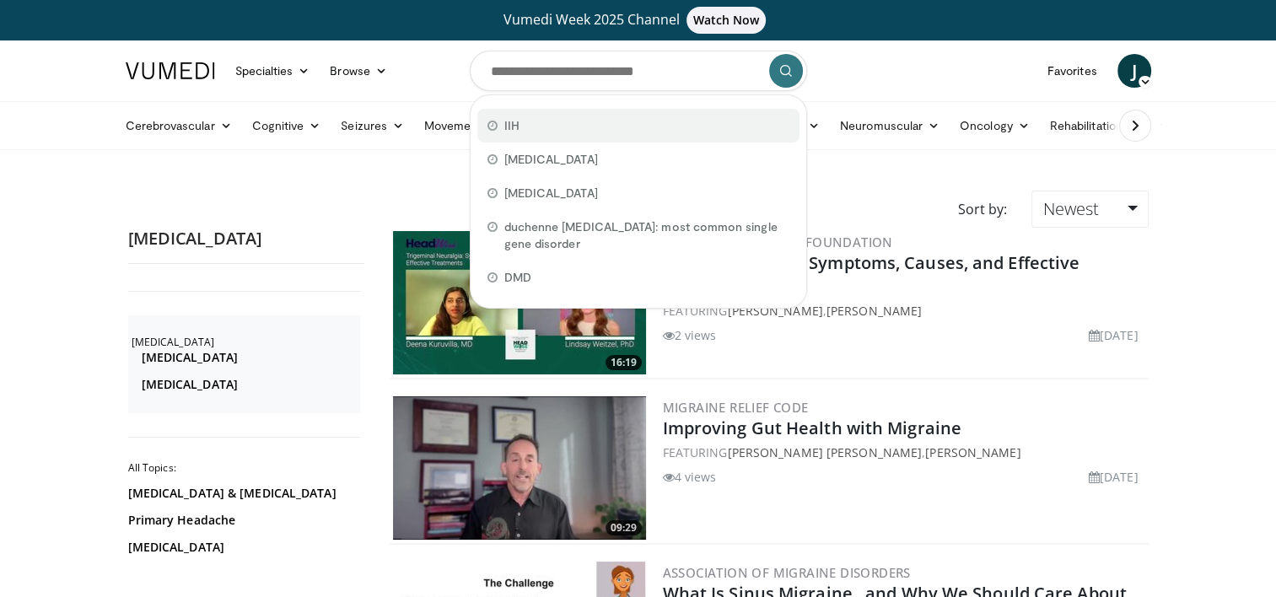
click at [573, 135] on div "IIH" at bounding box center [638, 126] width 322 height 34
type input "***"
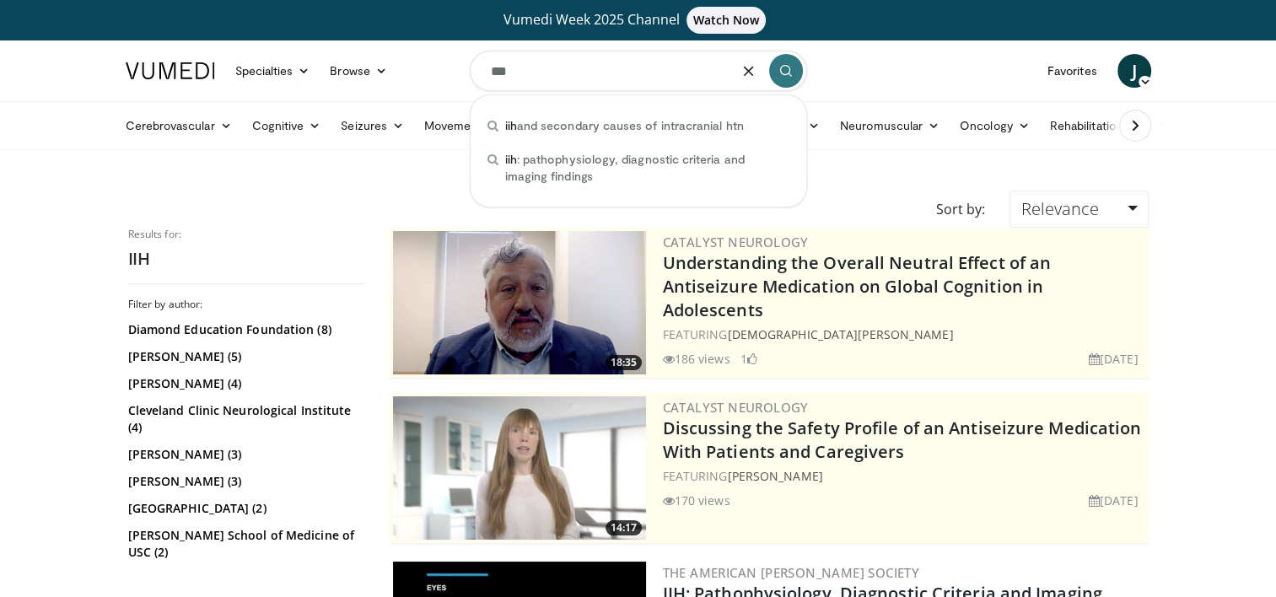
drag, startPoint x: 536, startPoint y: 83, endPoint x: 481, endPoint y: 64, distance: 58.7
click at [481, 64] on input "***" at bounding box center [638, 71] width 337 height 40
click at [313, 117] on link "Cognitive" at bounding box center [286, 126] width 89 height 34
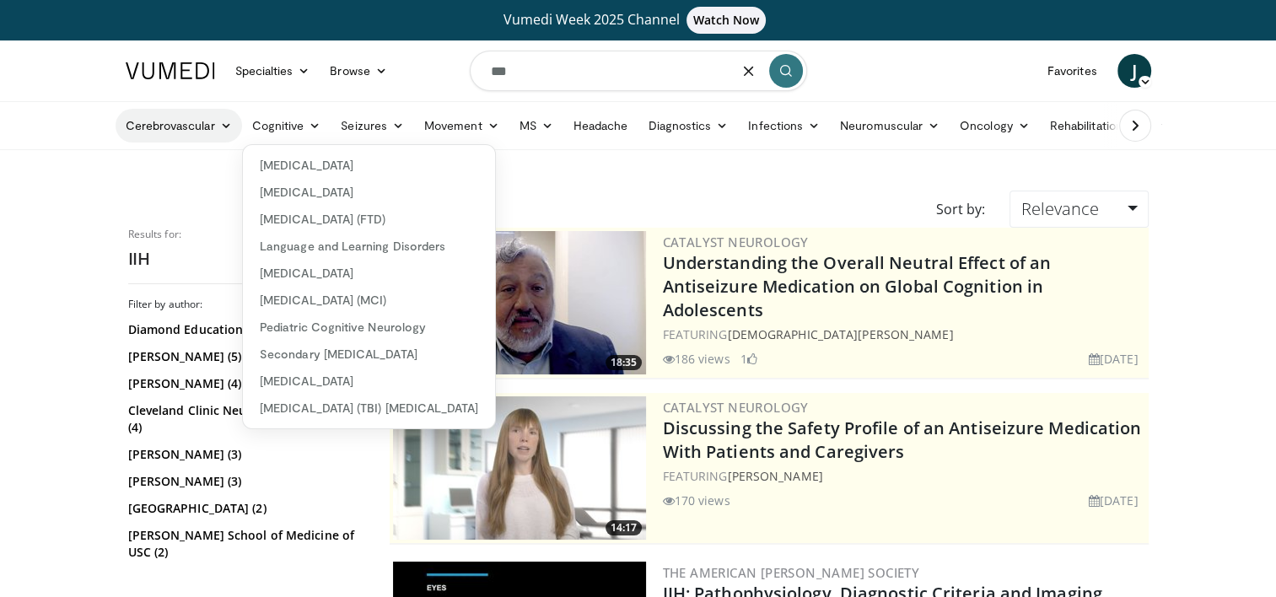
click at [192, 126] on link "Cerebrovascular" at bounding box center [178, 126] width 126 height 34
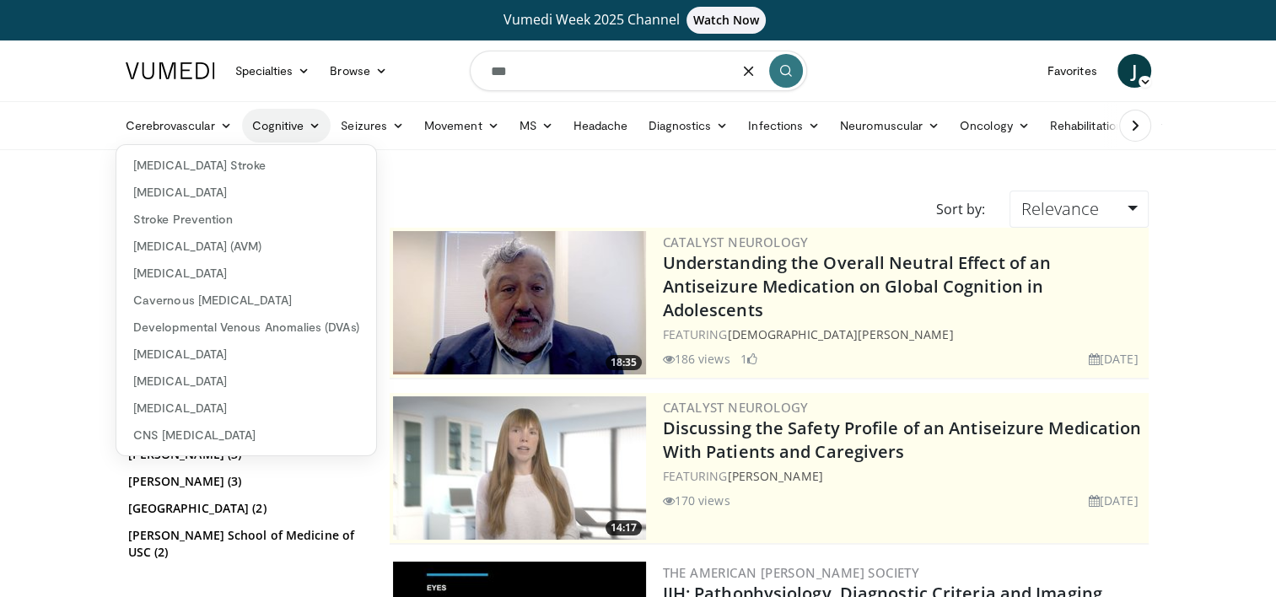
click at [298, 122] on link "Cognitive" at bounding box center [286, 126] width 89 height 34
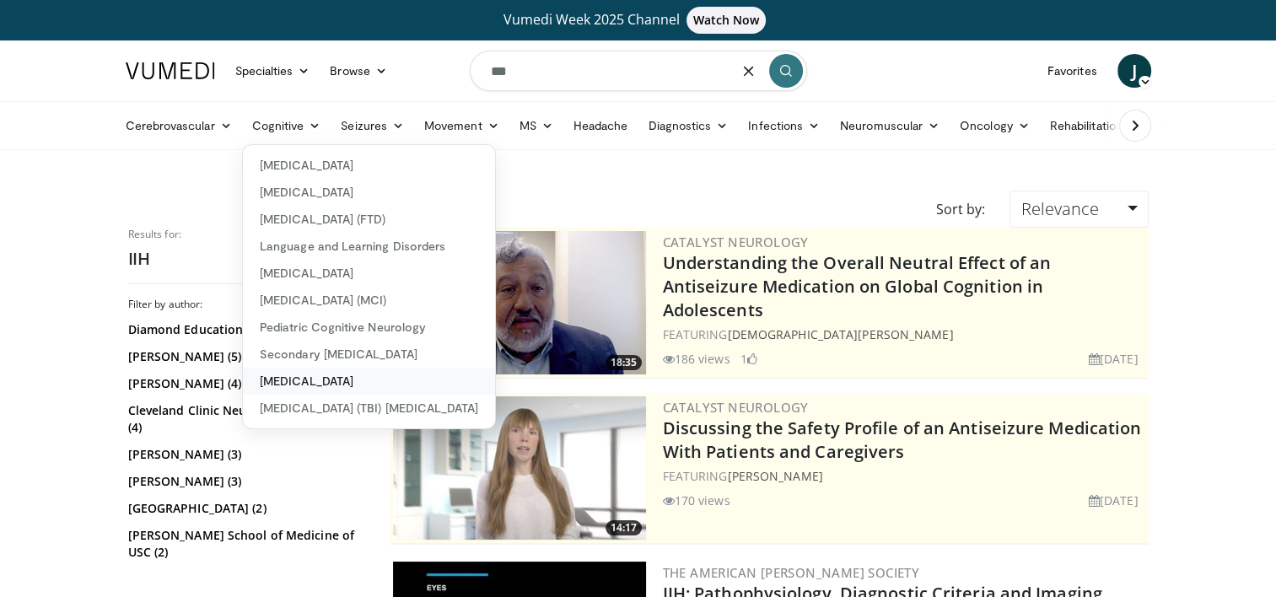
click at [320, 389] on link "[MEDICAL_DATA]" at bounding box center [369, 381] width 252 height 27
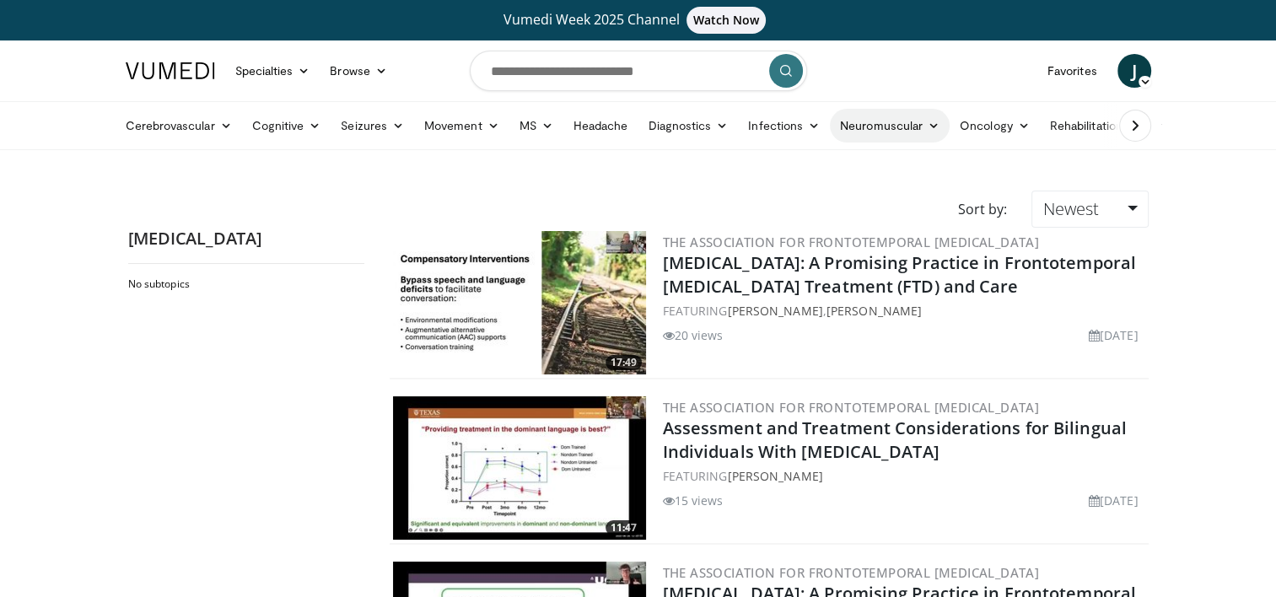
click at [906, 131] on link "Neuromuscular" at bounding box center [890, 126] width 120 height 34
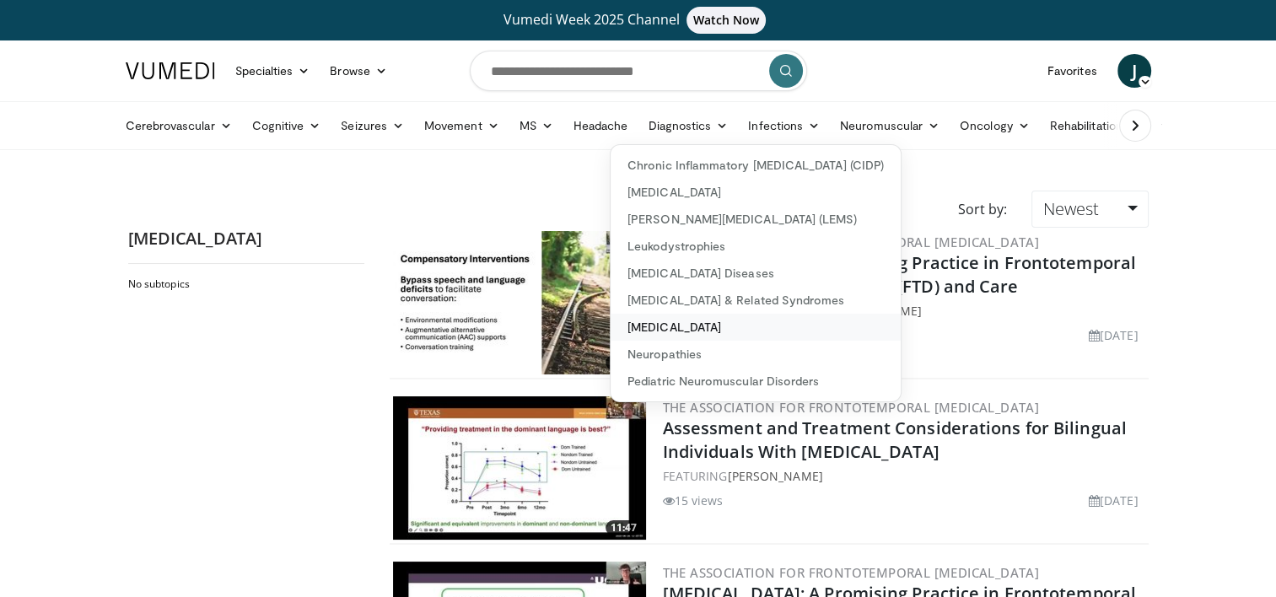
click at [670, 327] on link "[MEDICAL_DATA]" at bounding box center [755, 327] width 290 height 27
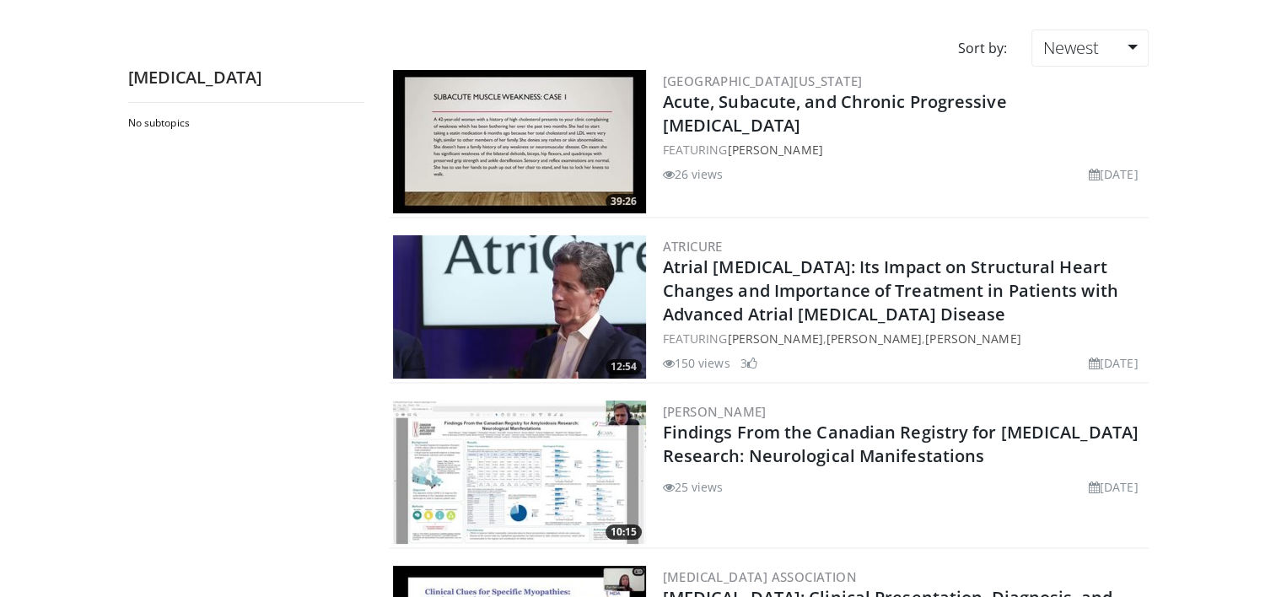
scroll to position [169, 0]
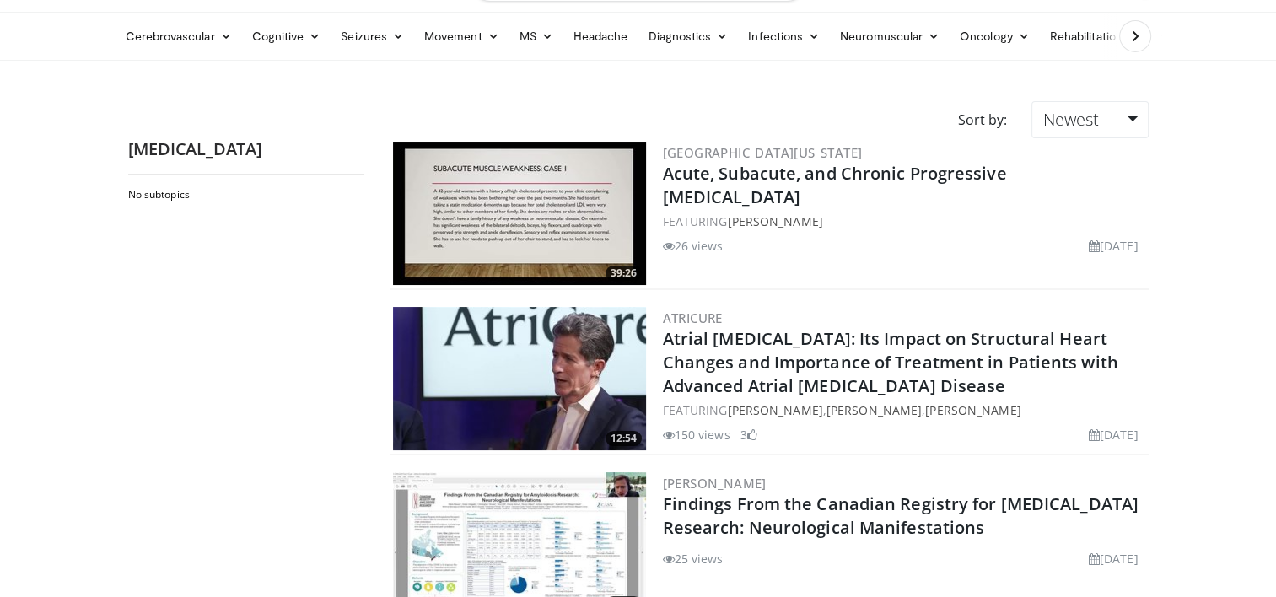
scroll to position [0, 0]
